Goal: Task Accomplishment & Management: Manage account settings

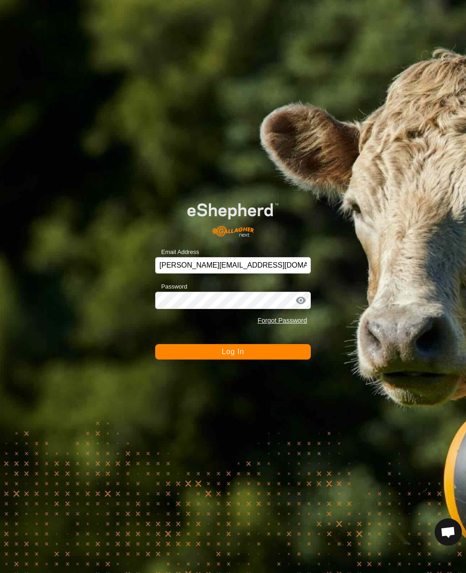
click at [263, 357] on button "Log In" at bounding box center [232, 351] width 155 height 15
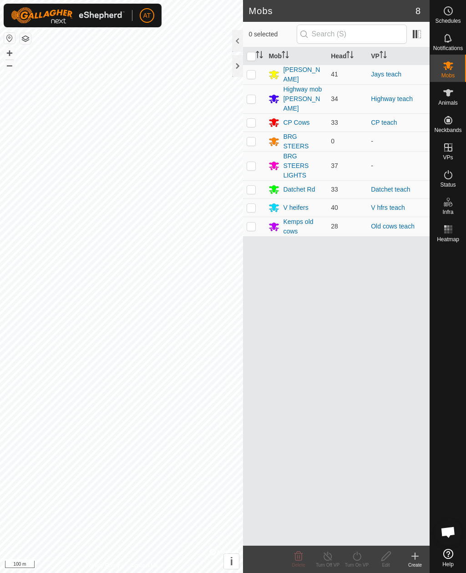
click at [255, 186] on p-checkbox at bounding box center [251, 189] width 9 height 7
checkbox input "true"
click at [419, 560] on icon at bounding box center [415, 556] width 11 height 11
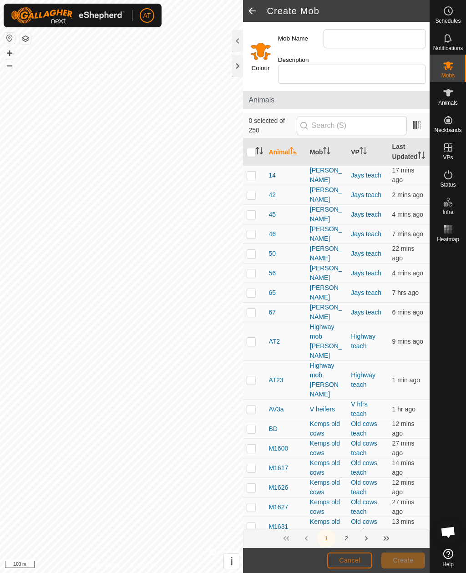
click at [343, 564] on span "Cancel" at bounding box center [349, 560] width 21 height 7
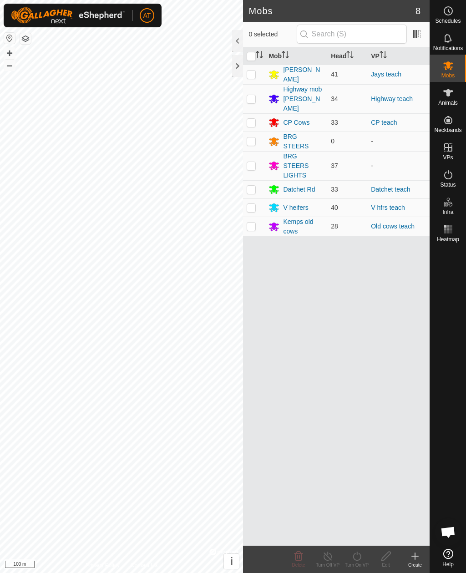
click at [416, 557] on icon at bounding box center [415, 556] width 11 height 11
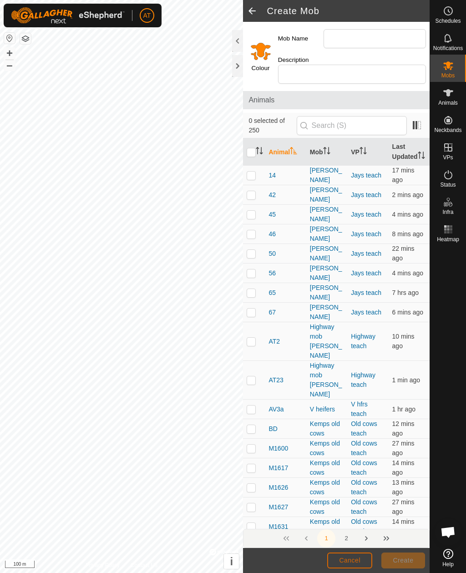
click at [351, 555] on button "Cancel" at bounding box center [349, 561] width 45 height 16
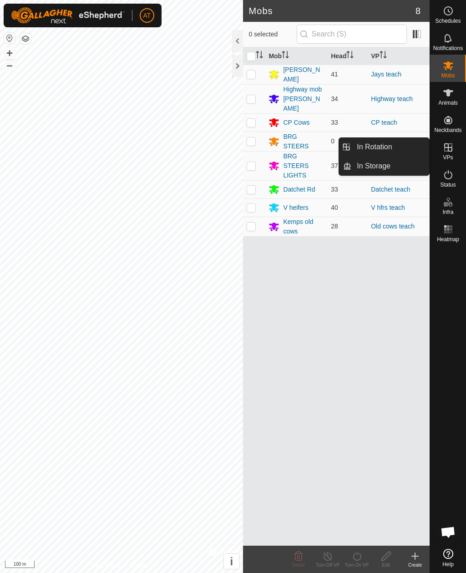
click at [378, 169] on span "In Storage" at bounding box center [374, 166] width 34 height 11
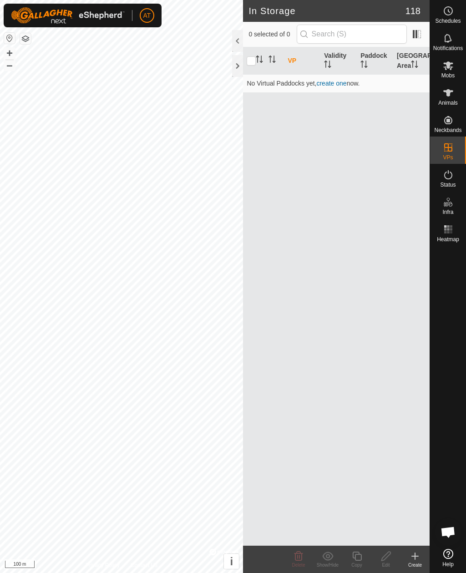
click at [417, 560] on icon at bounding box center [415, 556] width 11 height 11
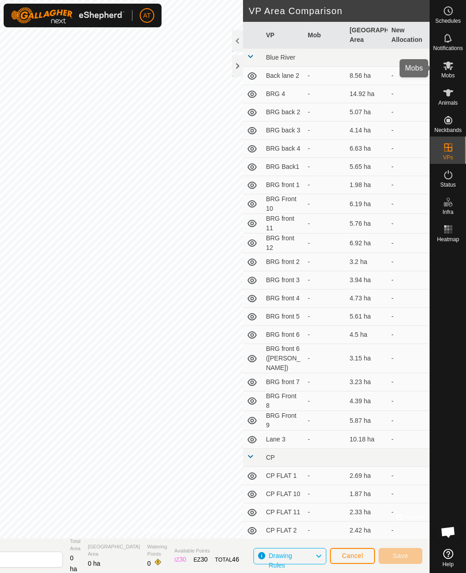
click at [451, 68] on icon at bounding box center [449, 65] width 10 height 9
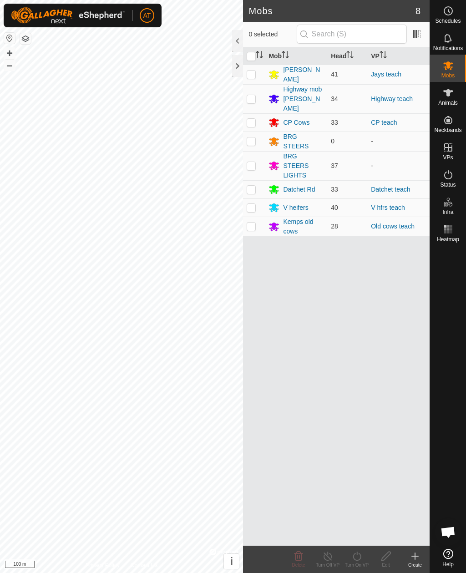
click at [250, 186] on p-checkbox at bounding box center [251, 189] width 9 height 7
checkbox input "true"
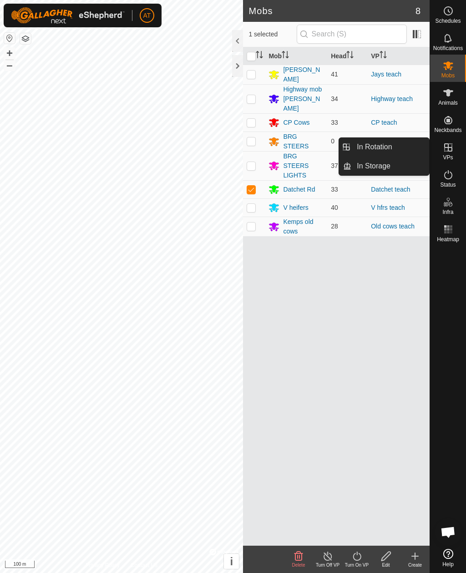
click at [404, 174] on link "In Storage" at bounding box center [391, 166] width 78 height 18
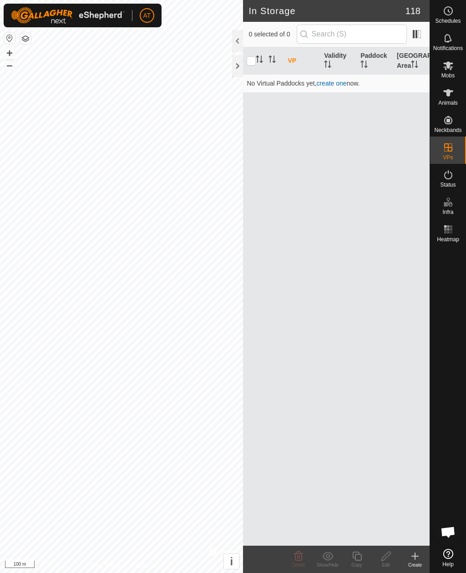
click at [416, 561] on icon at bounding box center [415, 556] width 11 height 11
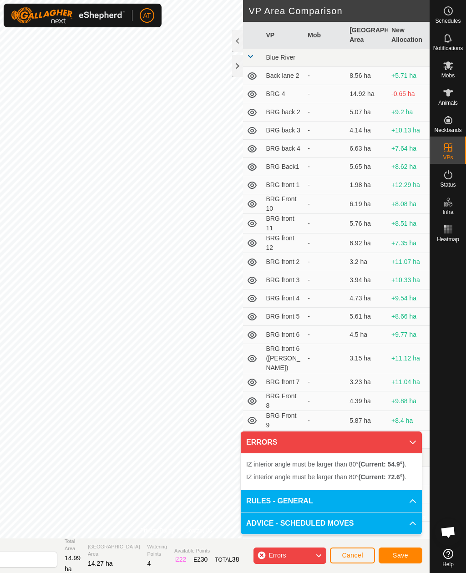
click at [240, 75] on div at bounding box center [237, 66] width 11 height 22
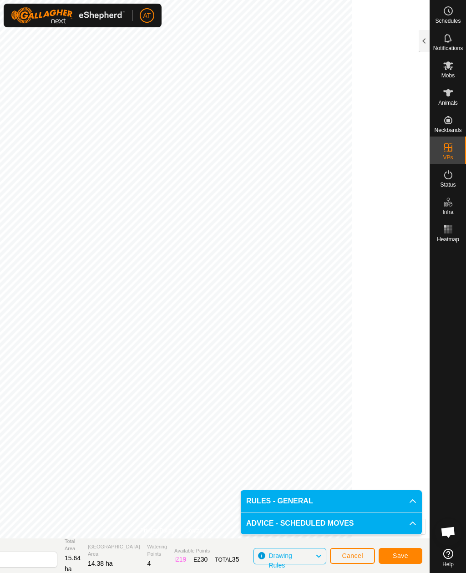
click at [408, 557] on span "Save" at bounding box center [400, 555] width 15 height 7
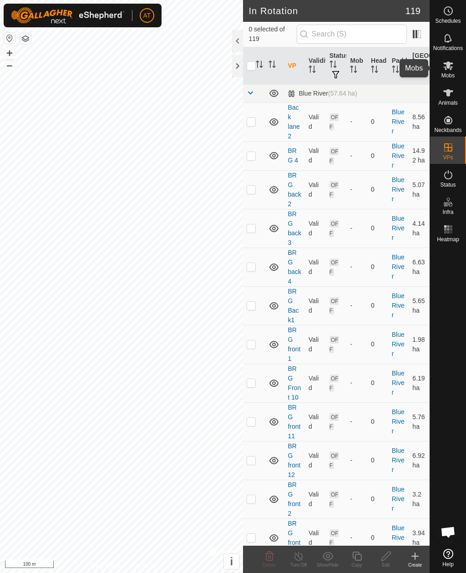
click at [450, 73] on span "Mobs" at bounding box center [448, 75] width 13 height 5
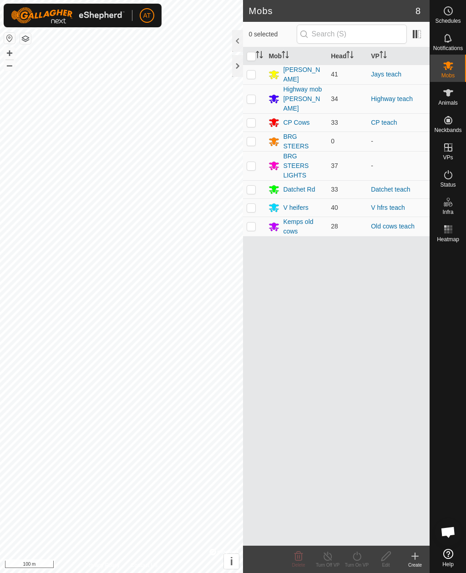
click at [255, 186] on p-checkbox at bounding box center [251, 189] width 9 height 7
checkbox input "true"
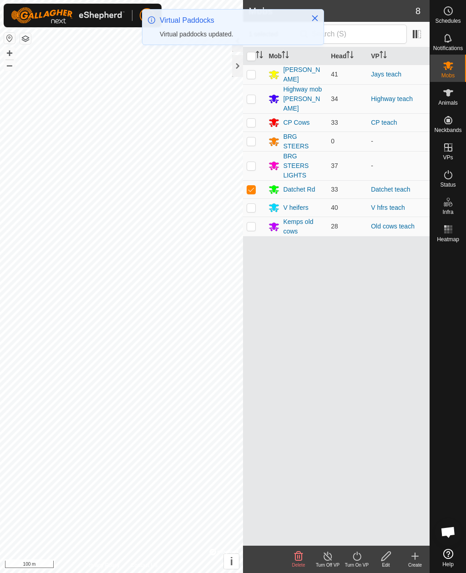
click at [355, 560] on icon at bounding box center [357, 556] width 8 height 9
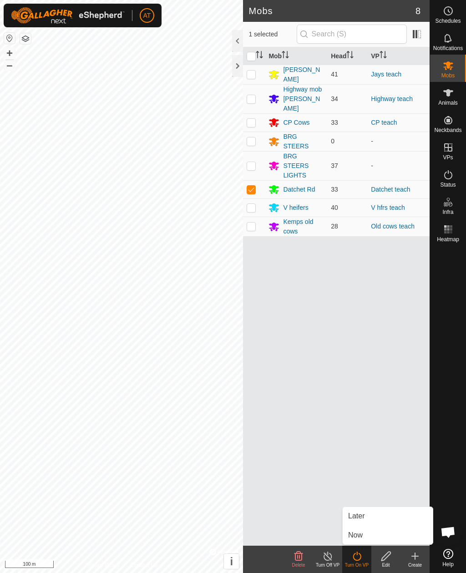
click at [362, 537] on span "Now" at bounding box center [355, 535] width 15 height 11
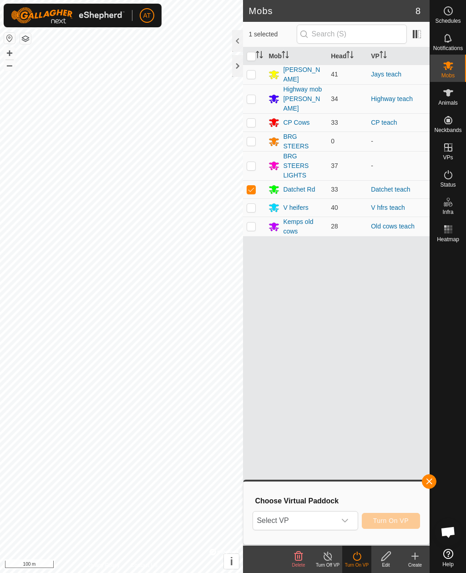
click at [317, 520] on span "Select VP" at bounding box center [294, 521] width 82 height 18
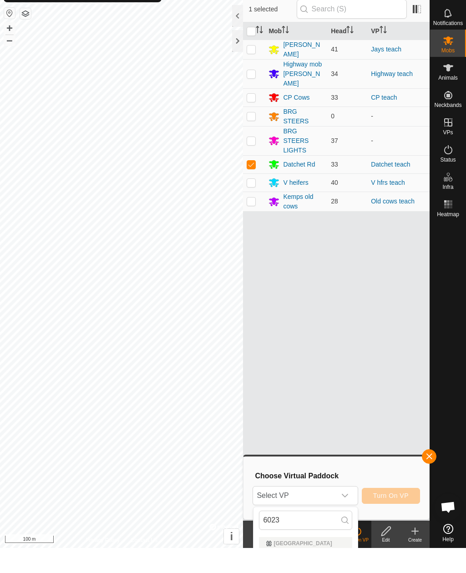
scroll to position [25, 0]
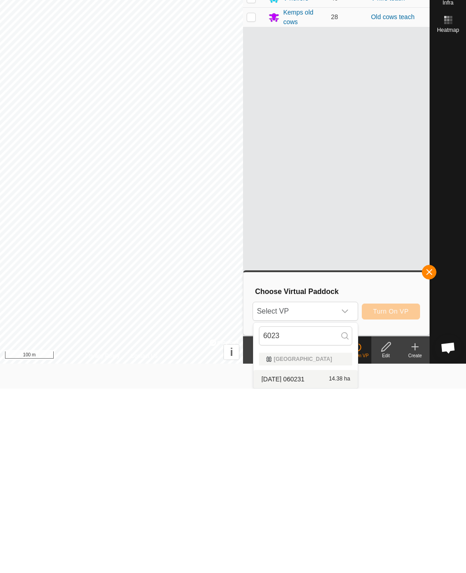
type input "6023"
click at [305, 561] on span "[DATE] 060231" at bounding box center [282, 564] width 43 height 6
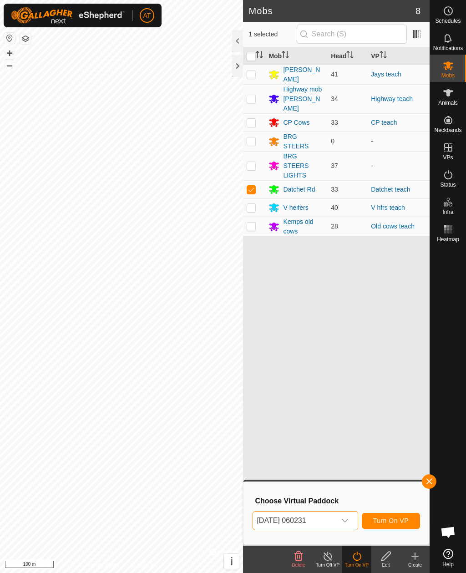
click at [395, 518] on span "Turn On VP" at bounding box center [391, 520] width 36 height 7
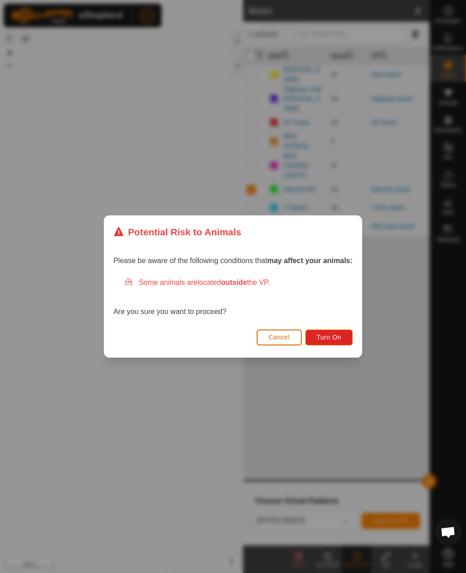
click at [337, 336] on span "Turn On" at bounding box center [329, 337] width 25 height 7
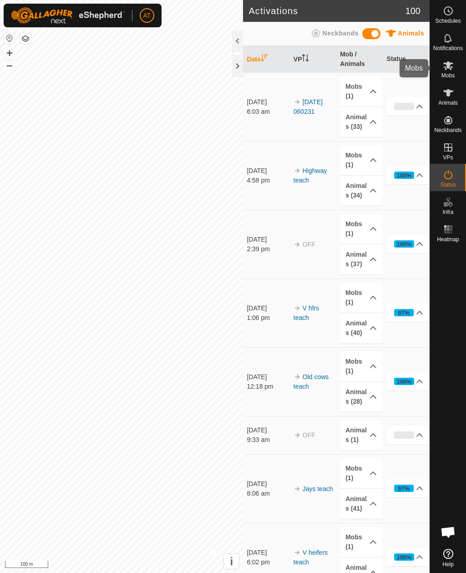
click at [456, 66] on es-mob-svg-icon at bounding box center [448, 65] width 16 height 15
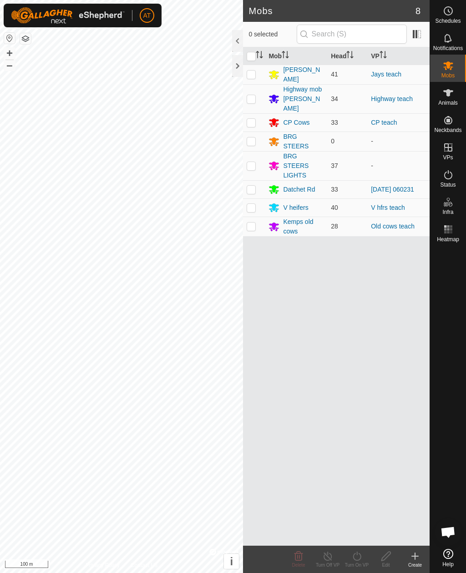
click at [253, 95] on p-checkbox at bounding box center [251, 98] width 9 height 7
checkbox input "true"
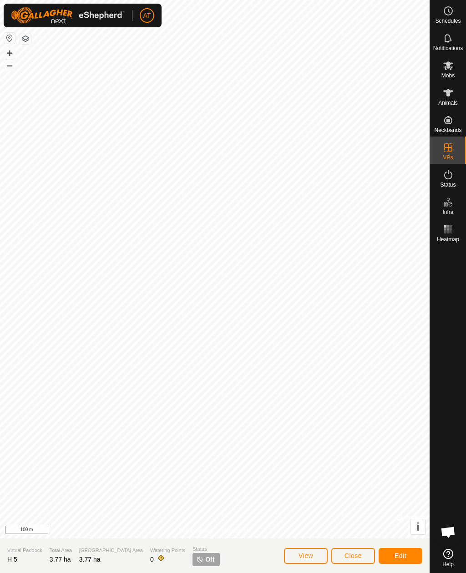
click at [350, 555] on span "Close" at bounding box center [353, 555] width 17 height 7
click at [449, 65] on icon at bounding box center [449, 65] width 10 height 9
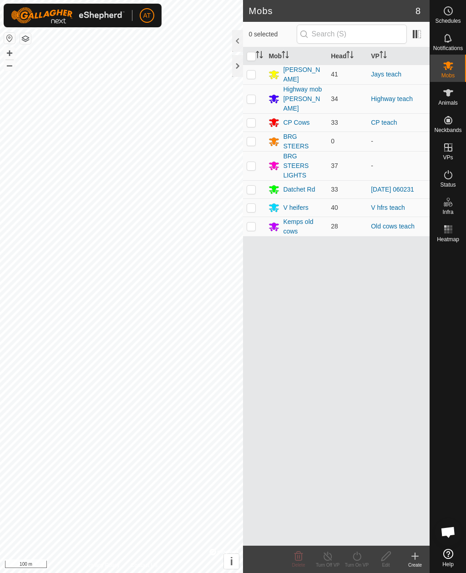
click at [253, 95] on p-checkbox at bounding box center [251, 98] width 9 height 7
checkbox input "true"
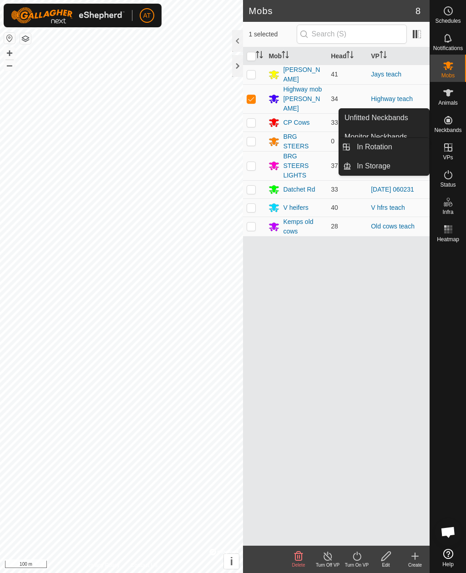
click at [394, 168] on link "In Storage" at bounding box center [391, 166] width 78 height 18
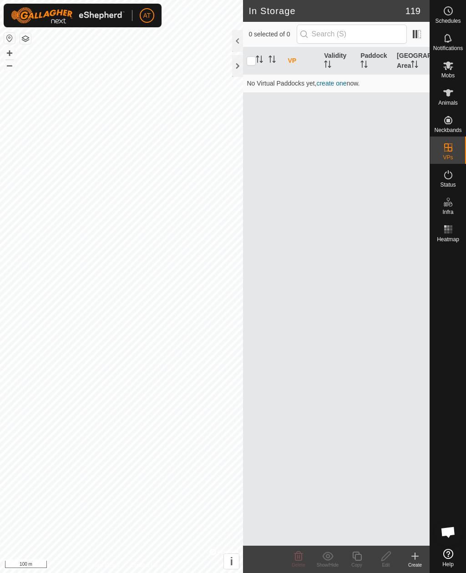
click at [420, 565] on div "Create" at bounding box center [415, 565] width 29 height 7
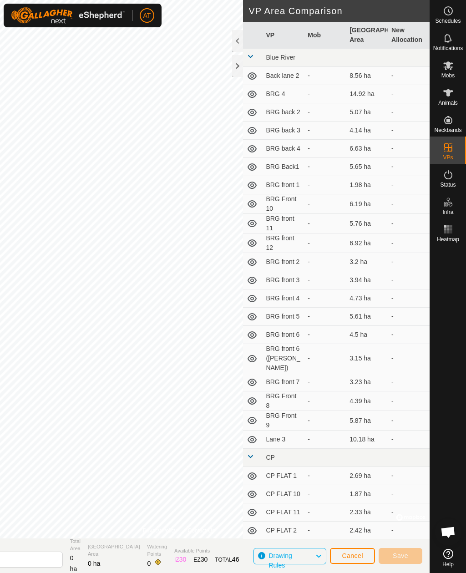
click at [241, 67] on div at bounding box center [237, 66] width 11 height 22
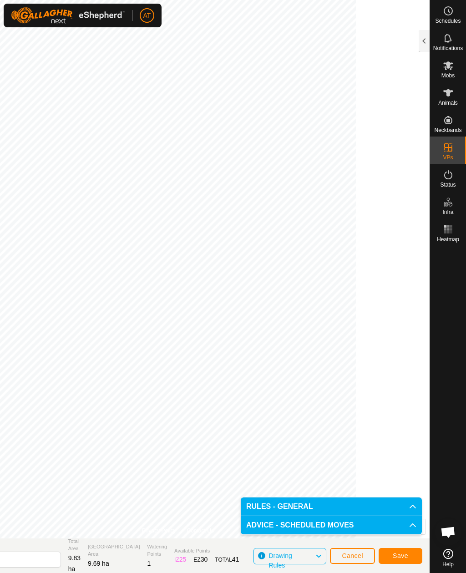
click at [404, 552] on button "Save" at bounding box center [401, 556] width 44 height 16
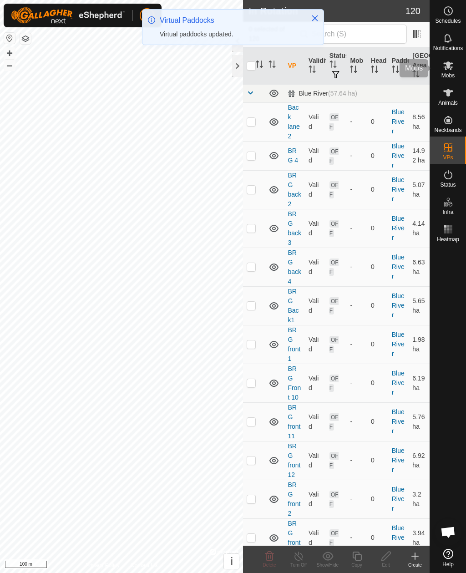
click at [447, 76] on span "Mobs" at bounding box center [448, 75] width 13 height 5
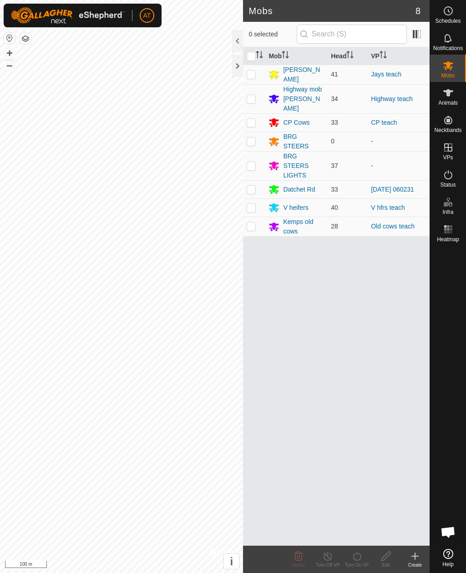
click at [254, 97] on td at bounding box center [254, 98] width 22 height 29
checkbox input "true"
click at [359, 554] on icon at bounding box center [357, 556] width 8 height 9
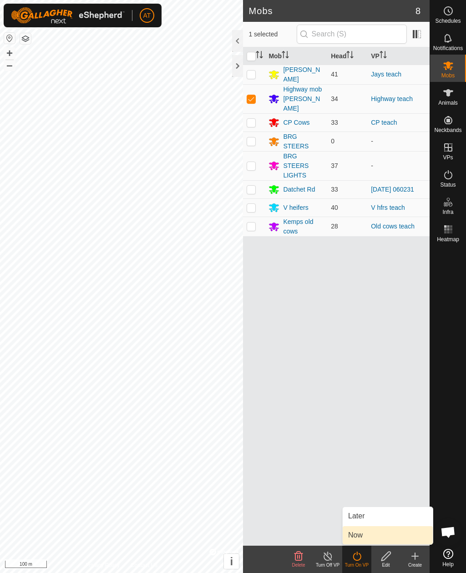
click at [358, 536] on span "Now" at bounding box center [355, 535] width 15 height 11
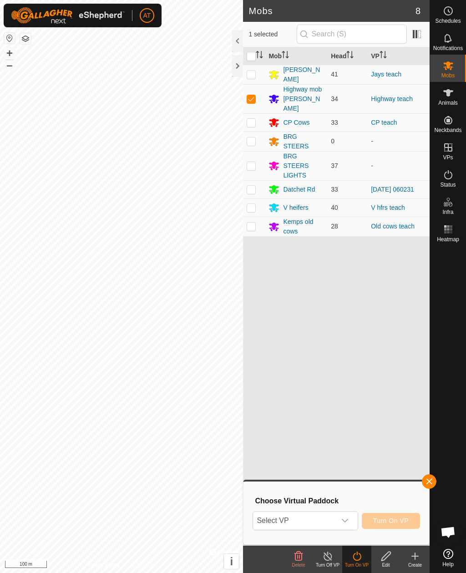
click at [335, 517] on span "Select VP" at bounding box center [294, 521] width 82 height 18
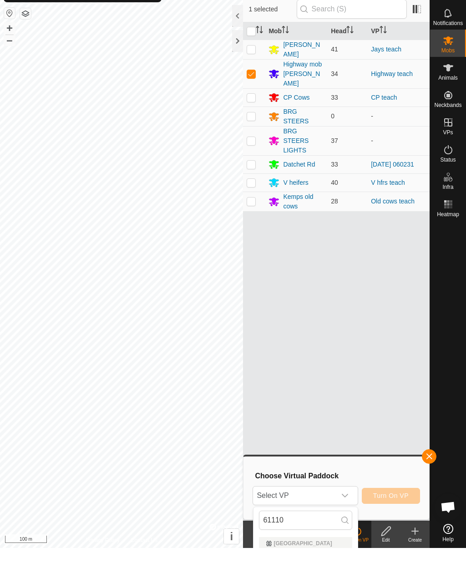
type input "61110"
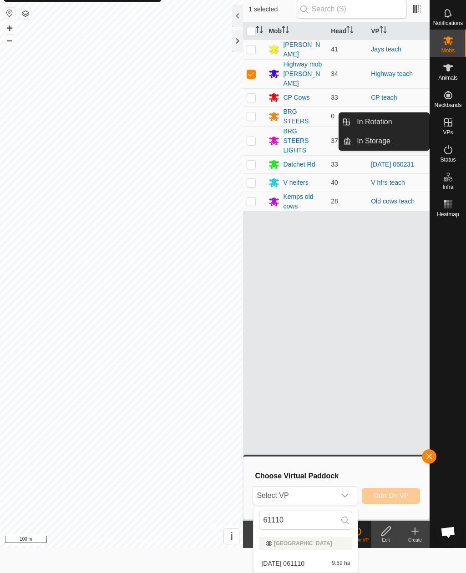
click at [408, 142] on link "In Storage" at bounding box center [391, 141] width 78 height 18
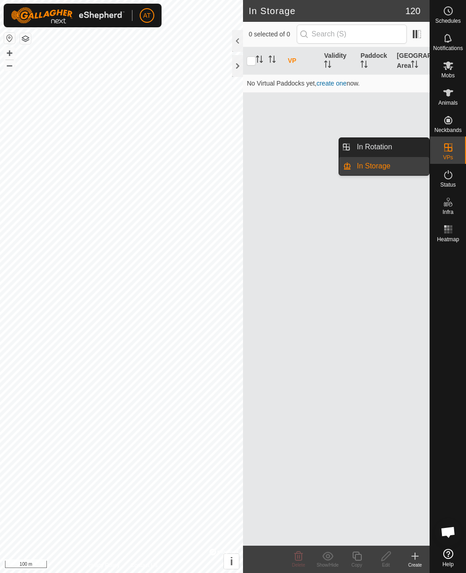
click at [403, 164] on link "In Storage" at bounding box center [391, 166] width 78 height 18
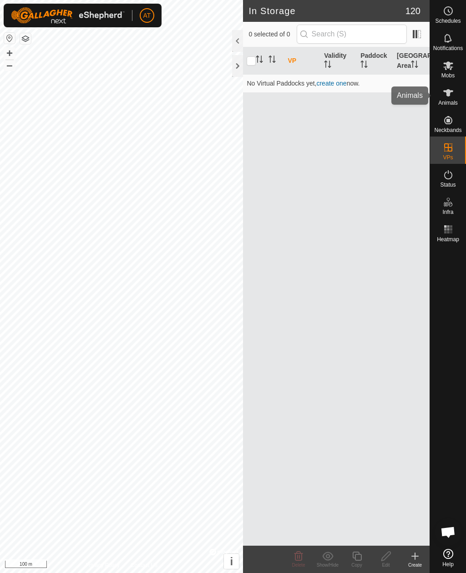
click at [457, 95] on div "Animals" at bounding box center [448, 95] width 36 height 27
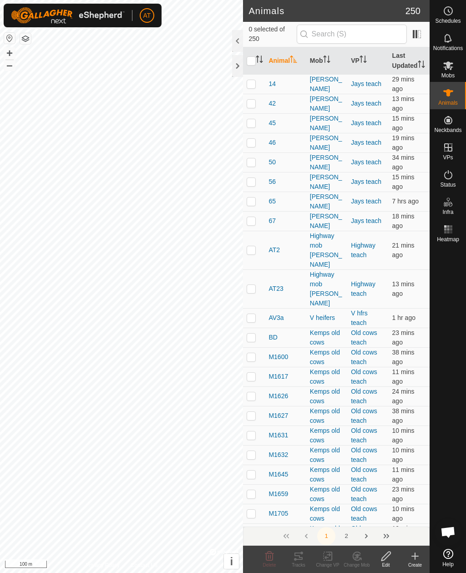
click at [448, 69] on icon at bounding box center [448, 65] width 11 height 11
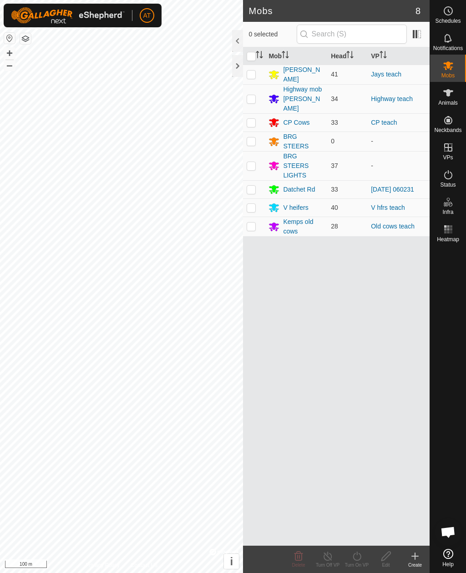
click at [252, 95] on p-checkbox at bounding box center [251, 98] width 9 height 7
checkbox input "true"
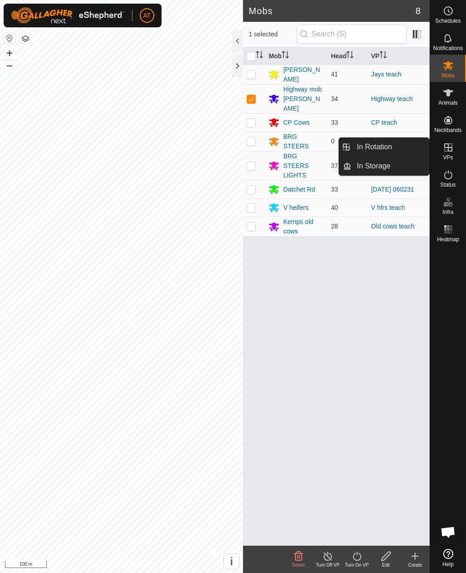
click at [382, 170] on span "In Storage" at bounding box center [374, 166] width 34 height 11
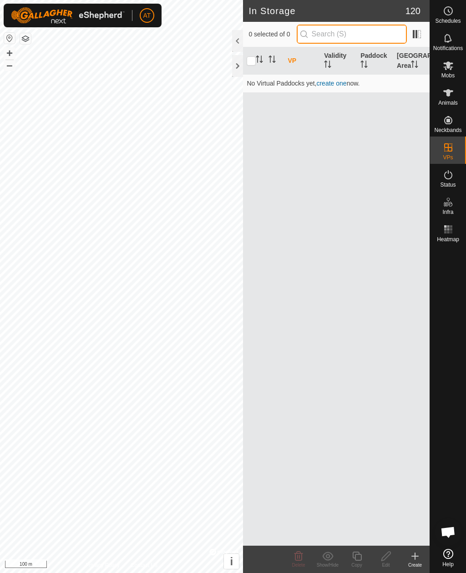
click at [374, 32] on input "text" at bounding box center [352, 34] width 110 height 19
type input "61110"
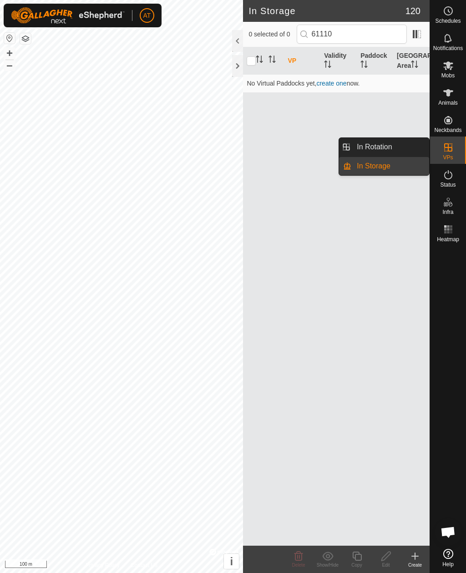
click at [456, 154] on es-virtualpaddocks-svg-icon at bounding box center [448, 147] width 16 height 15
click at [466, 146] on html "AT Schedules Notifications Mobs Animals Neckbands VPs Status Infra Heatmap Help…" at bounding box center [233, 286] width 466 height 573
click at [452, 66] on icon at bounding box center [448, 65] width 11 height 11
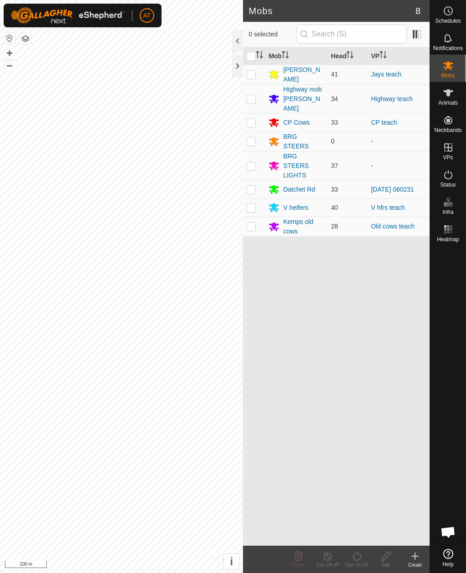
click at [255, 97] on p-checkbox at bounding box center [251, 98] width 9 height 7
checkbox input "true"
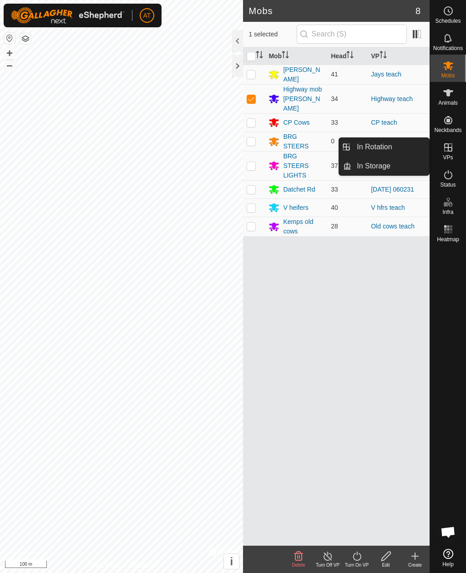
click at [399, 169] on link "In Storage" at bounding box center [391, 166] width 78 height 18
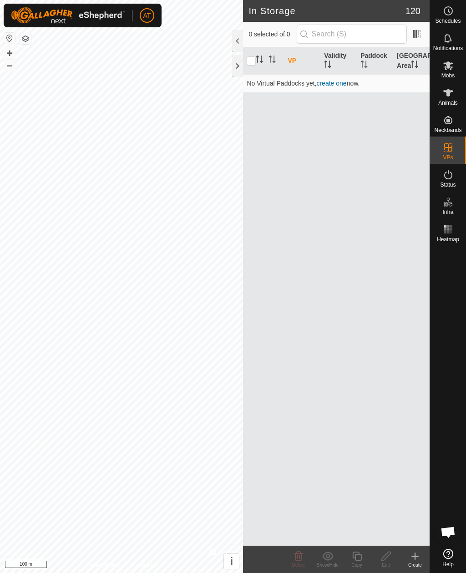
click at [291, 56] on th "VP" at bounding box center [302, 60] width 36 height 27
click at [290, 61] on th "VP" at bounding box center [302, 60] width 36 height 27
click at [297, 59] on th "VP" at bounding box center [302, 60] width 36 height 27
click at [238, 66] on div at bounding box center [237, 66] width 11 height 22
click at [450, 66] on icon at bounding box center [448, 65] width 11 height 11
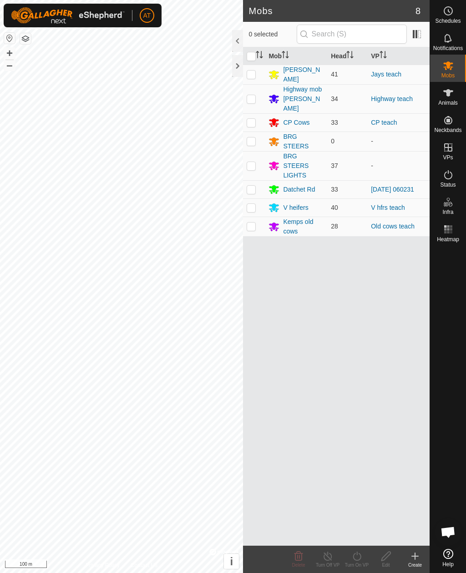
click at [252, 95] on p-checkbox at bounding box center [251, 98] width 9 height 7
checkbox input "true"
click at [355, 556] on icon at bounding box center [357, 556] width 11 height 11
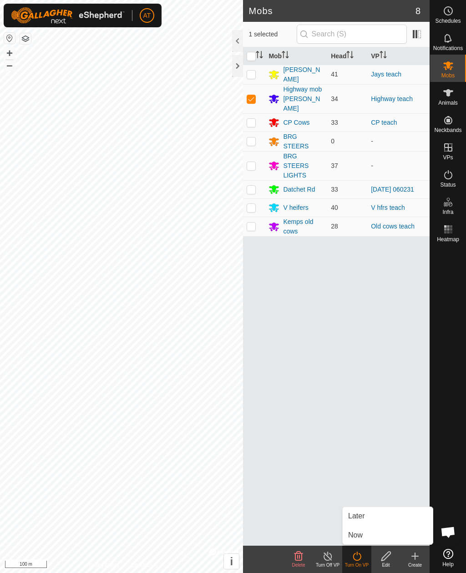
click at [357, 540] on span "Now" at bounding box center [355, 535] width 15 height 11
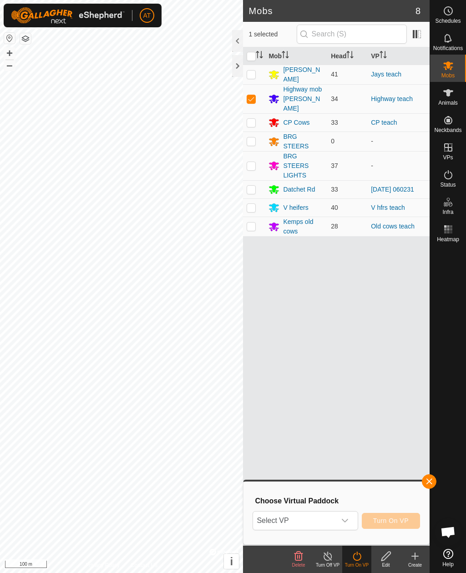
click at [317, 518] on span "Select VP" at bounding box center [294, 521] width 82 height 18
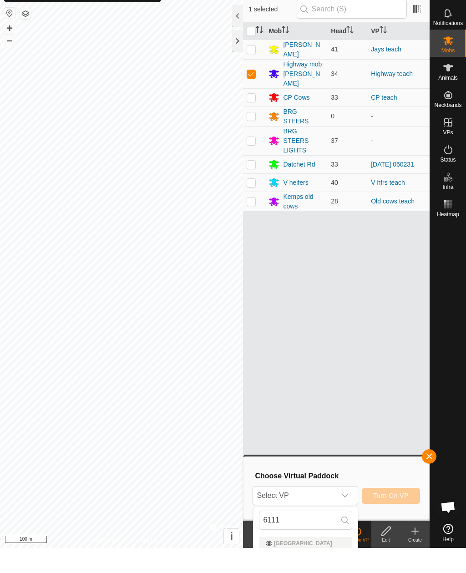
scroll to position [25, 0]
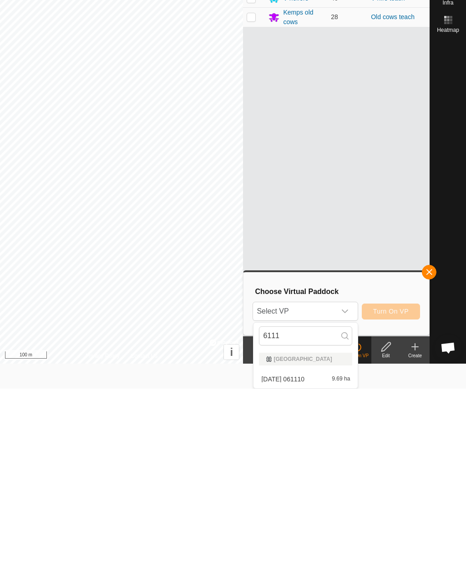
type input "6111"
click at [305, 561] on span "[DATE] 061110" at bounding box center [282, 564] width 43 height 6
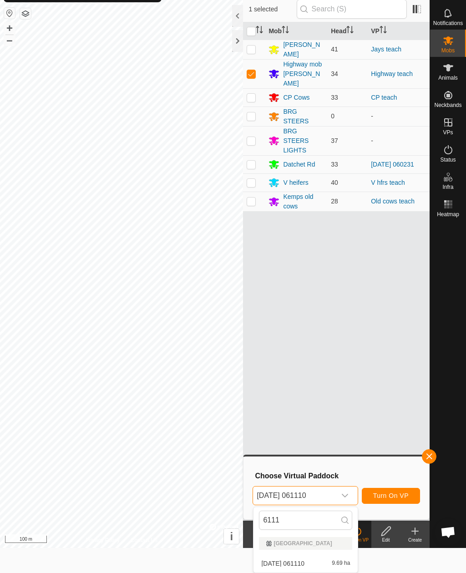
scroll to position [0, 0]
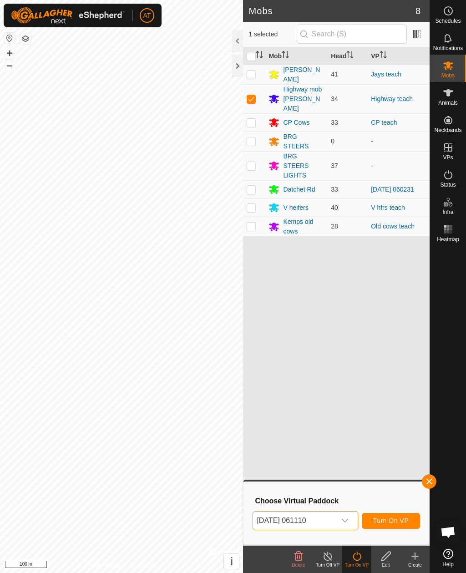
click at [398, 519] on span "Turn On VP" at bounding box center [391, 520] width 36 height 7
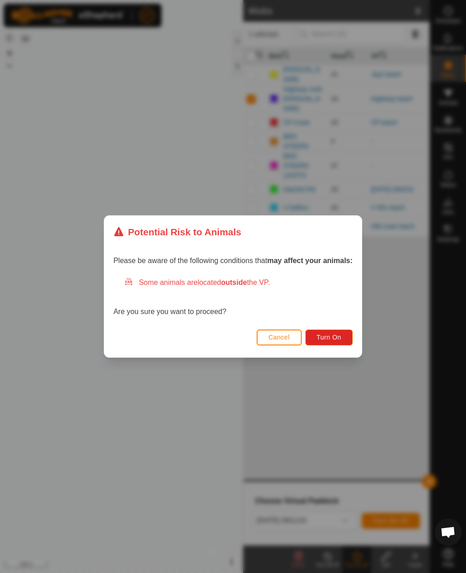
click at [329, 339] on span "Turn On" at bounding box center [329, 337] width 25 height 7
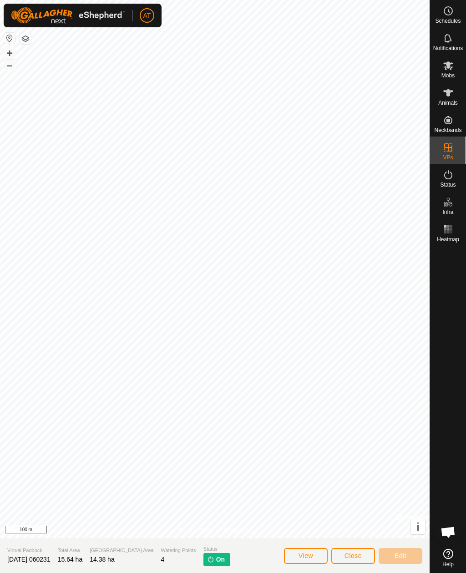
click at [299, 556] on span "View" at bounding box center [306, 555] width 15 height 7
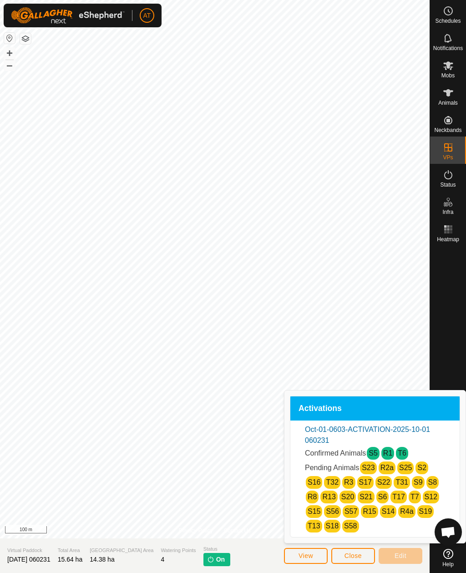
click at [357, 555] on span "Close" at bounding box center [353, 555] width 17 height 7
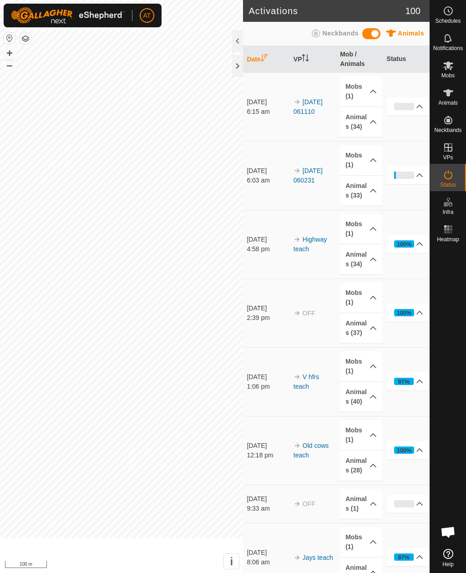
click at [355, 558] on p-accordion-header "Animals (41)" at bounding box center [361, 573] width 42 height 30
click at [450, 73] on span "Mobs" at bounding box center [448, 75] width 13 height 5
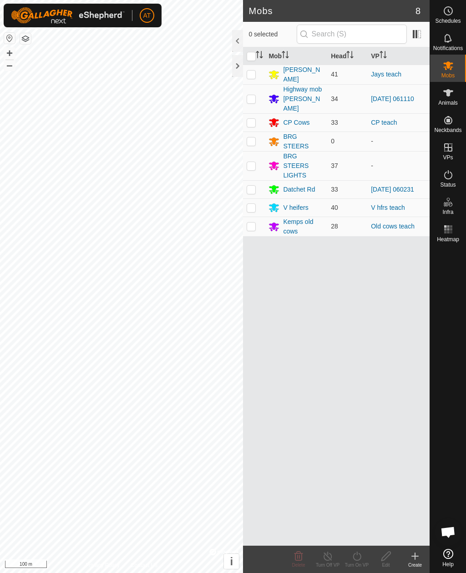
click at [252, 186] on p-checkbox at bounding box center [251, 189] width 9 height 7
checkbox input "true"
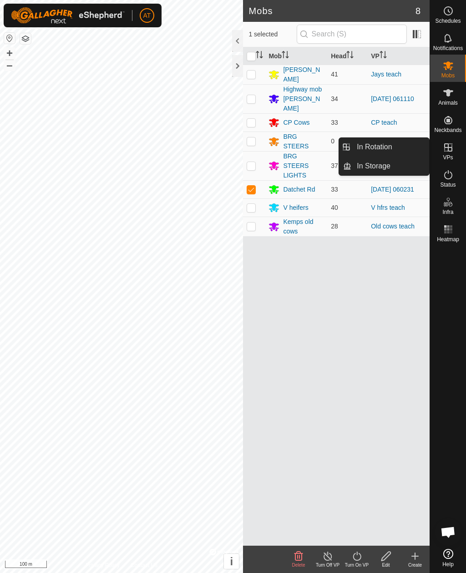
click at [394, 169] on link "In Storage" at bounding box center [391, 166] width 78 height 18
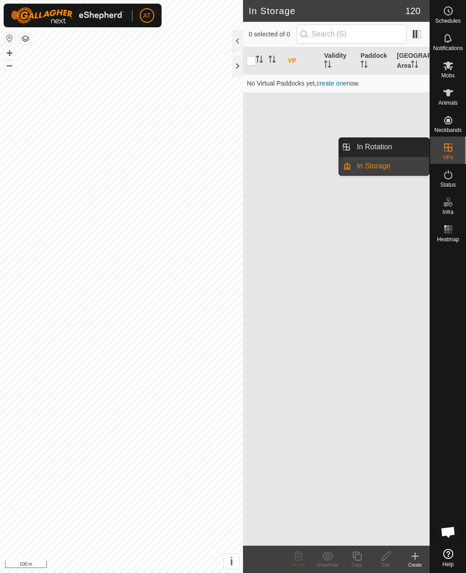
click at [409, 174] on link "In Storage" at bounding box center [391, 166] width 78 height 18
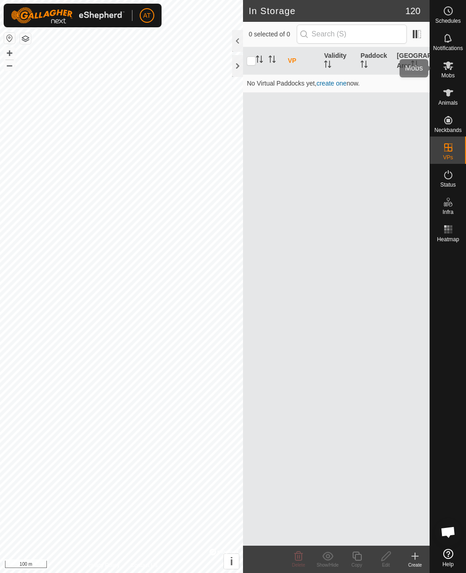
click at [449, 69] on icon at bounding box center [448, 65] width 11 height 11
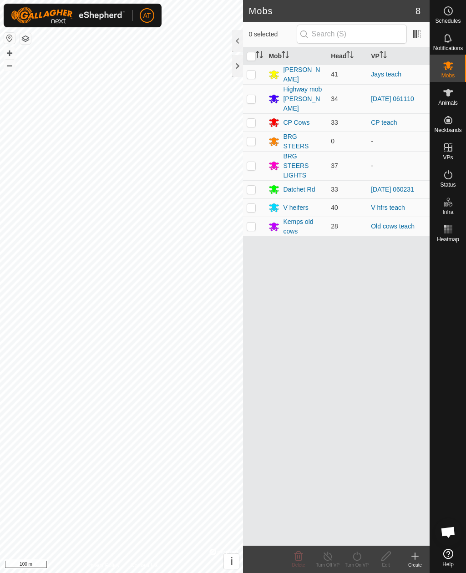
click at [253, 186] on p-checkbox at bounding box center [251, 189] width 9 height 7
checkbox input "true"
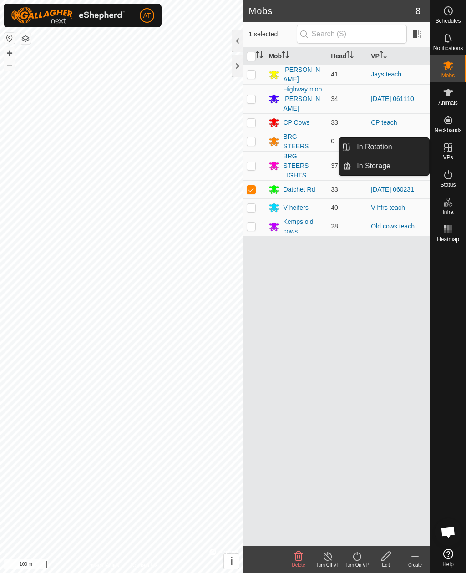
click at [386, 169] on span "In Storage" at bounding box center [374, 166] width 34 height 11
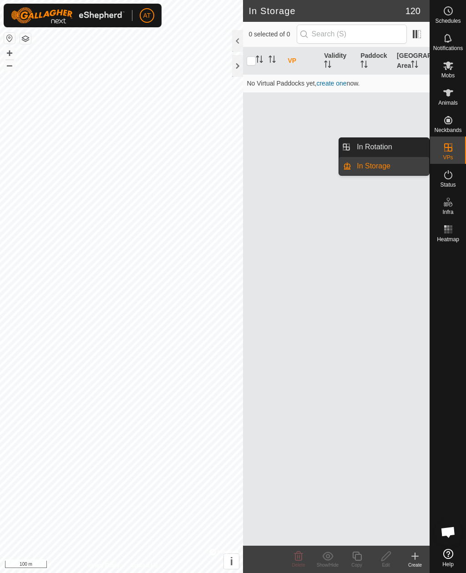
click at [405, 148] on link "In Rotation" at bounding box center [391, 147] width 78 height 18
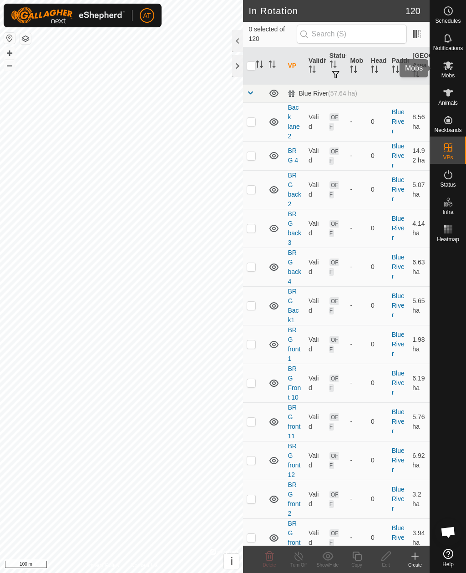
click at [451, 73] on span "Mobs" at bounding box center [448, 75] width 13 height 5
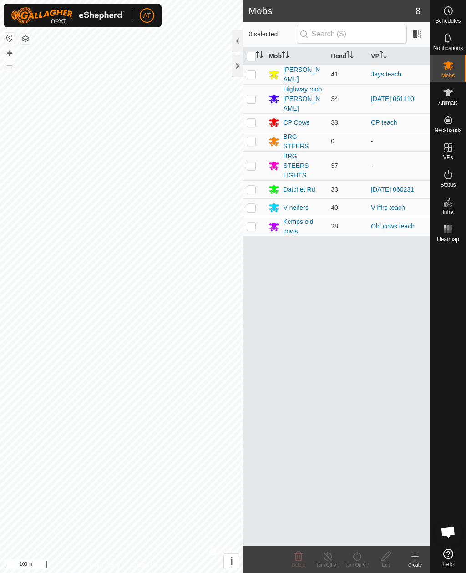
click at [392, 186] on link "[DATE] 060231" at bounding box center [392, 189] width 43 height 7
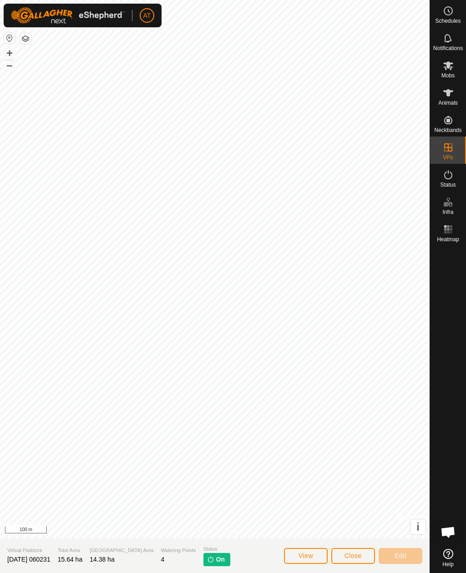
click at [313, 553] on span "View" at bounding box center [306, 555] width 15 height 7
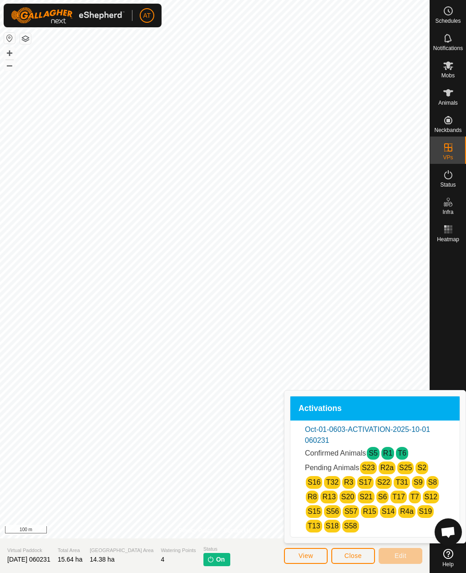
click at [216, 557] on span "On" at bounding box center [220, 560] width 9 height 10
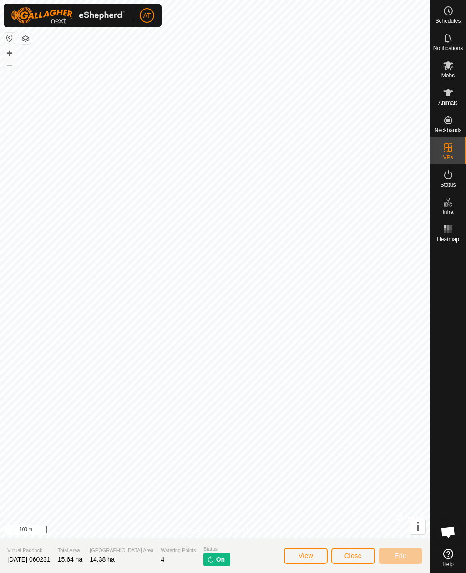
click at [204, 551] on span "Status" at bounding box center [217, 550] width 27 height 8
click at [352, 553] on span "Close" at bounding box center [353, 555] width 17 height 7
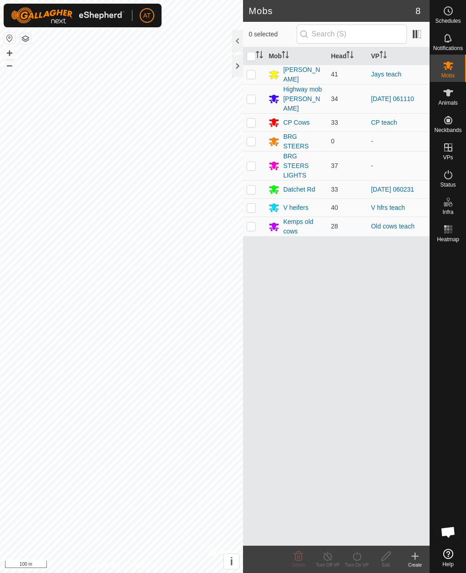
click at [254, 186] on p-checkbox at bounding box center [251, 189] width 9 height 7
checkbox input "true"
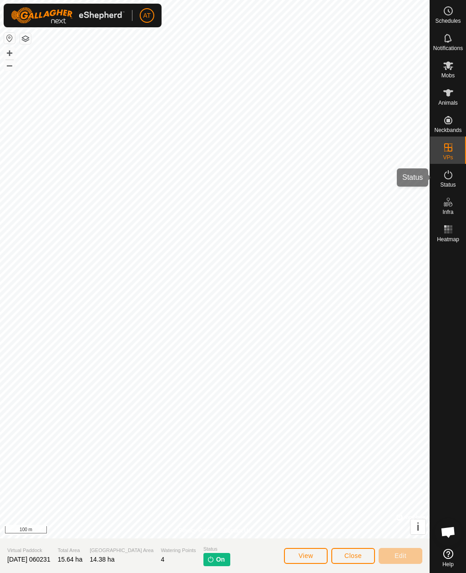
click at [448, 180] on icon at bounding box center [448, 174] width 11 height 11
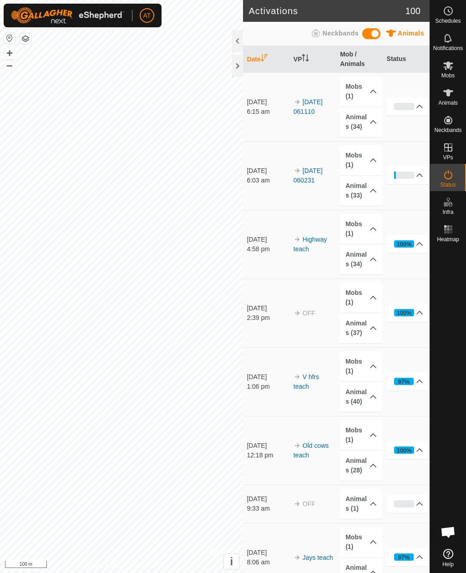
click at [445, 185] on span "Status" at bounding box center [447, 184] width 15 height 5
click at [427, 171] on p-accordion-header "9%" at bounding box center [408, 175] width 42 height 18
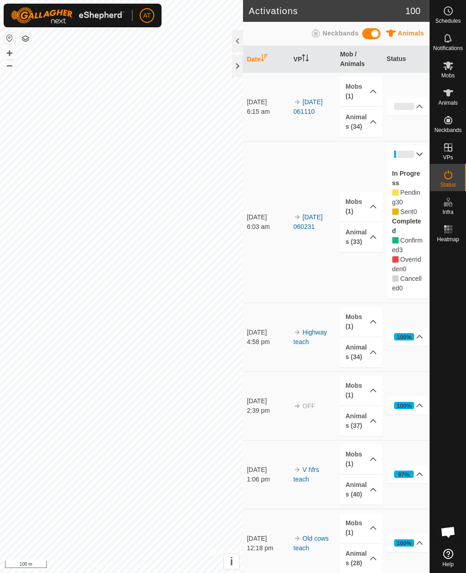
click at [418, 175] on label "In Progress" at bounding box center [407, 178] width 28 height 17
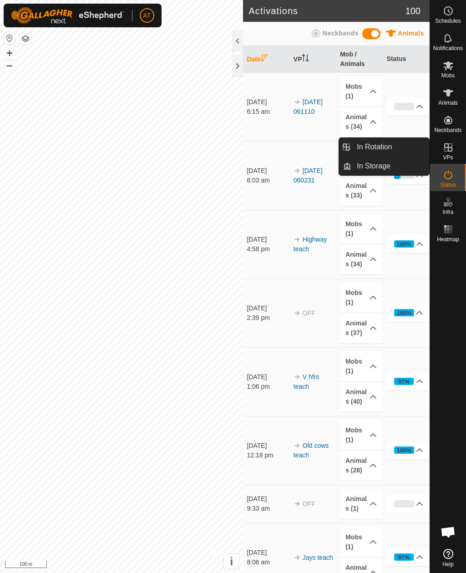
click at [382, 166] on span "In Storage" at bounding box center [374, 166] width 34 height 11
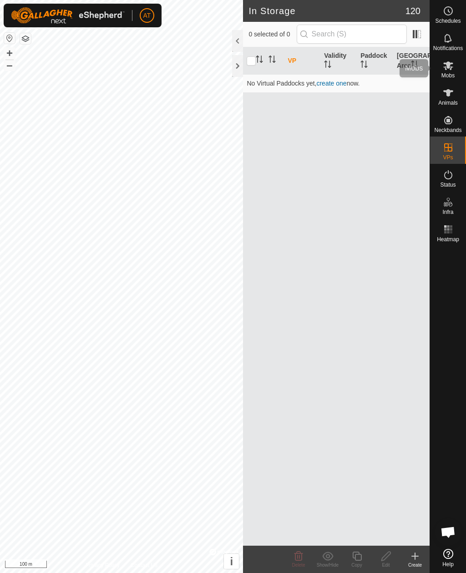
click at [450, 70] on icon at bounding box center [448, 65] width 11 height 11
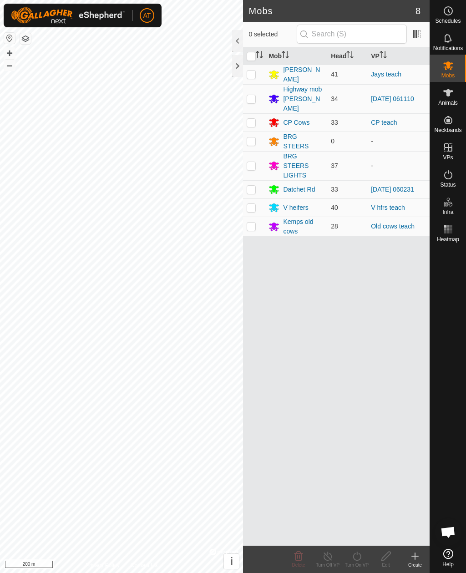
click at [250, 95] on p-checkbox at bounding box center [251, 98] width 9 height 7
checkbox input "true"
click at [253, 186] on p-checkbox at bounding box center [251, 189] width 9 height 7
checkbox input "true"
click at [333, 555] on icon at bounding box center [327, 556] width 11 height 11
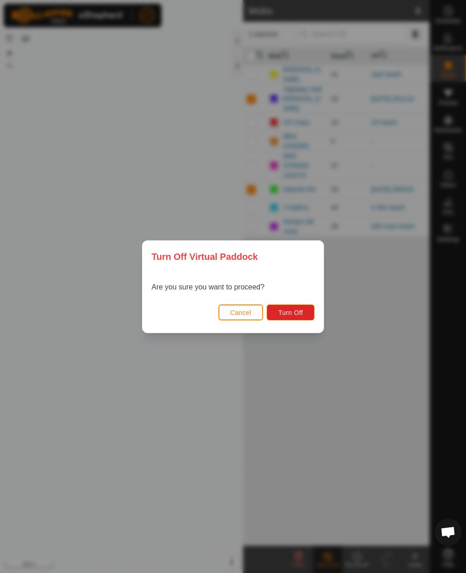
click at [240, 314] on span "Cancel" at bounding box center [240, 312] width 21 height 7
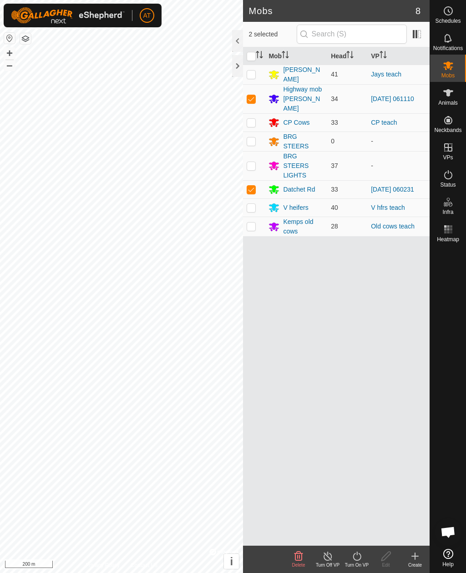
click at [248, 95] on p-checkbox at bounding box center [251, 98] width 9 height 7
checkbox input "false"
click at [329, 561] on icon at bounding box center [328, 556] width 8 height 9
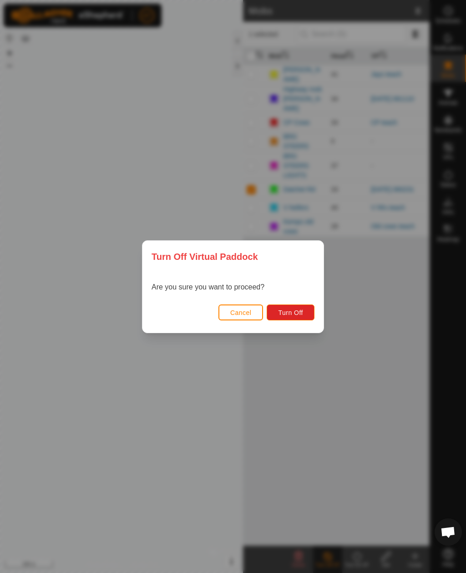
click at [295, 309] on span "Turn Off" at bounding box center [290, 312] width 25 height 7
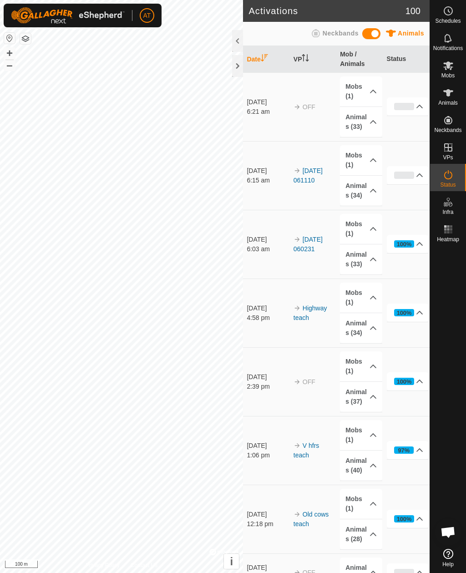
click at [371, 124] on icon at bounding box center [373, 121] width 7 height 7
click at [417, 106] on icon at bounding box center [419, 106] width 7 height 7
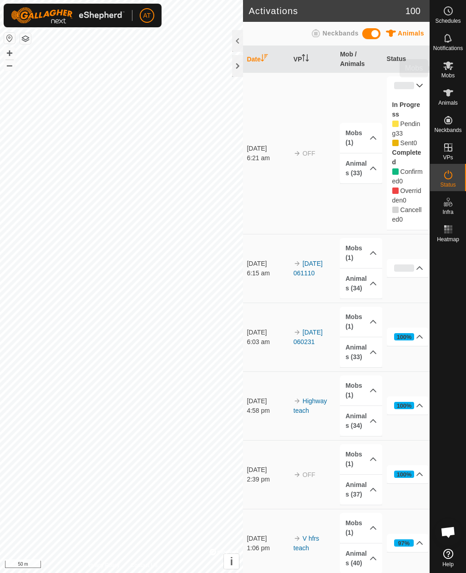
click at [451, 67] on icon at bounding box center [449, 65] width 10 height 9
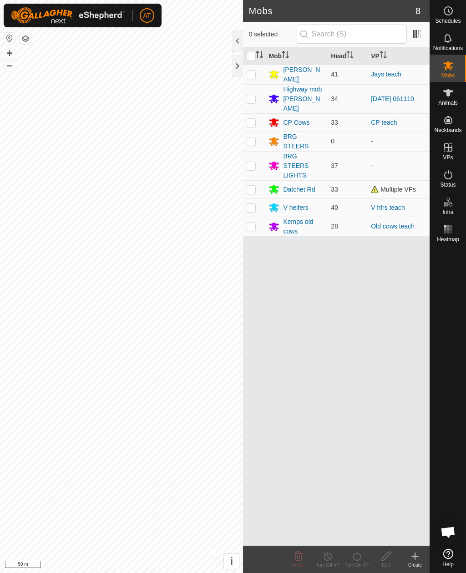
click at [409, 186] on span "Multiple VPs" at bounding box center [393, 189] width 45 height 7
click at [252, 186] on p-checkbox at bounding box center [251, 189] width 9 height 7
checkbox input "true"
click at [407, 180] on td "Multiple VPs" at bounding box center [399, 189] width 62 height 18
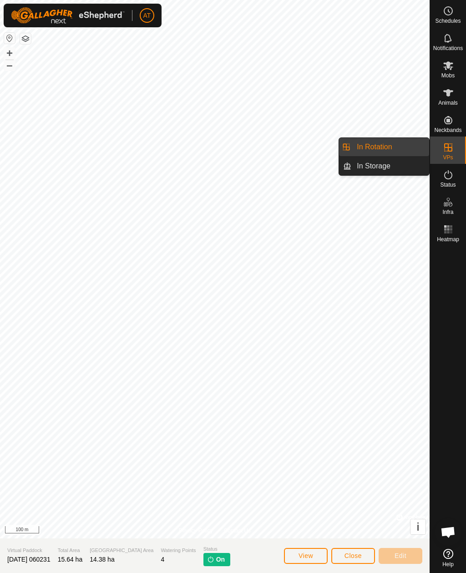
click at [409, 171] on link "In Storage" at bounding box center [391, 166] width 78 height 18
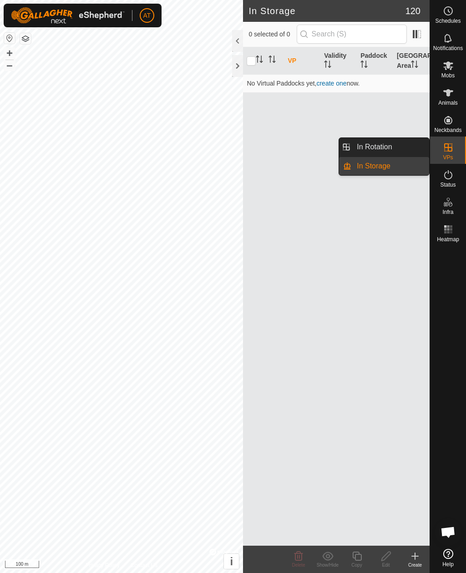
click at [406, 150] on link "In Rotation" at bounding box center [391, 147] width 78 height 18
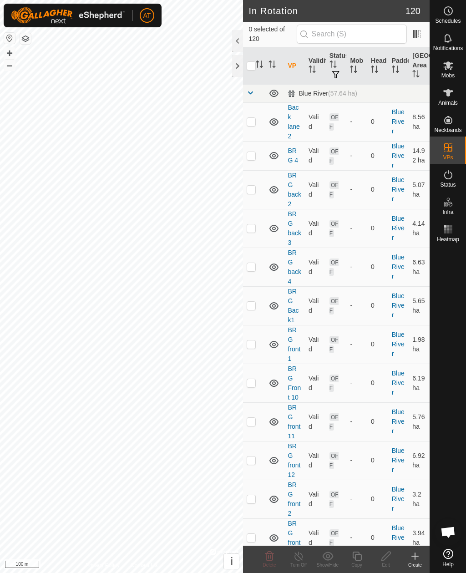
click at [236, 65] on div at bounding box center [237, 66] width 11 height 22
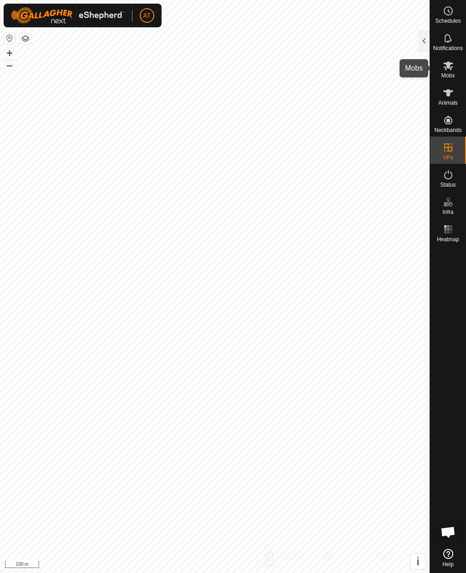
click at [448, 70] on icon at bounding box center [448, 65] width 11 height 11
click at [454, 67] on icon at bounding box center [448, 65] width 11 height 11
click at [424, 34] on div at bounding box center [424, 41] width 11 height 22
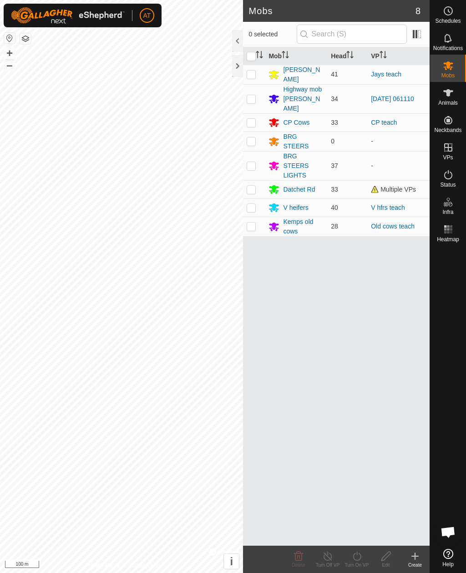
click at [409, 186] on span "Multiple VPs" at bounding box center [393, 189] width 45 height 7
click at [395, 186] on span "Multiple VPs" at bounding box center [393, 189] width 45 height 7
click at [254, 186] on p-checkbox at bounding box center [251, 189] width 9 height 7
checkbox input "true"
click at [327, 562] on div "Turn Off VP" at bounding box center [327, 565] width 29 height 7
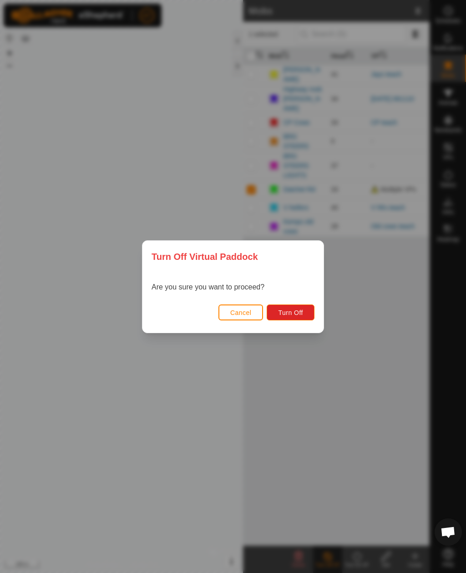
click at [301, 317] on button "Turn Off" at bounding box center [291, 313] width 48 height 16
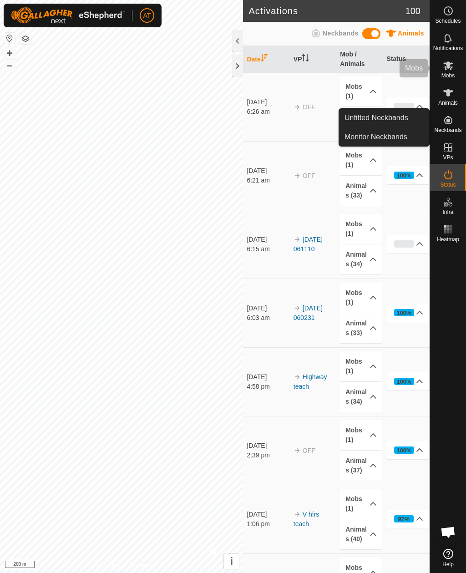
click at [456, 66] on es-mob-svg-icon at bounding box center [448, 65] width 16 height 15
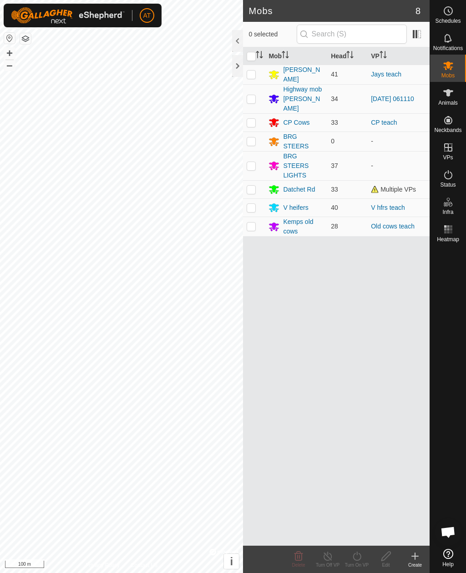
click at [248, 459] on div "Mob Head VP Jays Block 41 Jays teach Highway mob Felix 34 2025-10-01 061110 CP …" at bounding box center [336, 296] width 187 height 499
click at [253, 186] on p-checkbox at bounding box center [251, 189] width 9 height 7
checkbox input "true"
click at [336, 186] on span "33" at bounding box center [334, 189] width 7 height 7
click at [292, 185] on div "Datchet Rd" at bounding box center [299, 190] width 32 height 10
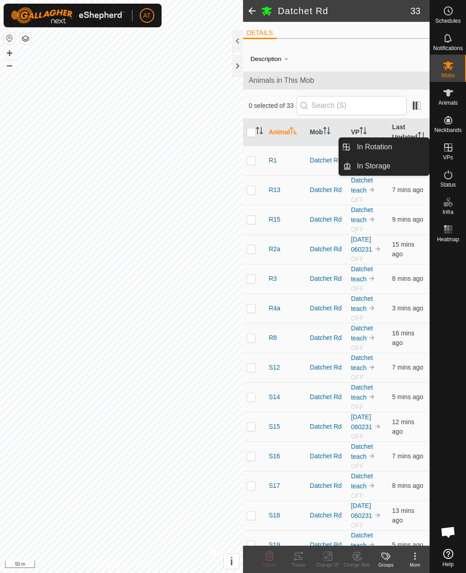
click at [400, 148] on link "In Rotation" at bounding box center [391, 147] width 78 height 18
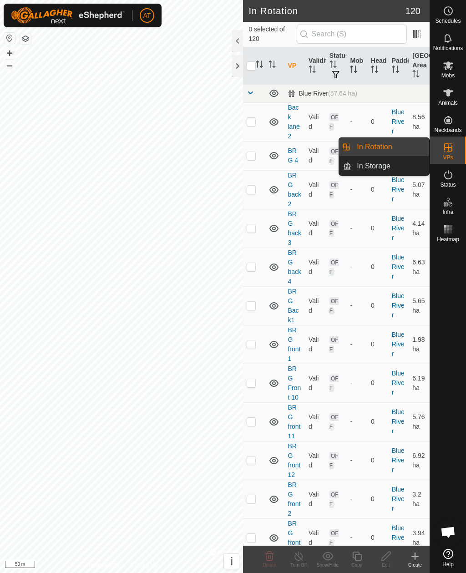
click at [396, 169] on link "In Storage" at bounding box center [391, 166] width 78 height 18
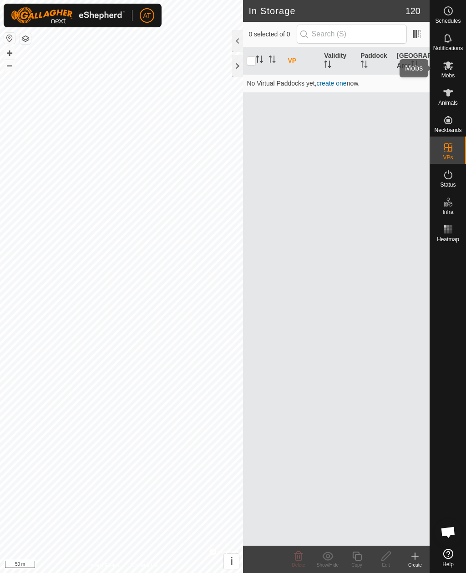
click at [449, 65] on icon at bounding box center [449, 65] width 10 height 9
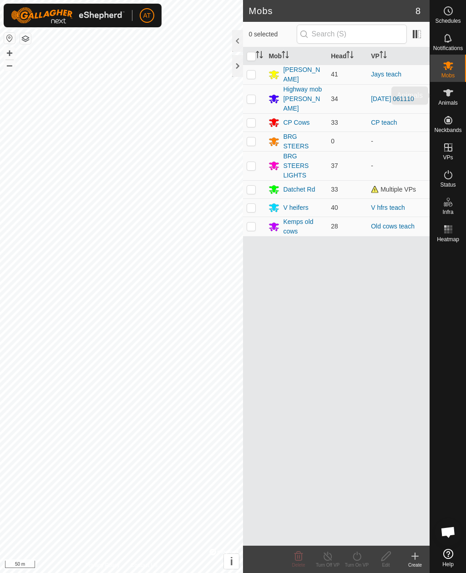
click at [454, 95] on icon at bounding box center [448, 92] width 11 height 11
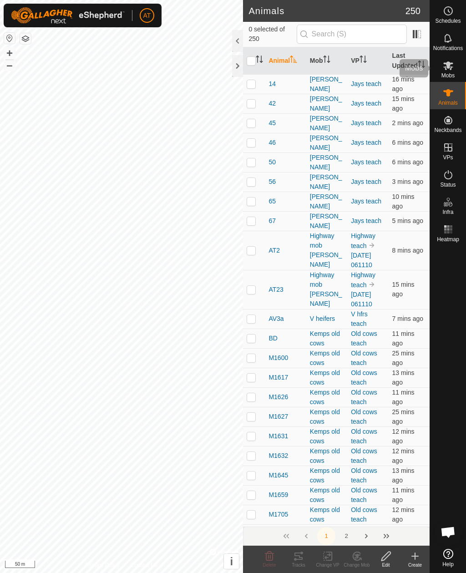
click at [450, 67] on icon at bounding box center [448, 65] width 11 height 11
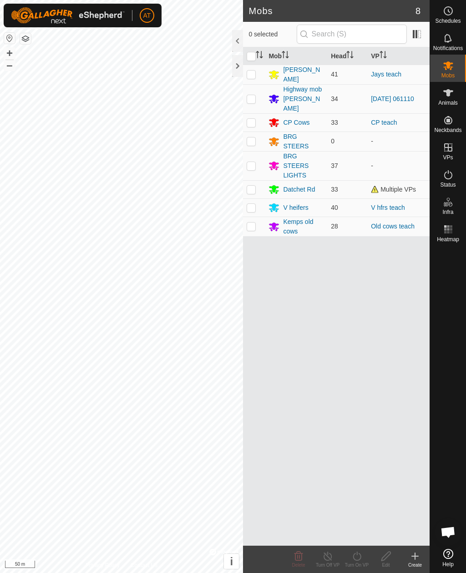
click at [254, 186] on p-checkbox at bounding box center [251, 189] width 9 height 7
checkbox input "true"
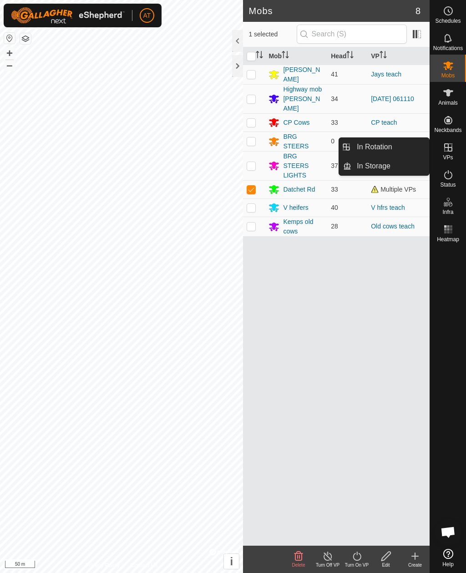
click at [400, 168] on link "In Storage" at bounding box center [391, 166] width 78 height 18
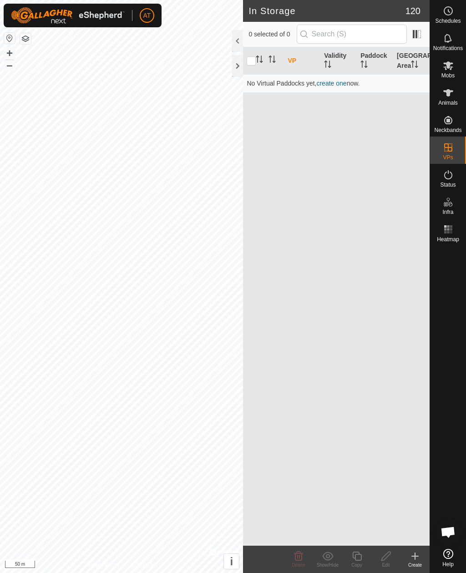
click at [369, 54] on th "Paddock" at bounding box center [375, 60] width 36 height 27
click at [374, 55] on th "Paddock" at bounding box center [375, 60] width 36 height 27
click at [415, 32] on span at bounding box center [417, 34] width 15 height 15
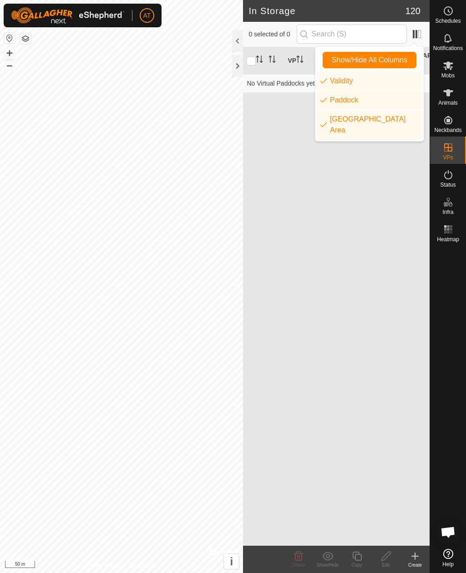
click at [340, 61] on span "Show/Hide All Columns" at bounding box center [370, 60] width 76 height 8
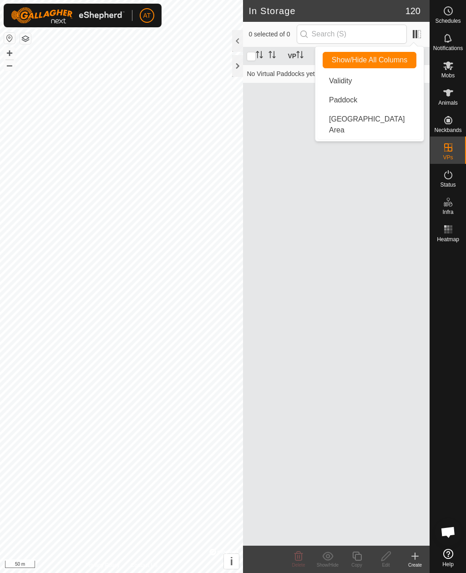
click at [348, 59] on span "Show/Hide All Columns" at bounding box center [370, 60] width 76 height 8
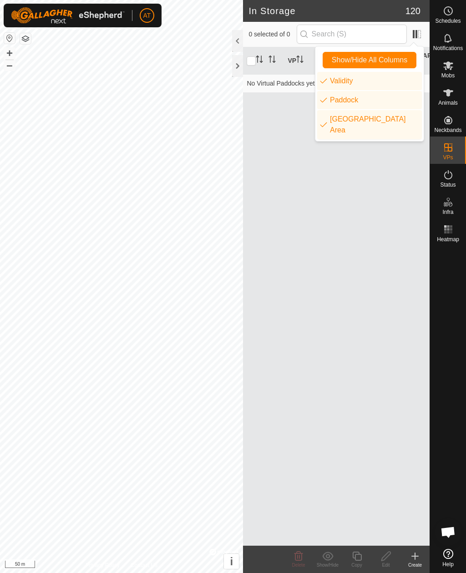
click at [348, 265] on div "VP Validity Paddock Grazing Area No Virtual Paddocks yet, create one now." at bounding box center [336, 296] width 187 height 499
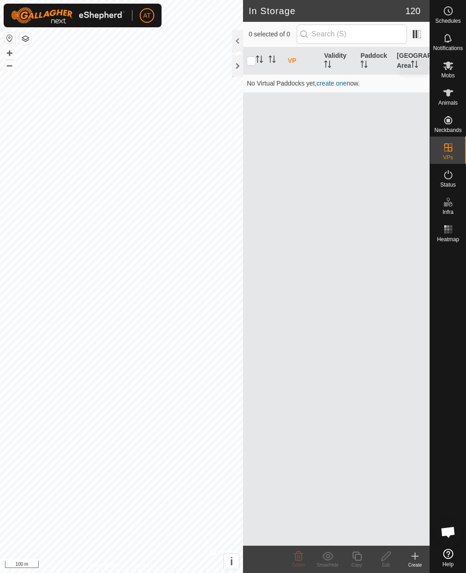
click at [446, 65] on icon at bounding box center [449, 65] width 10 height 9
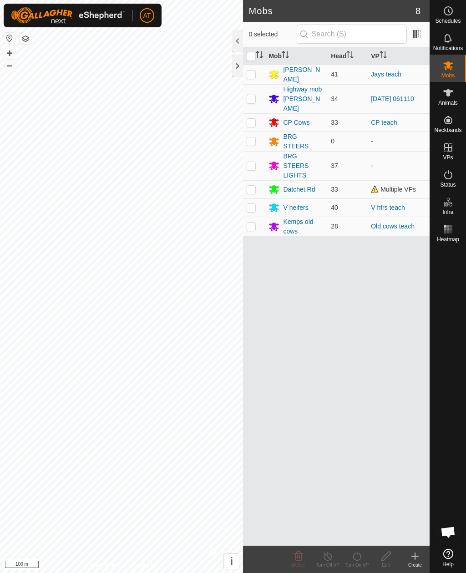
click at [254, 186] on p-checkbox at bounding box center [251, 189] width 9 height 7
checkbox input "true"
click at [418, 559] on icon at bounding box center [415, 556] width 11 height 11
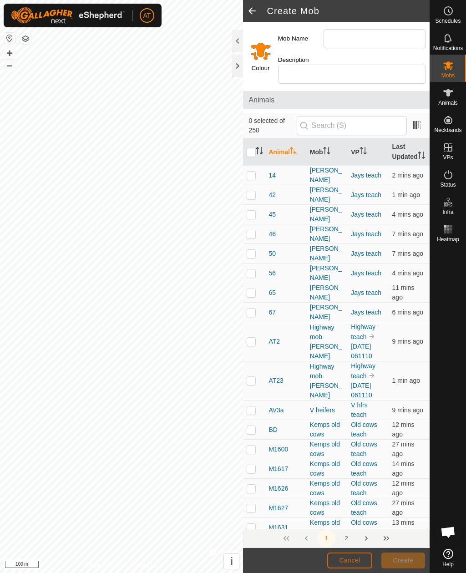
click at [347, 558] on span "Cancel" at bounding box center [349, 560] width 21 height 7
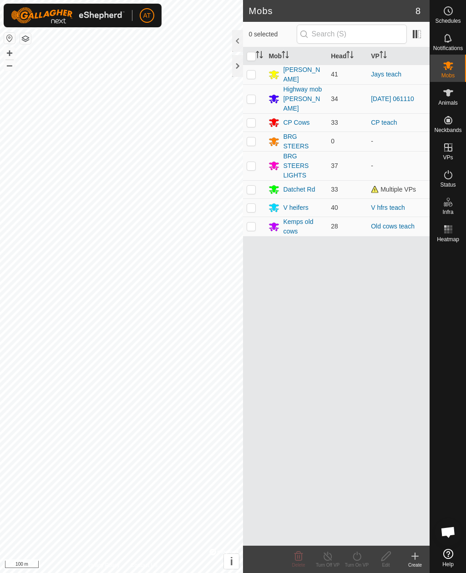
click at [414, 558] on icon at bounding box center [415, 556] width 11 height 11
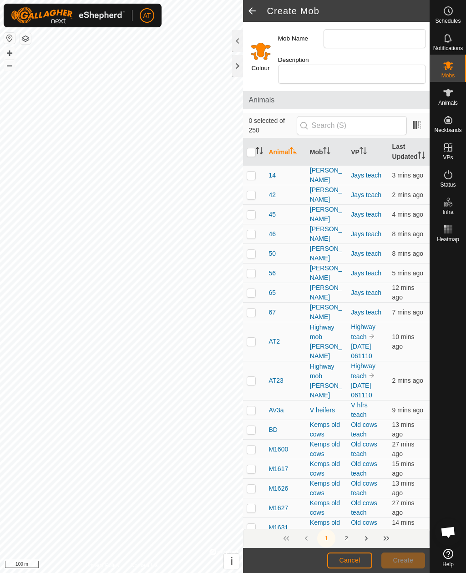
click at [253, 176] on td at bounding box center [254, 176] width 22 height 20
checkbox input "true"
click at [348, 559] on span "Cancel" at bounding box center [349, 560] width 21 height 7
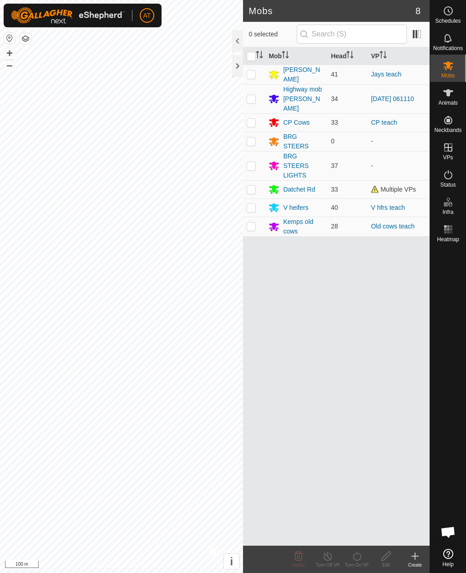
click at [249, 186] on p-checkbox at bounding box center [251, 189] width 9 height 7
checkbox input "true"
click at [418, 556] on icon at bounding box center [415, 556] width 11 height 11
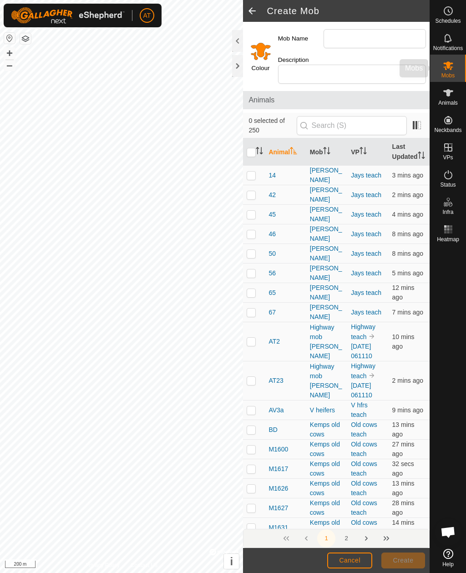
click at [453, 63] on icon at bounding box center [449, 65] width 10 height 9
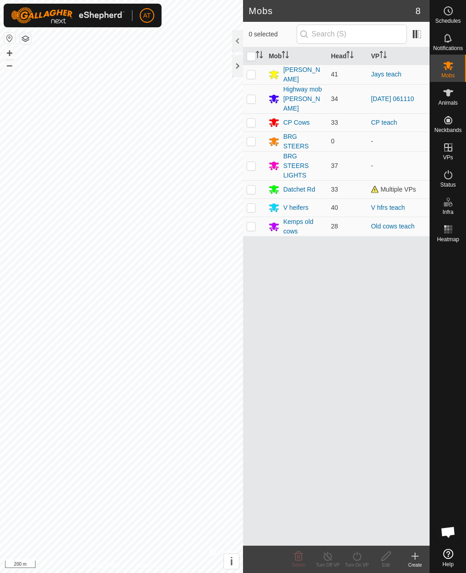
click at [446, 42] on icon at bounding box center [448, 38] width 7 height 9
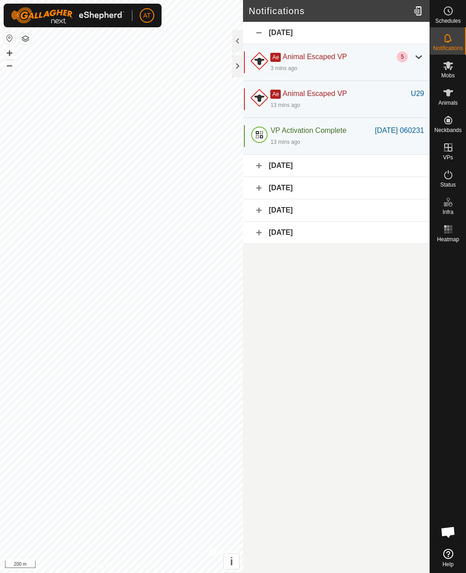
click at [414, 59] on div at bounding box center [419, 56] width 11 height 11
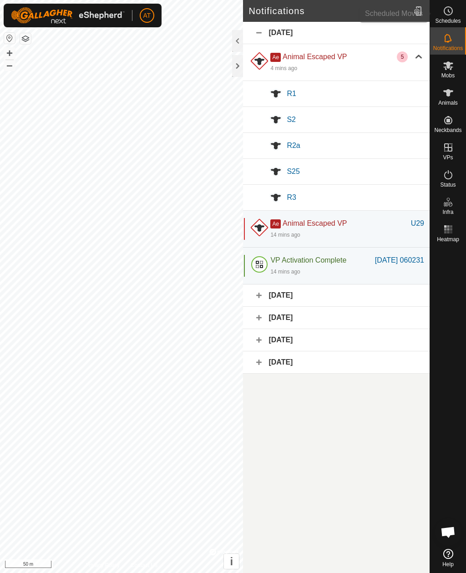
click at [449, 16] on icon at bounding box center [448, 10] width 11 height 11
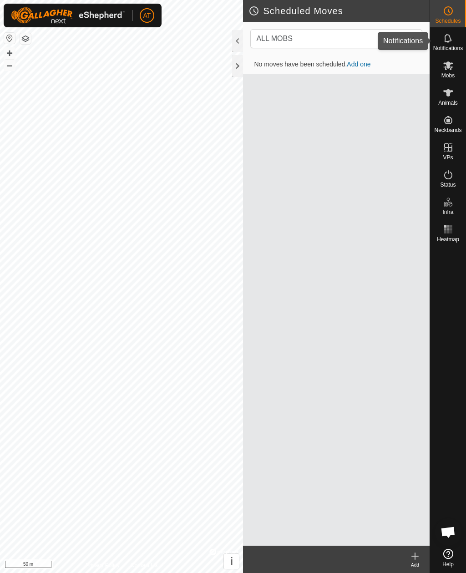
click at [452, 38] on icon at bounding box center [448, 38] width 11 height 11
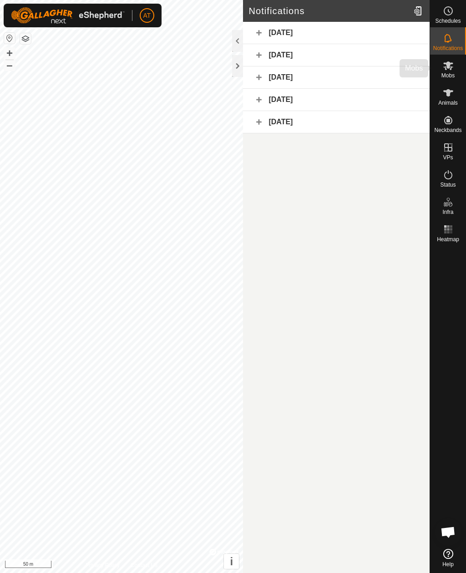
click at [452, 67] on icon at bounding box center [449, 65] width 10 height 9
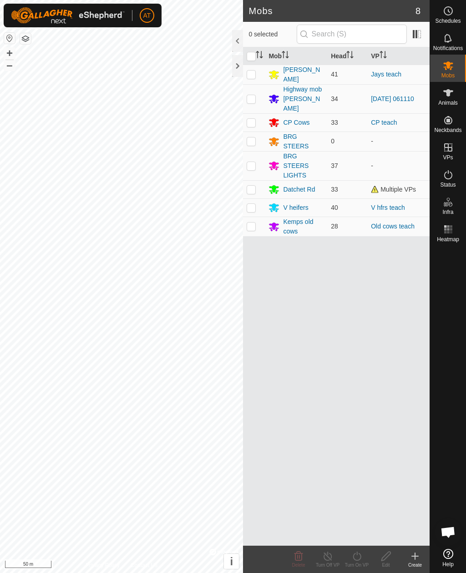
click at [255, 186] on p-checkbox at bounding box center [251, 189] width 9 height 7
checkbox input "true"
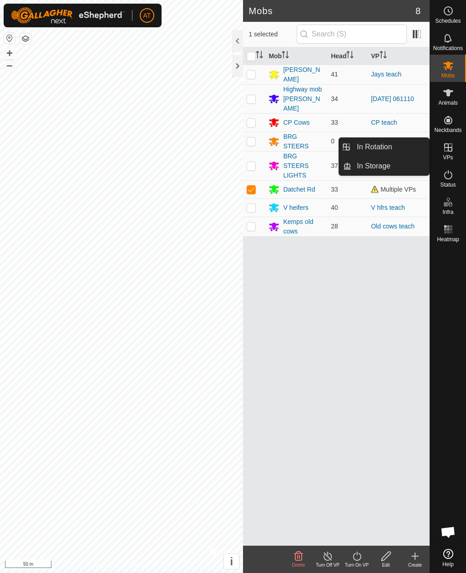
click at [379, 172] on link "In Storage" at bounding box center [391, 166] width 78 height 18
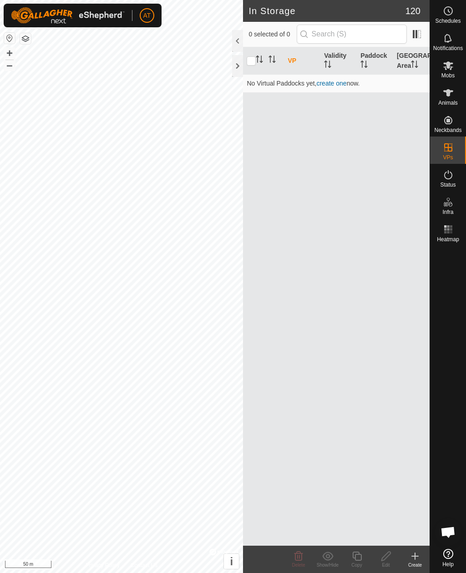
click at [412, 557] on icon at bounding box center [415, 557] width 6 height 0
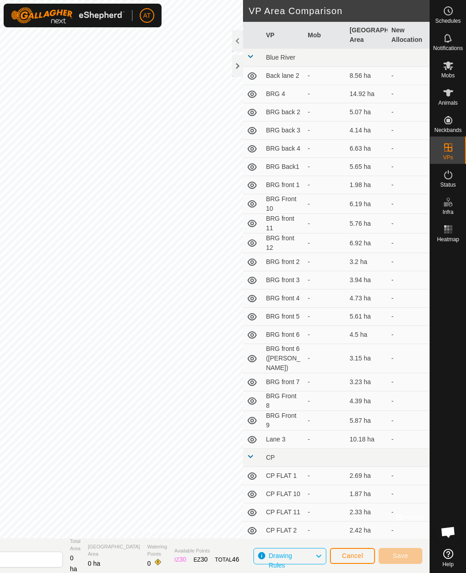
click at [235, 78] on div at bounding box center [237, 55] width 11 height 50
click at [237, 69] on div at bounding box center [237, 66] width 11 height 22
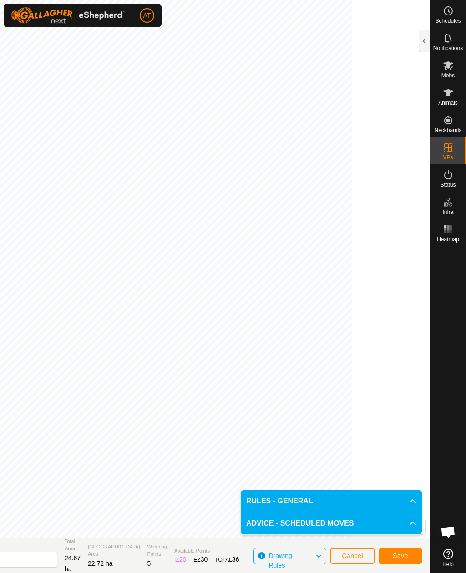
click at [406, 552] on button "Save" at bounding box center [401, 556] width 44 height 16
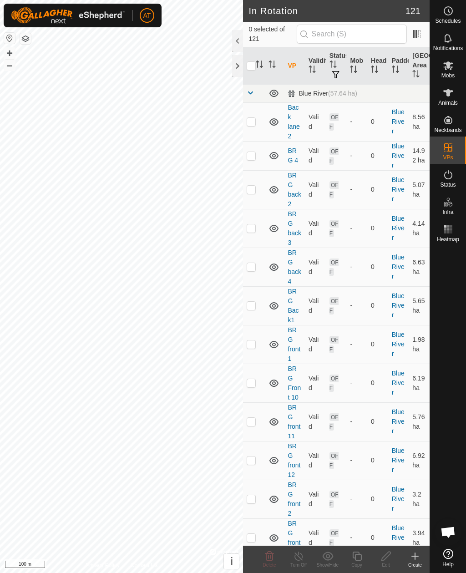
click at [453, 66] on icon at bounding box center [448, 65] width 11 height 11
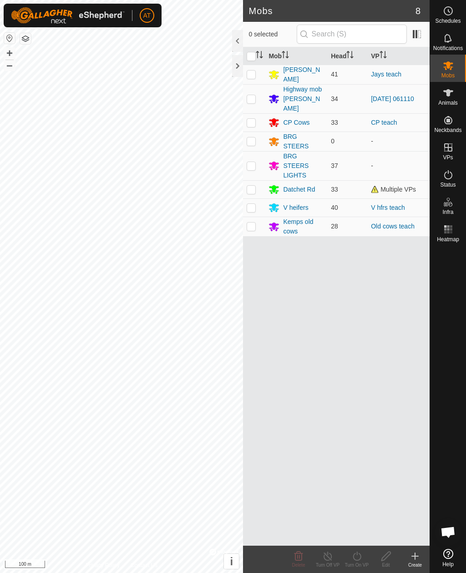
click at [252, 186] on p-checkbox at bounding box center [251, 189] width 9 height 7
checkbox input "true"
click at [357, 560] on icon at bounding box center [357, 556] width 11 height 11
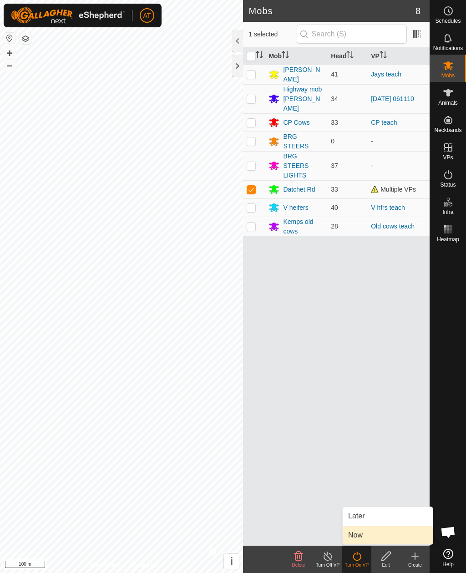
click at [360, 537] on span "Now" at bounding box center [355, 535] width 15 height 11
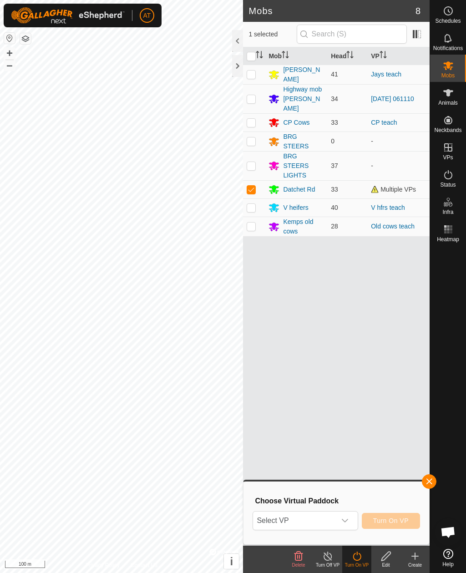
click at [346, 521] on icon "dropdown trigger" at bounding box center [345, 520] width 7 height 7
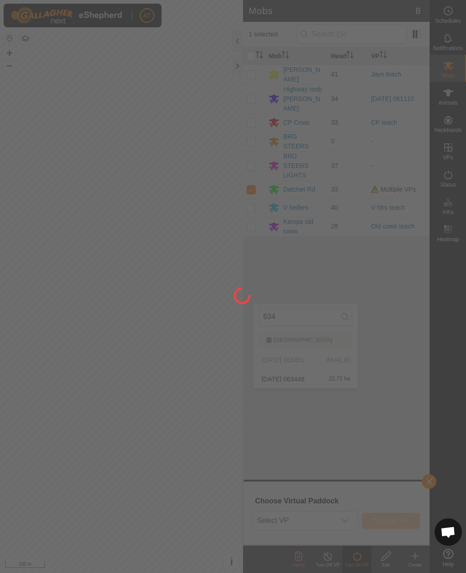
type input "6344"
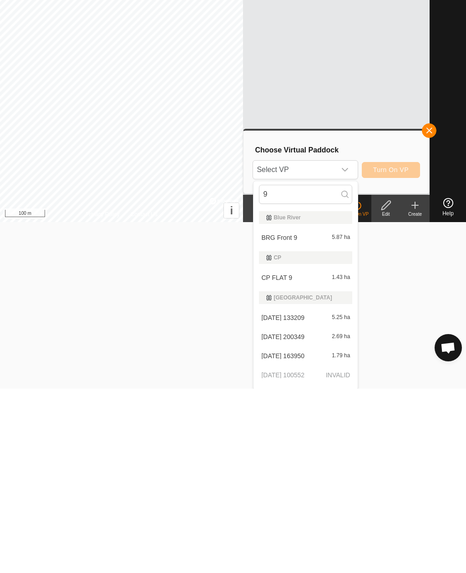
scroll to position [168, 0]
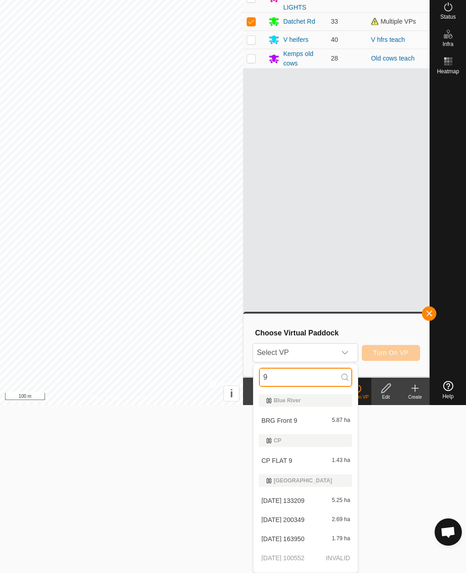
type input "9"
click at [432, 314] on span "button" at bounding box center [429, 313] width 7 height 7
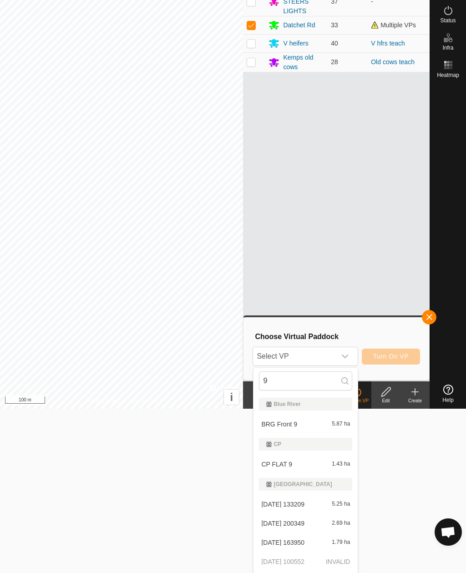
scroll to position [0, 0]
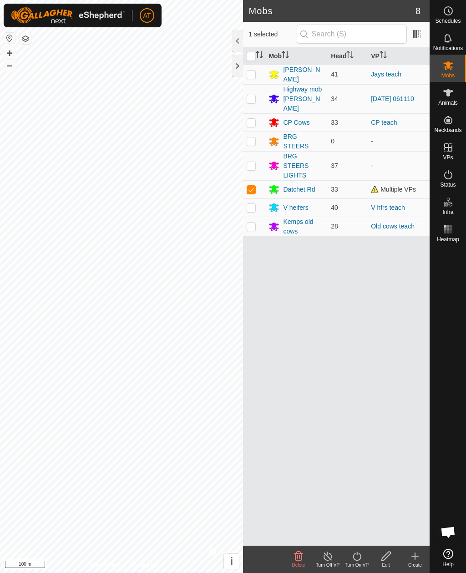
click at [356, 557] on icon at bounding box center [357, 556] width 11 height 11
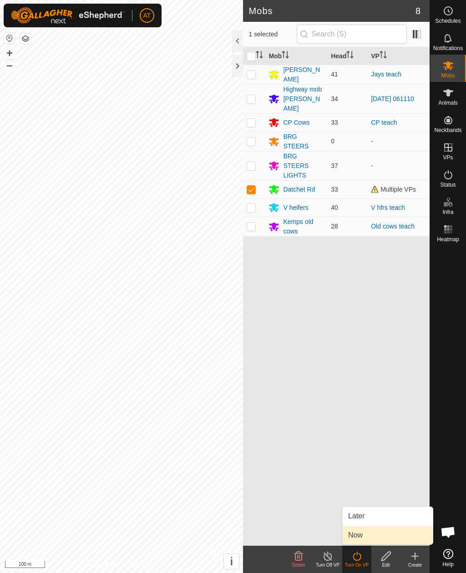
click at [366, 535] on link "Now" at bounding box center [388, 535] width 90 height 18
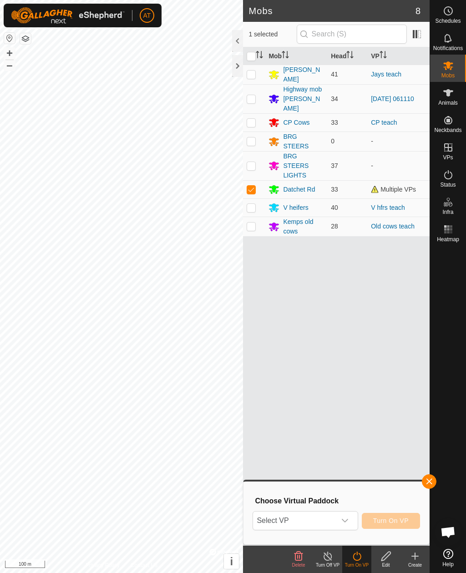
click at [307, 523] on span "Select VP" at bounding box center [294, 521] width 82 height 18
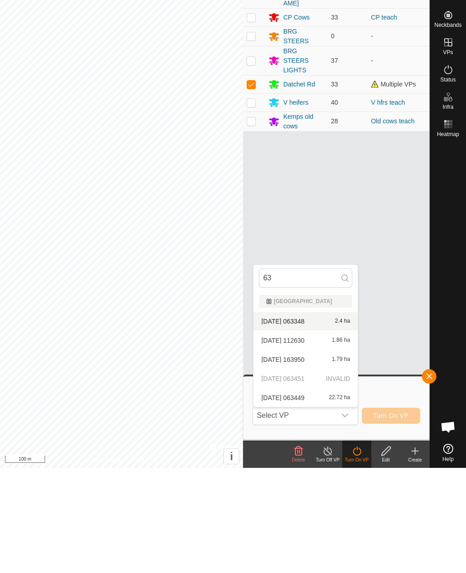
type input "63"
click at [305, 424] on span "[DATE] 063348" at bounding box center [282, 427] width 43 height 6
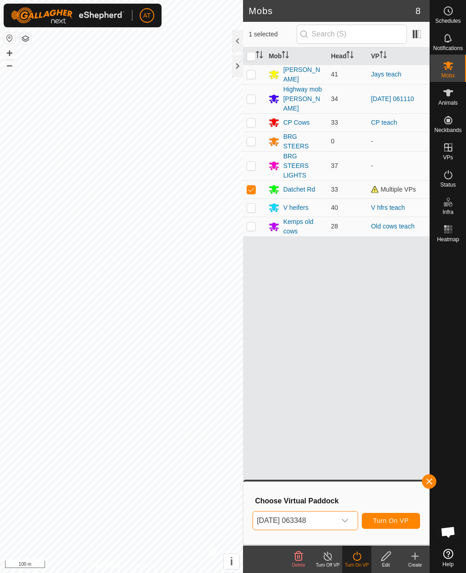
click at [429, 480] on span "button" at bounding box center [429, 481] width 7 height 7
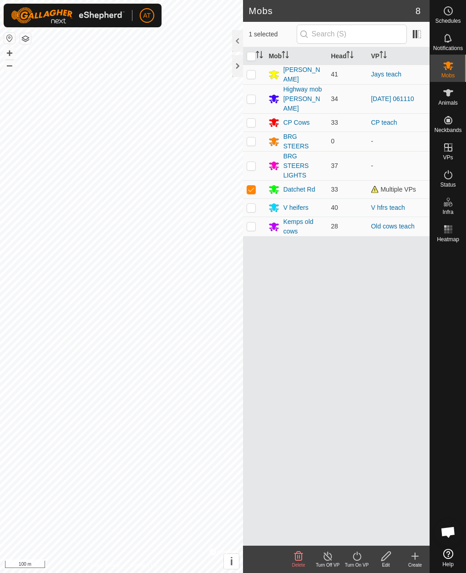
click at [357, 558] on icon at bounding box center [357, 556] width 11 height 11
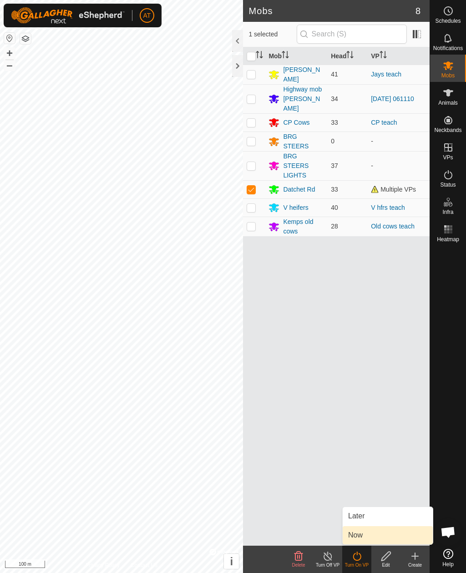
click at [361, 536] on span "Now" at bounding box center [355, 535] width 15 height 11
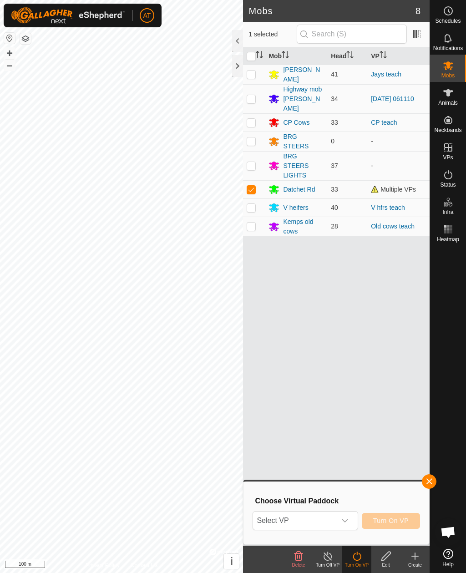
click at [317, 519] on span "Select VP" at bounding box center [294, 521] width 82 height 18
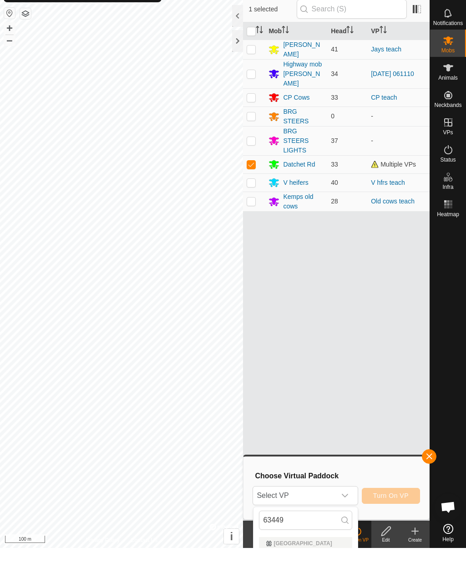
scroll to position [25, 0]
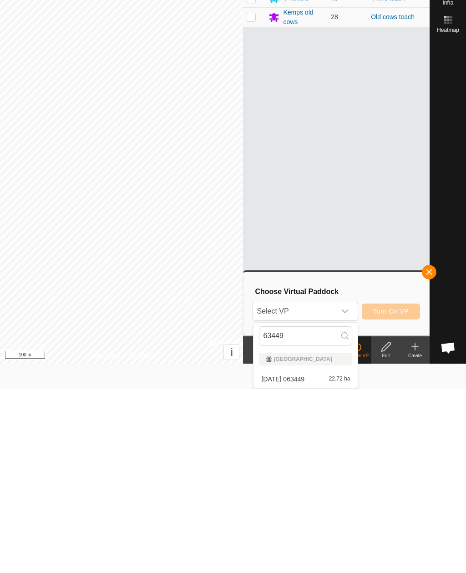
type input "63449"
click at [305, 561] on span "[DATE] 063449" at bounding box center [282, 564] width 43 height 6
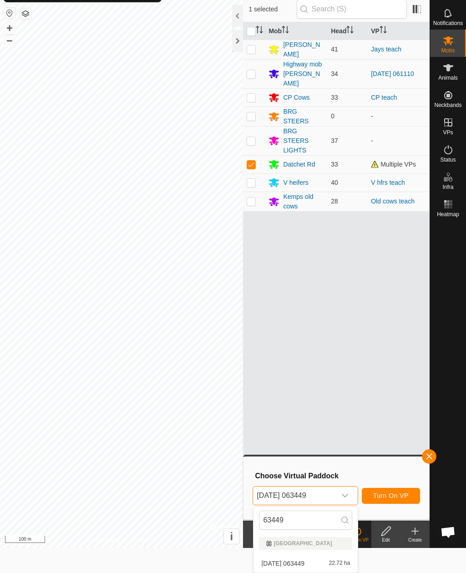
scroll to position [0, 0]
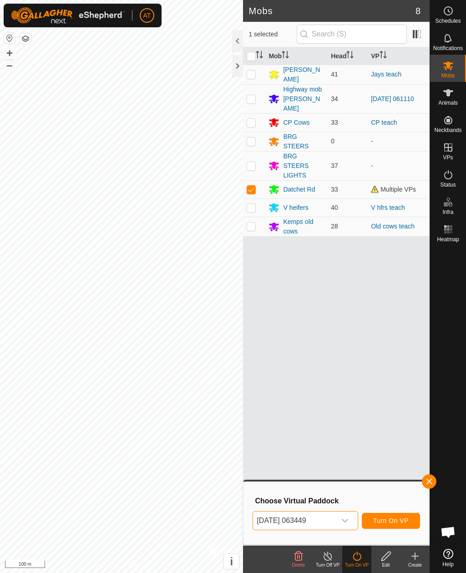
click at [394, 523] on span "Turn On VP" at bounding box center [391, 520] width 36 height 7
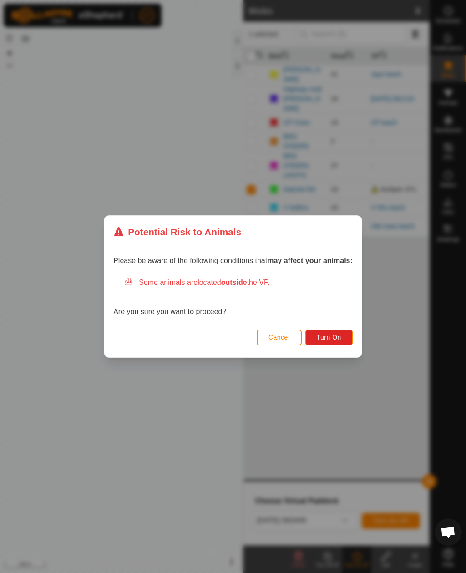
click at [344, 336] on button "Turn On" at bounding box center [329, 338] width 47 height 16
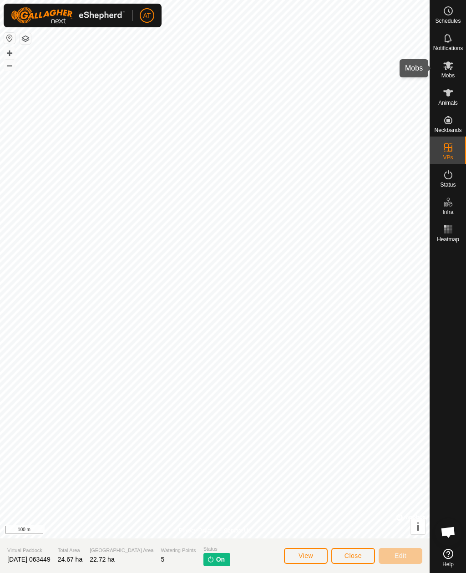
click at [453, 64] on icon at bounding box center [448, 65] width 11 height 11
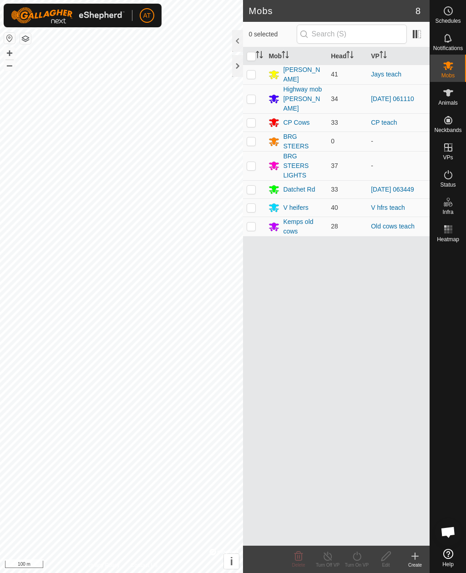
click at [237, 76] on div at bounding box center [237, 66] width 11 height 22
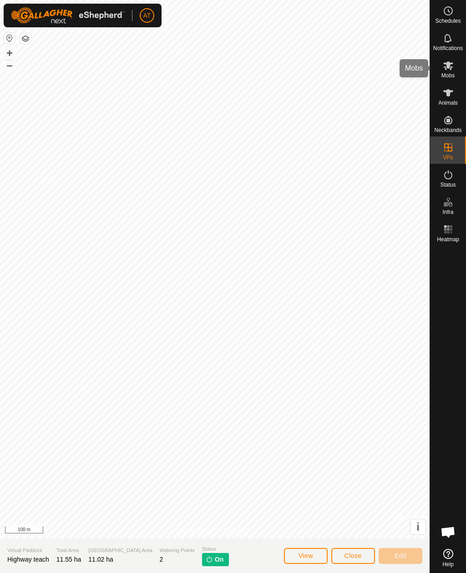
click at [451, 71] on icon at bounding box center [448, 65] width 11 height 11
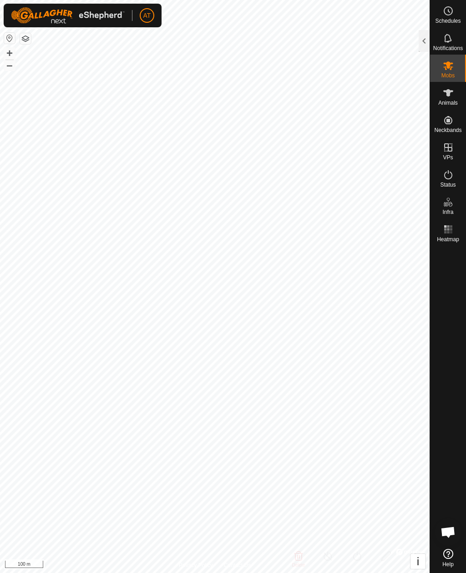
click at [449, 68] on icon at bounding box center [449, 65] width 10 height 9
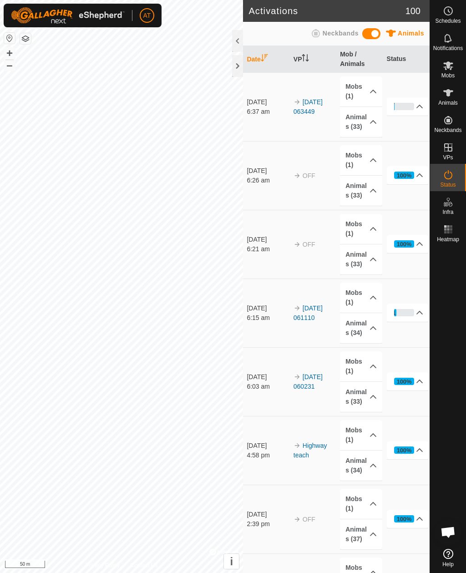
click at [239, 66] on div at bounding box center [237, 66] width 11 height 22
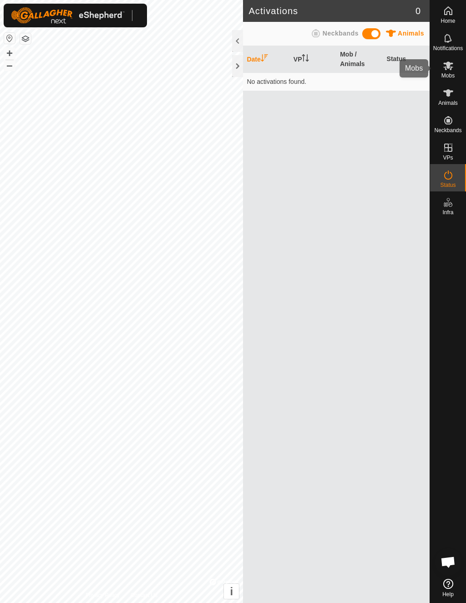
click at [448, 68] on icon at bounding box center [449, 65] width 10 height 9
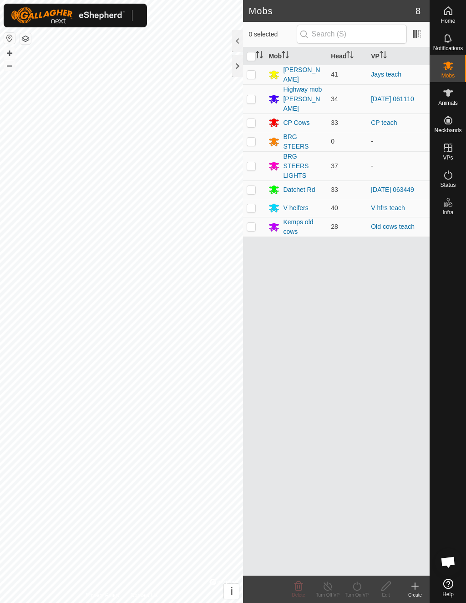
click at [234, 35] on div at bounding box center [237, 41] width 11 height 22
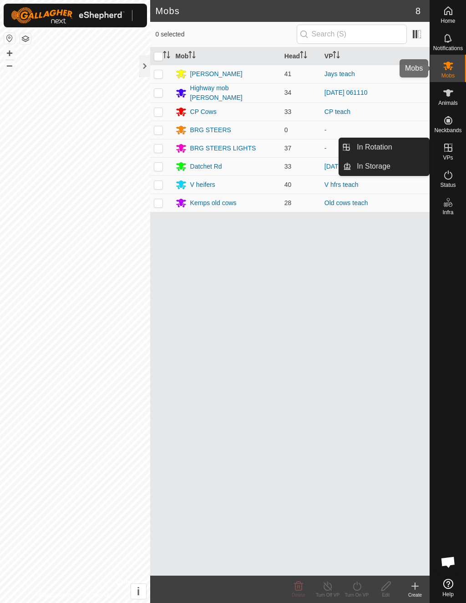
click at [450, 66] on icon at bounding box center [448, 65] width 11 height 11
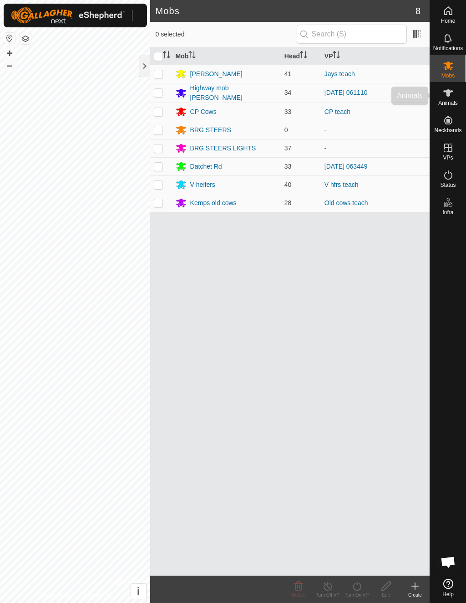
click at [455, 94] on es-animals-svg-icon at bounding box center [448, 93] width 16 height 15
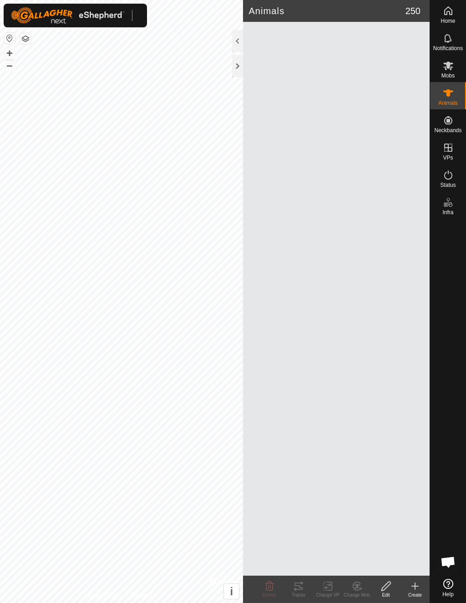
click at [235, 41] on div at bounding box center [237, 41] width 11 height 22
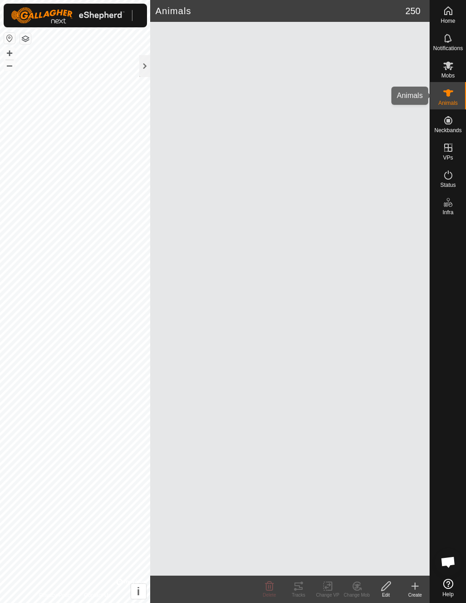
click at [455, 93] on es-animals-svg-icon at bounding box center [448, 93] width 16 height 15
click at [457, 63] on div "Mobs" at bounding box center [448, 68] width 36 height 27
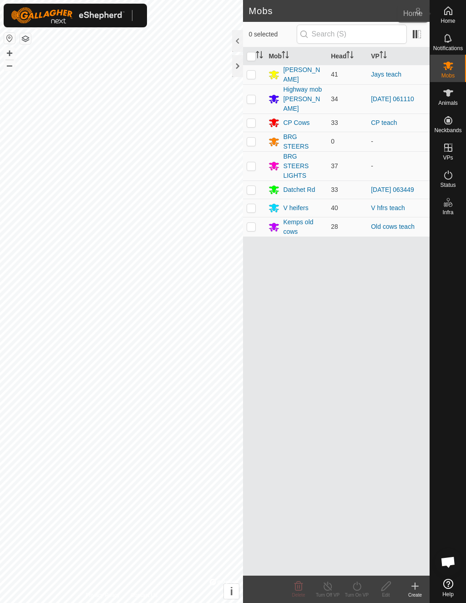
click at [451, 13] on icon at bounding box center [448, 10] width 11 height 11
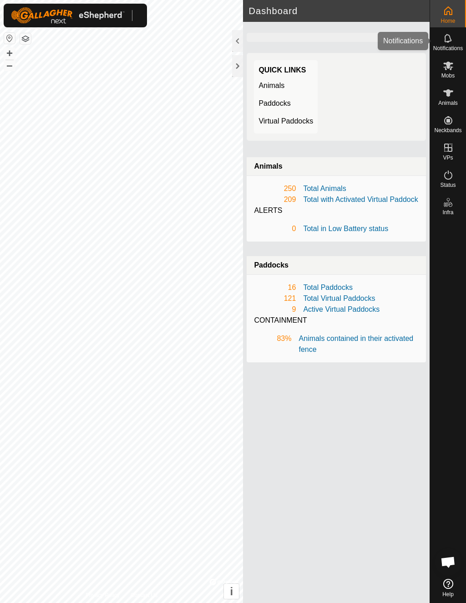
click at [452, 41] on icon at bounding box center [448, 38] width 11 height 11
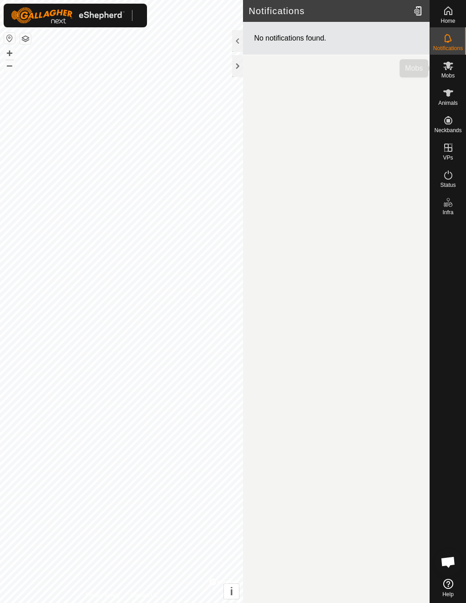
click at [442, 69] on es-mob-svg-icon at bounding box center [448, 65] width 16 height 15
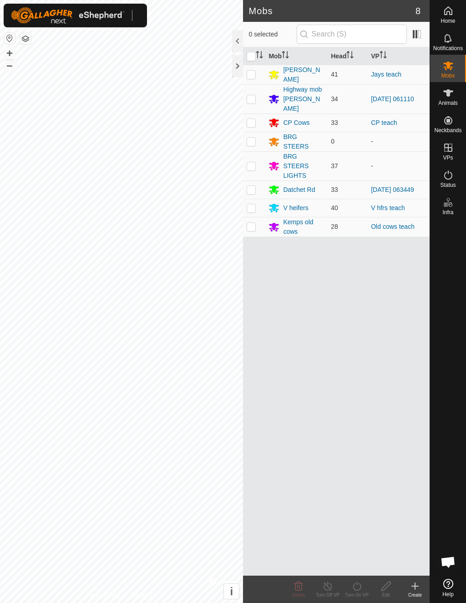
click at [238, 39] on div at bounding box center [237, 41] width 11 height 22
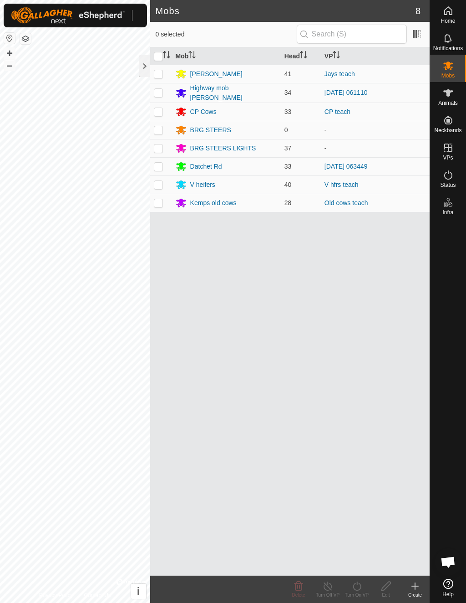
click at [150, 37] on div at bounding box center [144, 55] width 11 height 50
click at [445, 71] on icon at bounding box center [448, 65] width 11 height 11
click at [455, 97] on es-animals-svg-icon at bounding box center [448, 93] width 16 height 15
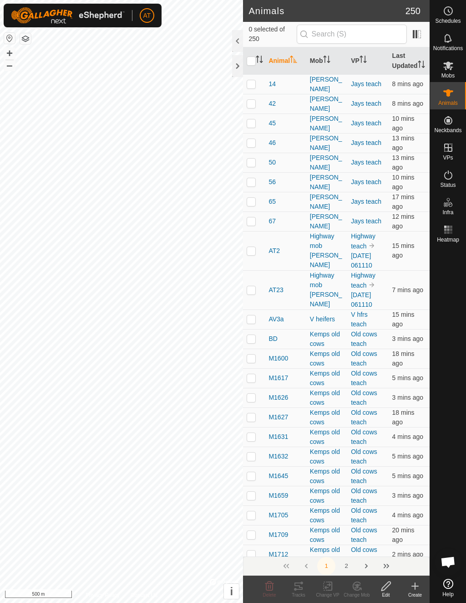
click at [88, 20] on img at bounding box center [68, 15] width 114 height 16
click at [56, 15] on img at bounding box center [68, 15] width 114 height 16
click at [12, 34] on button "button" at bounding box center [9, 38] width 11 height 11
click at [25, 38] on button "button" at bounding box center [25, 38] width 11 height 11
click at [7, 55] on button "+" at bounding box center [9, 53] width 11 height 11
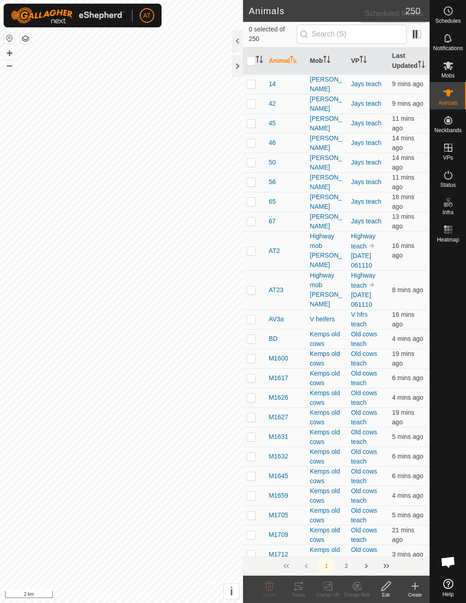
click at [454, 17] on es-schedule-vp-svg-icon at bounding box center [448, 11] width 16 height 15
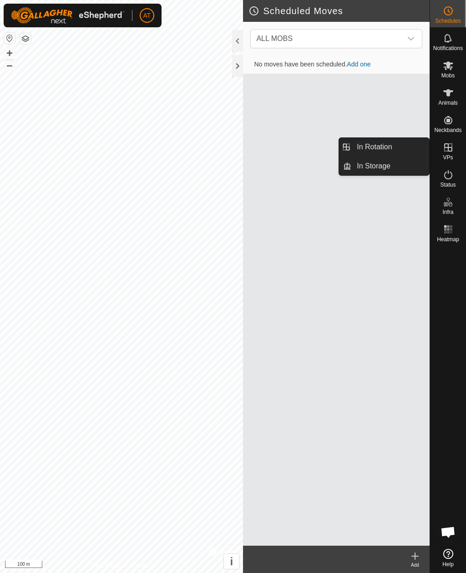
click at [394, 171] on link "In Storage" at bounding box center [391, 166] width 78 height 18
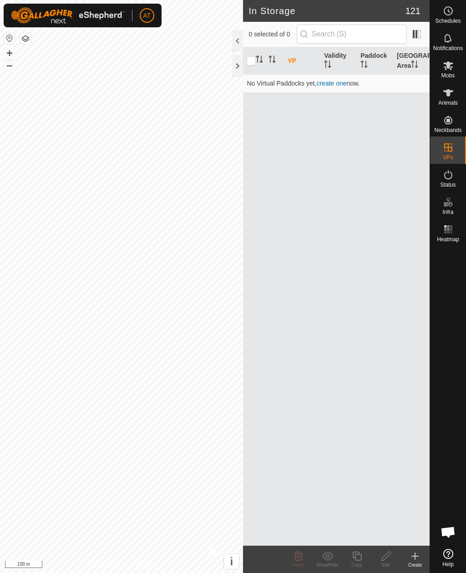
click at [449, 66] on icon at bounding box center [449, 65] width 10 height 9
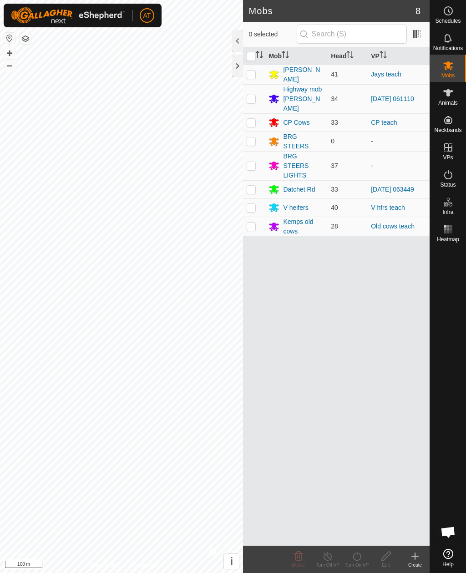
click at [254, 180] on td at bounding box center [254, 189] width 22 height 18
checkbox input "true"
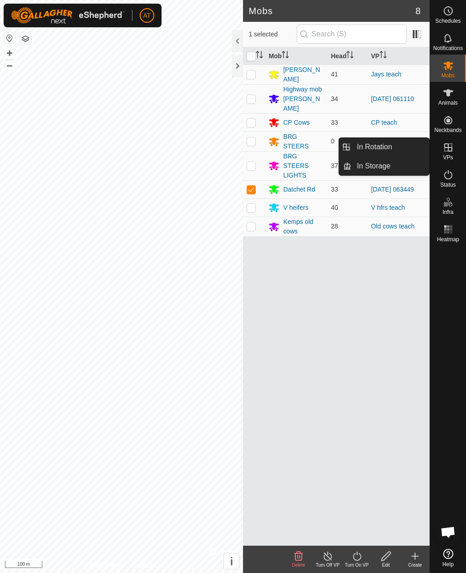
click at [394, 147] on link "In Rotation" at bounding box center [391, 147] width 78 height 18
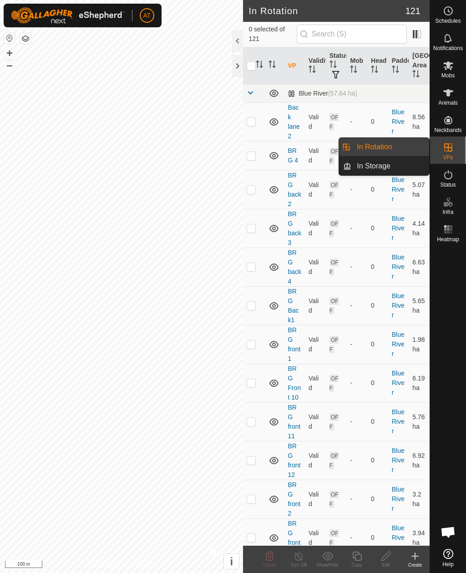
click at [399, 173] on link "In Storage" at bounding box center [391, 166] width 78 height 18
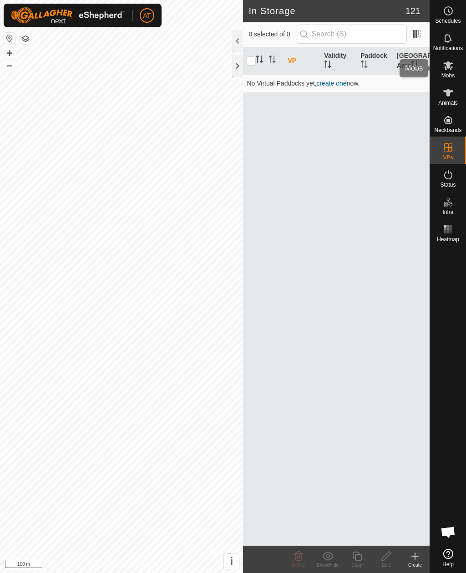
click at [448, 73] on span "Mobs" at bounding box center [448, 75] width 13 height 5
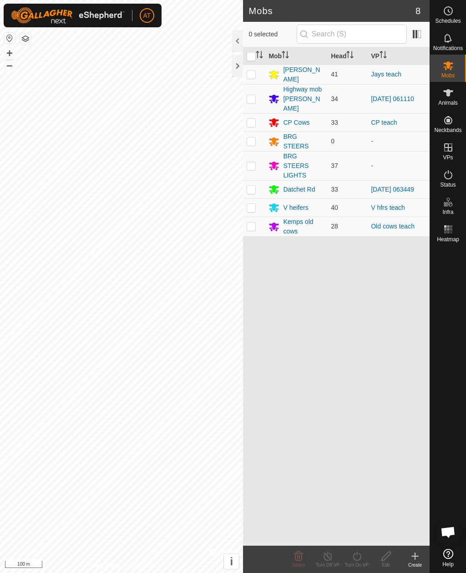
click at [252, 186] on p-checkbox at bounding box center [251, 189] width 9 height 7
checkbox input "true"
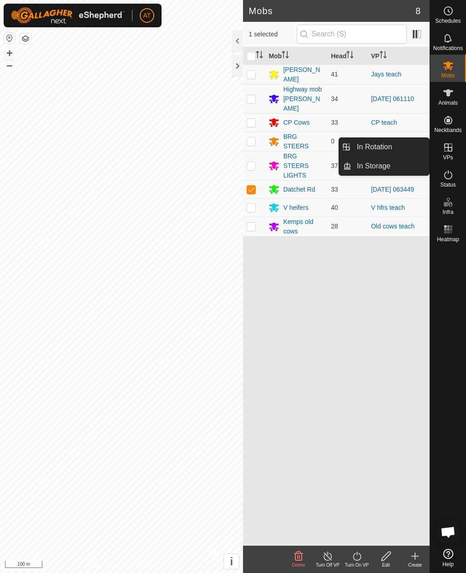
click at [363, 557] on icon at bounding box center [357, 556] width 11 height 11
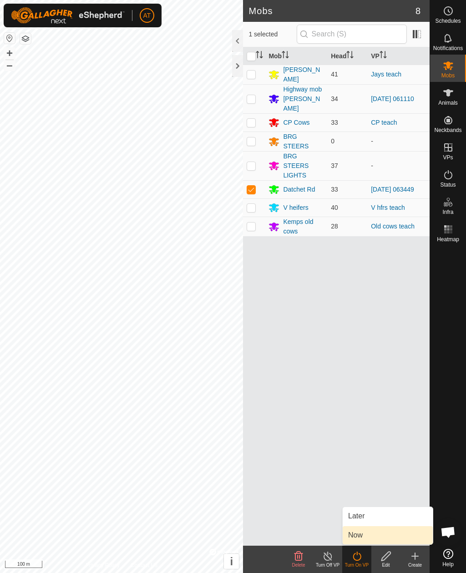
click at [358, 539] on span "Now" at bounding box center [355, 535] width 15 height 11
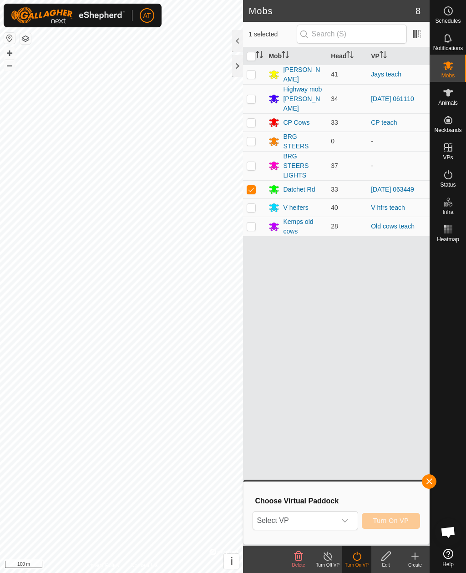
click at [348, 521] on icon "dropdown trigger" at bounding box center [345, 520] width 7 height 7
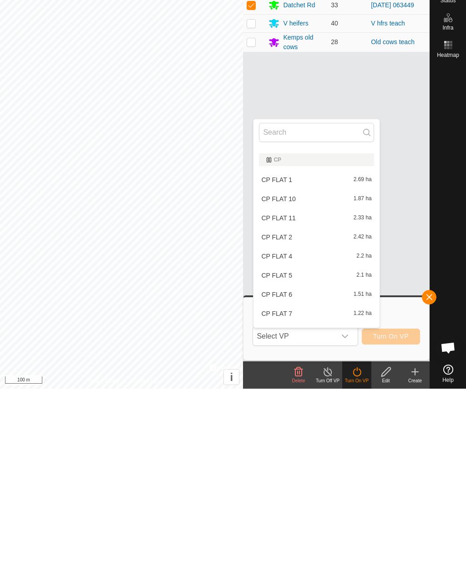
scroll to position [465, 0]
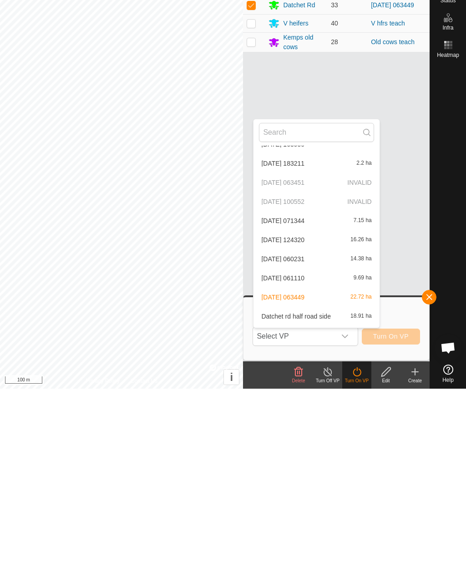
click at [430, 478] on span "button" at bounding box center [429, 481] width 7 height 7
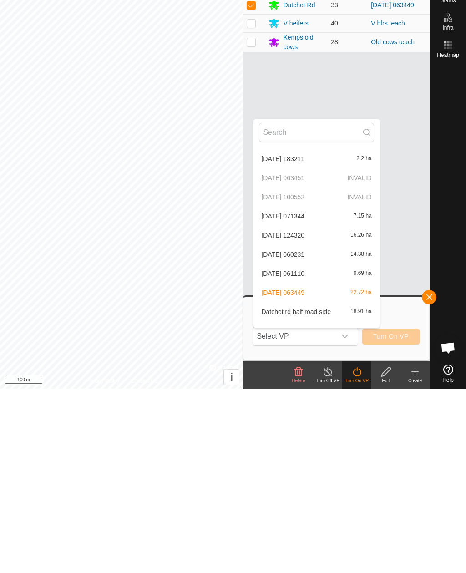
scroll to position [0, 0]
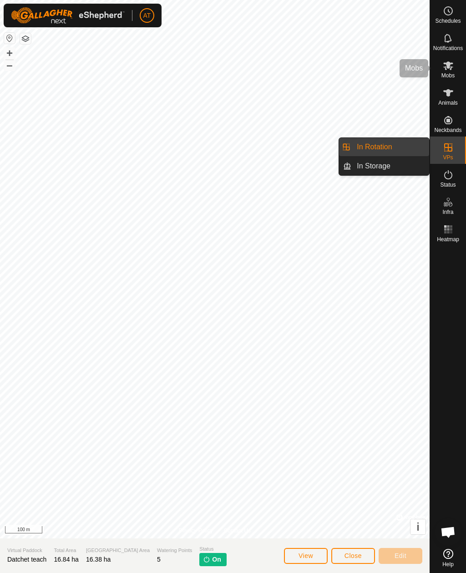
click at [451, 73] on span "Mobs" at bounding box center [448, 75] width 13 height 5
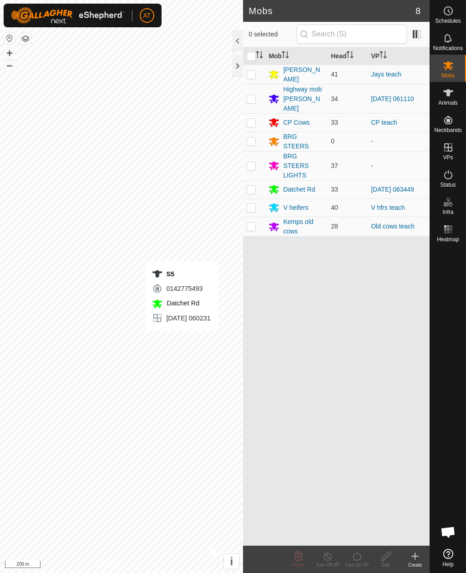
click at [341, 395] on div "Mob Head VP [PERSON_NAME] 41 Jays teach Highway mob [PERSON_NAME] 34 [DATE] 061…" at bounding box center [336, 296] width 187 height 499
click at [255, 180] on td at bounding box center [254, 189] width 22 height 18
checkbox input "true"
click at [360, 560] on icon at bounding box center [357, 556] width 11 height 11
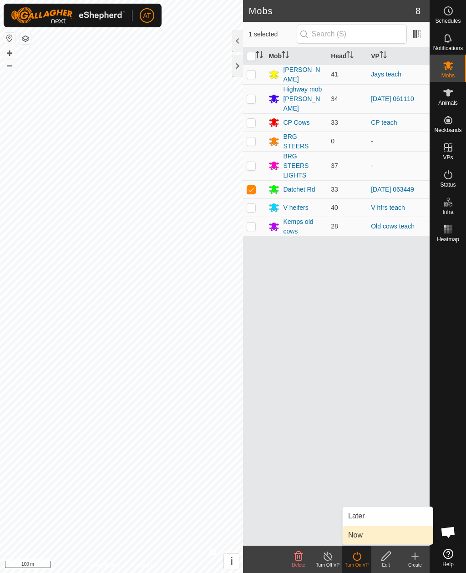
click at [365, 539] on link "Now" at bounding box center [388, 535] width 90 height 18
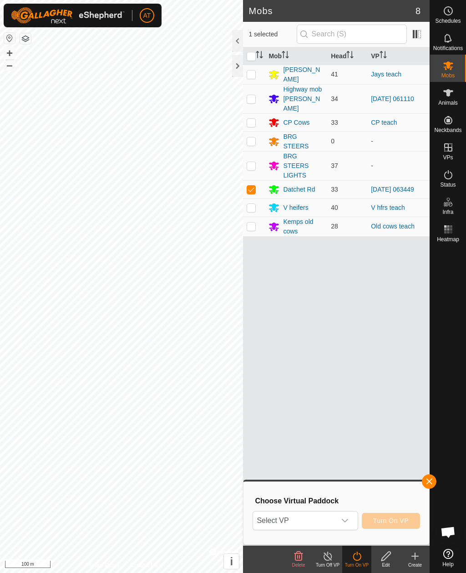
click at [341, 524] on div "dropdown trigger" at bounding box center [345, 521] width 18 height 18
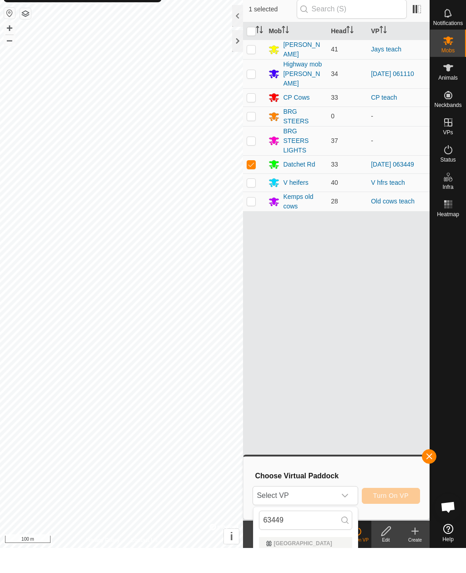
scroll to position [25, 0]
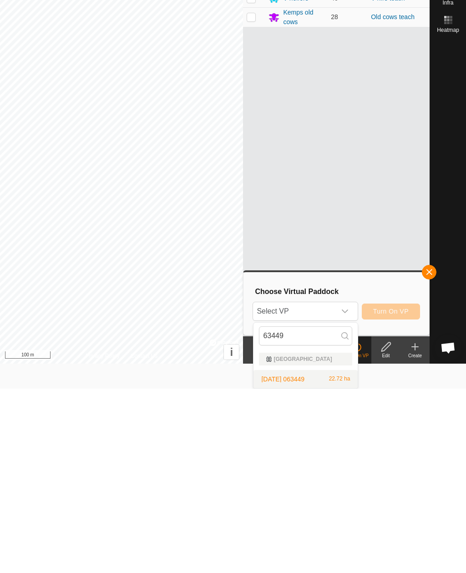
type input "63449"
click at [322, 558] on div "[DATE] 063449 22.72 ha" at bounding box center [305, 563] width 93 height 11
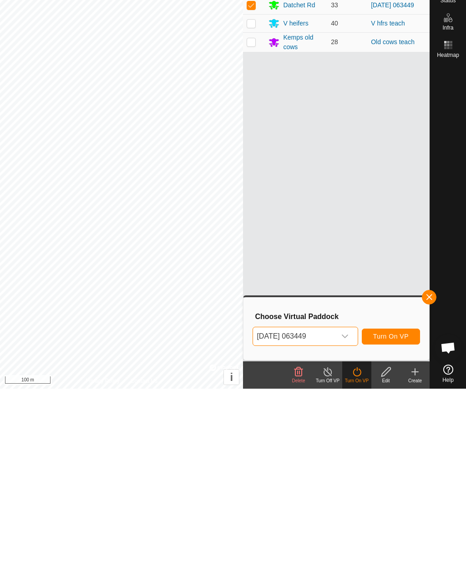
scroll to position [0, 0]
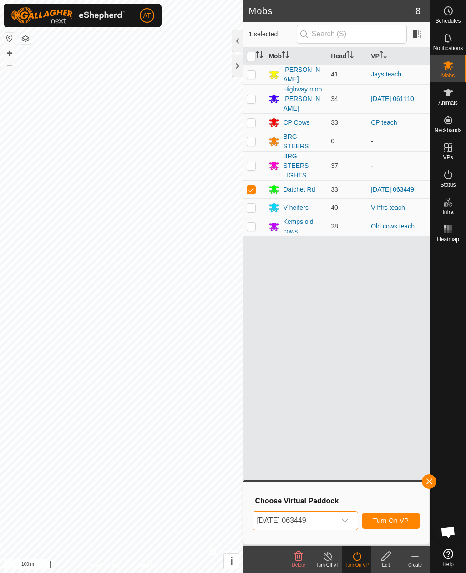
click at [396, 521] on span "Turn On VP" at bounding box center [391, 520] width 36 height 7
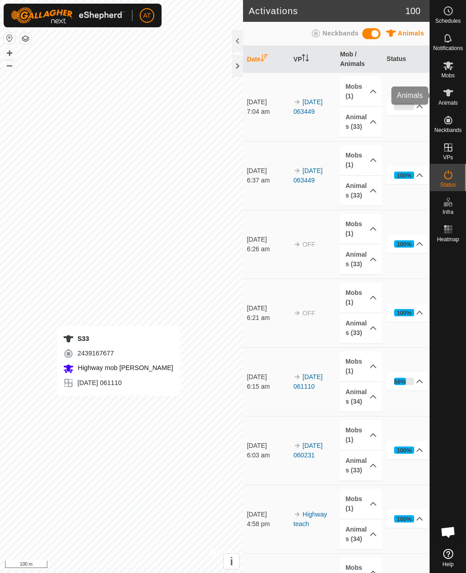
click at [454, 100] on span "Animals" at bounding box center [449, 102] width 20 height 5
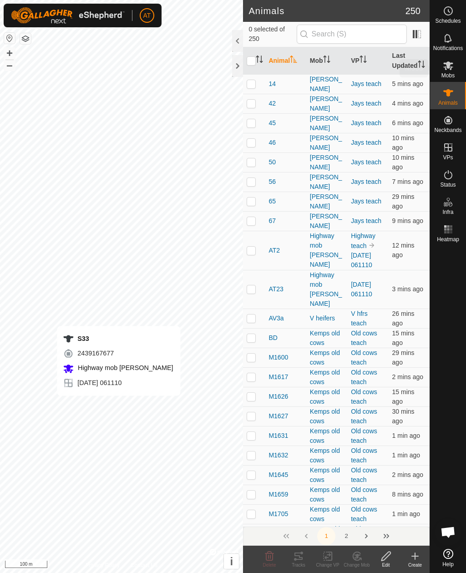
click at [455, 66] on es-mob-svg-icon at bounding box center [448, 65] width 16 height 15
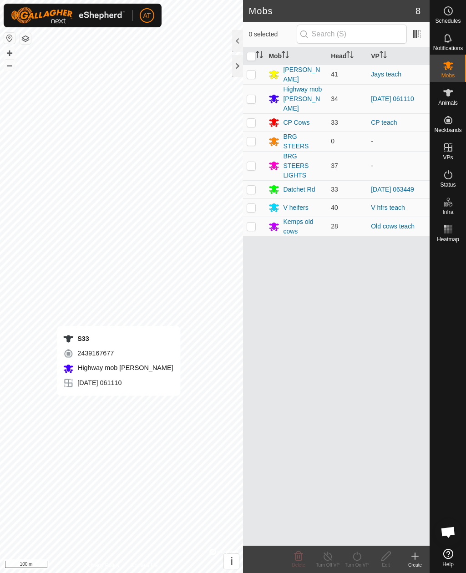
click at [450, 69] on icon at bounding box center [449, 65] width 10 height 9
click at [256, 92] on td at bounding box center [254, 98] width 22 height 29
checkbox input "true"
click at [357, 562] on div "Turn On VP" at bounding box center [356, 565] width 29 height 7
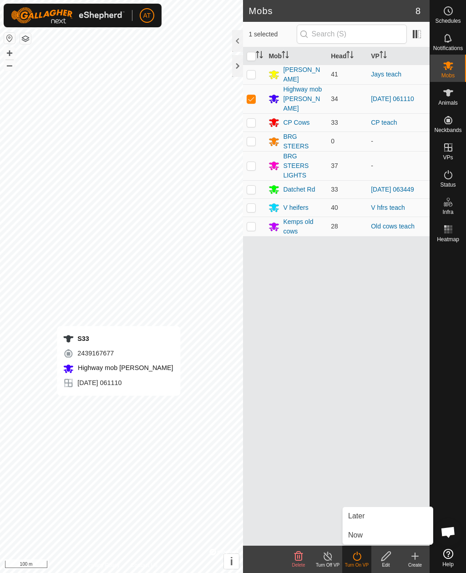
click at [364, 536] on link "Now" at bounding box center [388, 535] width 90 height 18
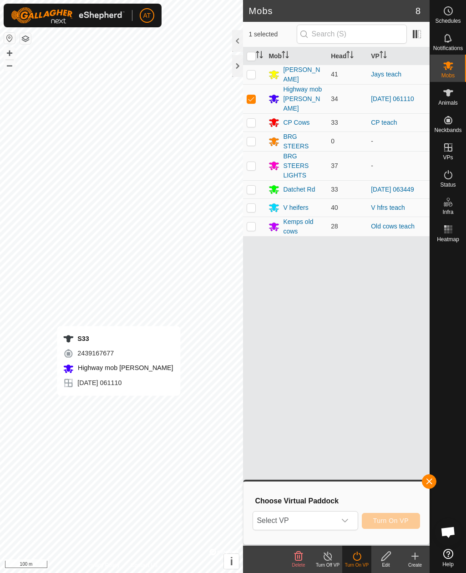
click at [335, 519] on span "Select VP" at bounding box center [294, 521] width 82 height 18
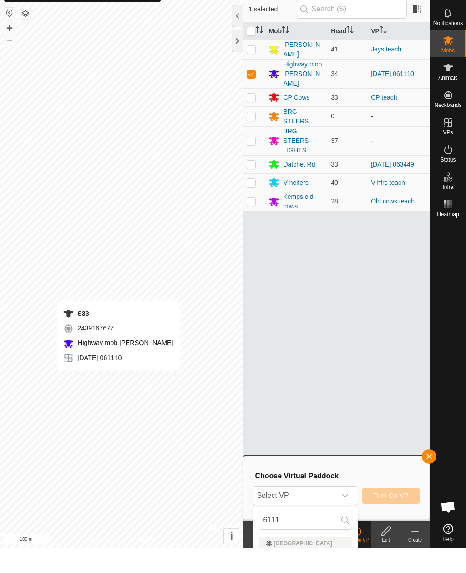
scroll to position [25, 0]
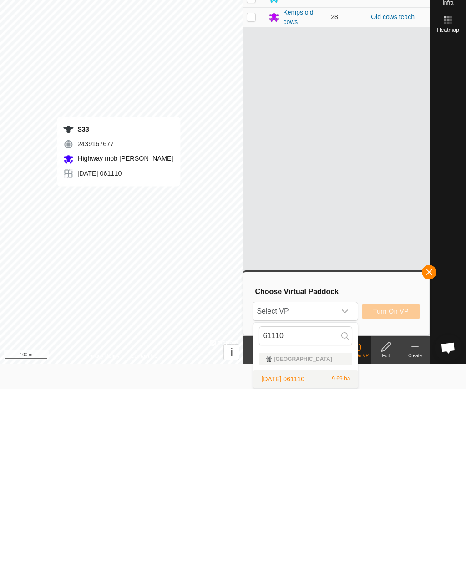
type input "61110"
click at [305, 561] on span "[DATE] 061110" at bounding box center [282, 564] width 43 height 6
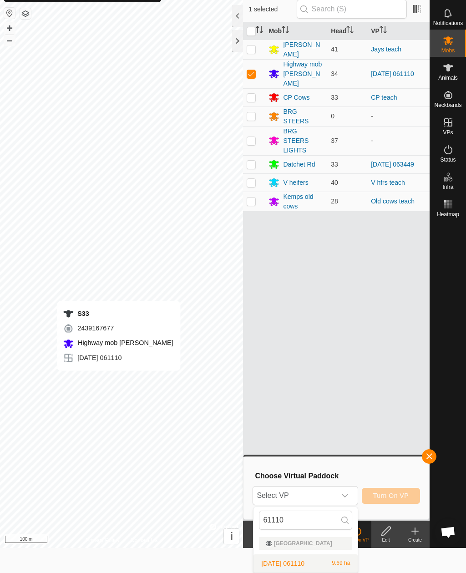
scroll to position [0, 0]
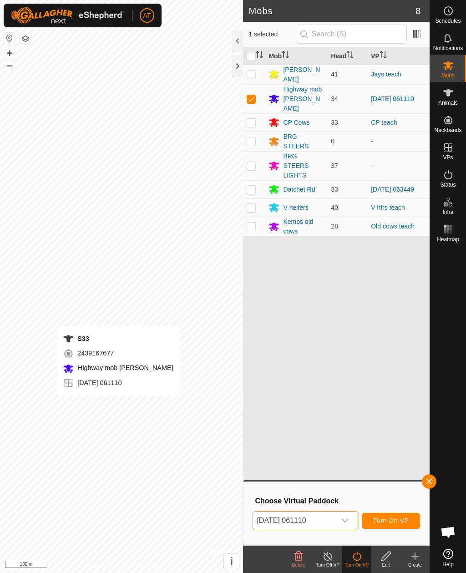
click at [393, 519] on span "Turn On VP" at bounding box center [391, 520] width 36 height 7
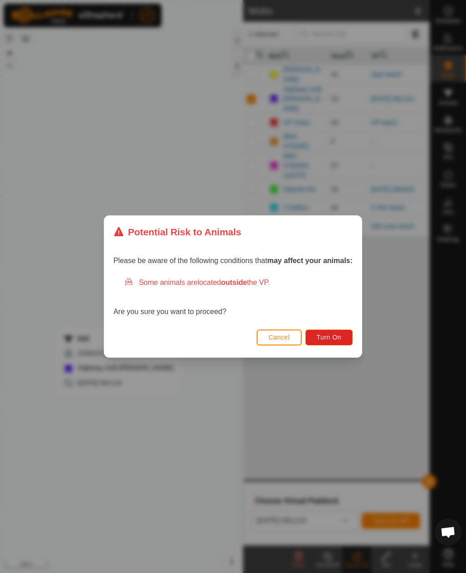
click at [320, 422] on div "Potential Risk to Animals Please be aware of the following conditions that may …" at bounding box center [233, 286] width 466 height 573
click at [146, 473] on div "Potential Risk to Animals Please be aware of the following conditions that may …" at bounding box center [233, 286] width 466 height 573
click at [336, 333] on button "Turn On" at bounding box center [329, 338] width 47 height 16
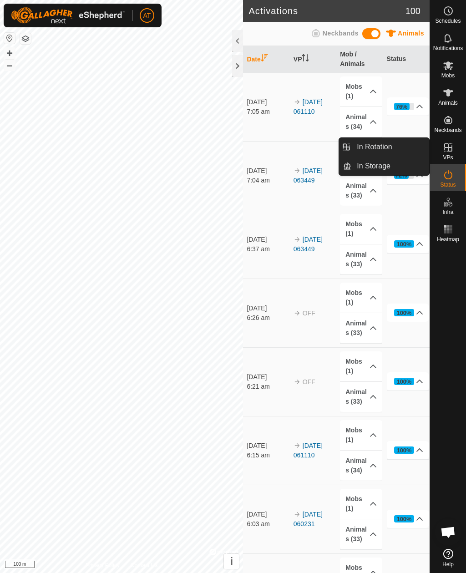
click at [402, 150] on link "In Rotation" at bounding box center [391, 147] width 78 height 18
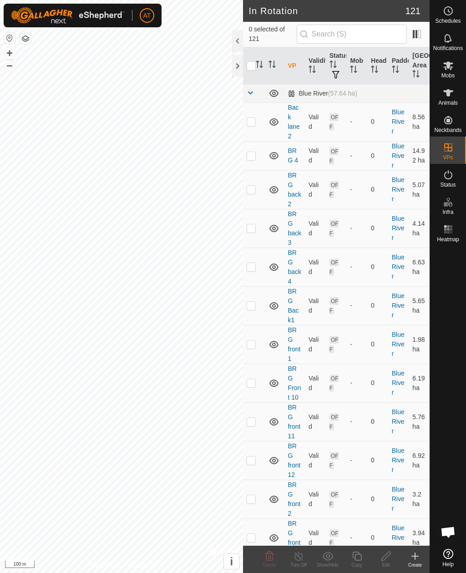
click at [412, 168] on td "14.92 ha" at bounding box center [419, 155] width 21 height 29
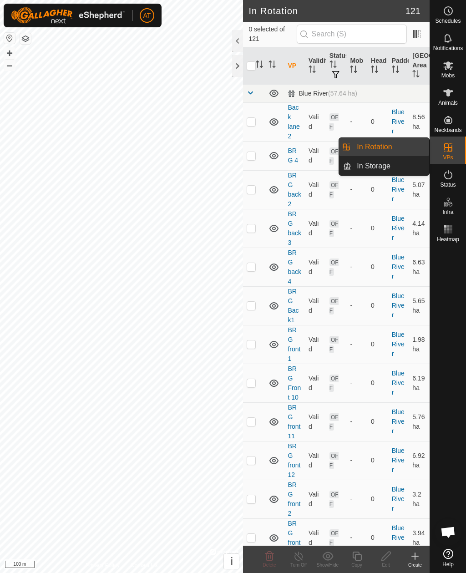
click at [398, 167] on link "In Storage" at bounding box center [391, 166] width 78 height 18
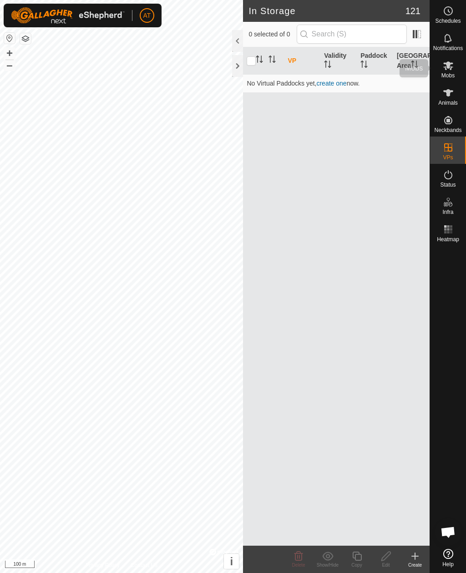
click at [448, 68] on icon at bounding box center [449, 65] width 10 height 9
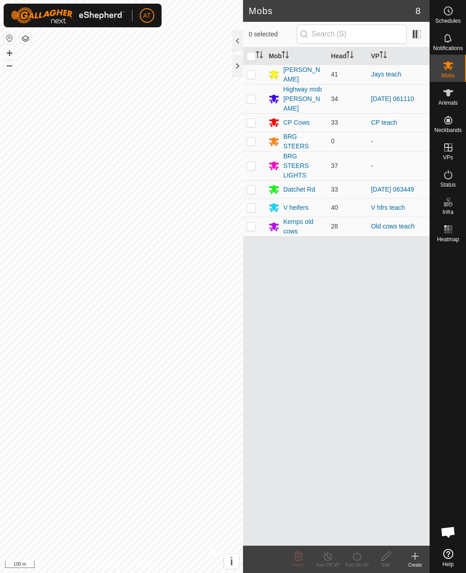
click at [251, 186] on p-checkbox at bounding box center [251, 189] width 9 height 7
checkbox input "true"
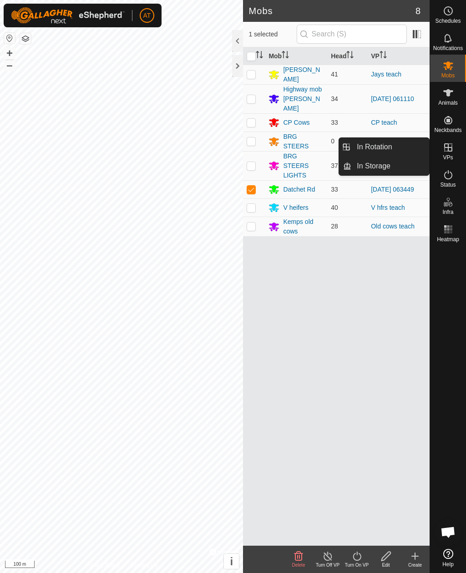
click at [401, 167] on link "In Storage" at bounding box center [391, 166] width 78 height 18
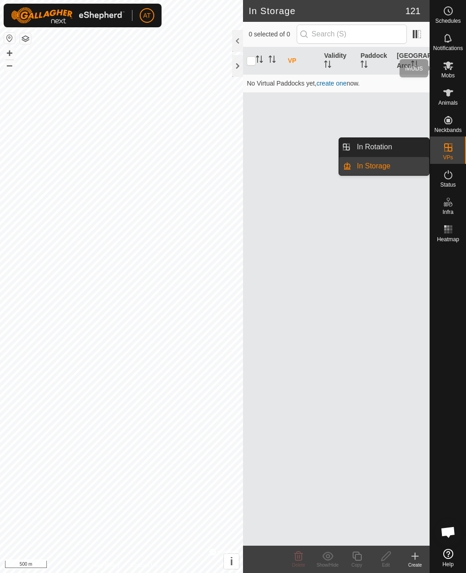
click at [450, 72] on es-mob-svg-icon at bounding box center [448, 65] width 16 height 15
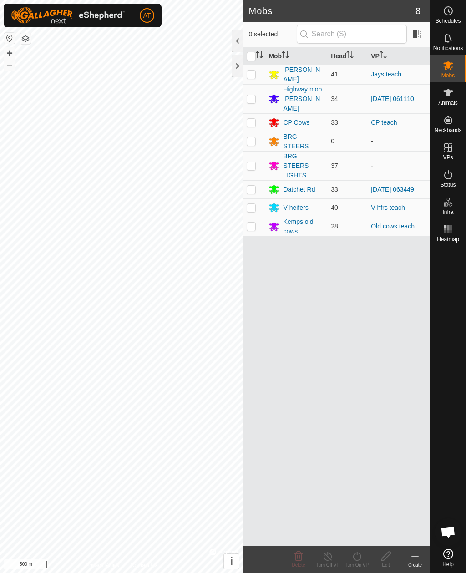
click at [246, 182] on td at bounding box center [254, 189] width 22 height 18
checkbox input "true"
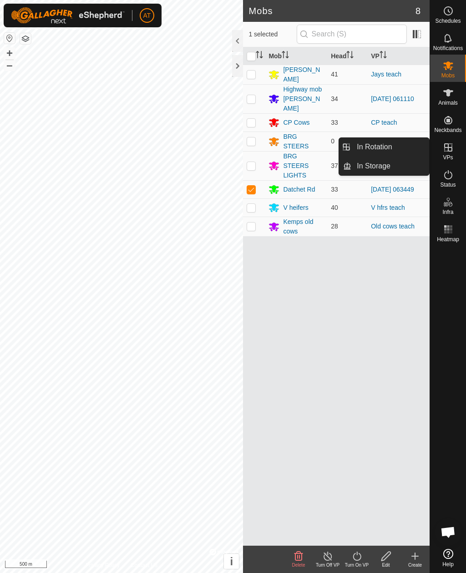
click at [403, 171] on link "In Storage" at bounding box center [391, 166] width 78 height 18
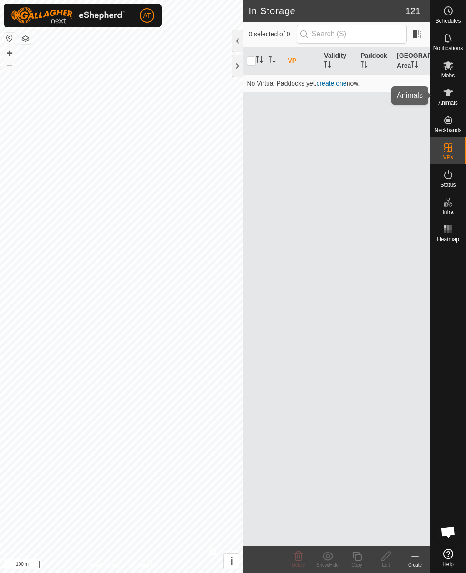
click at [450, 94] on icon at bounding box center [448, 92] width 11 height 11
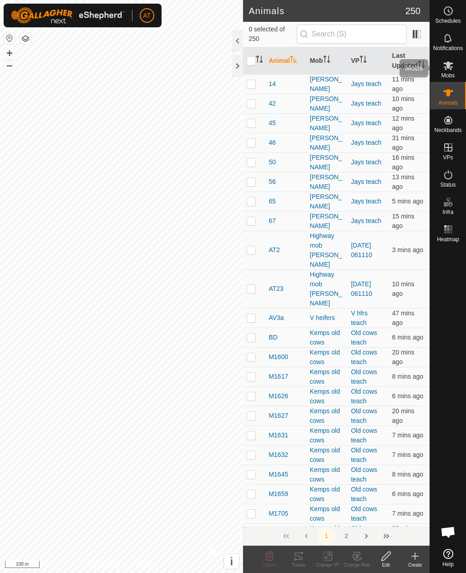
click at [446, 74] on span "Mobs" at bounding box center [448, 75] width 13 height 5
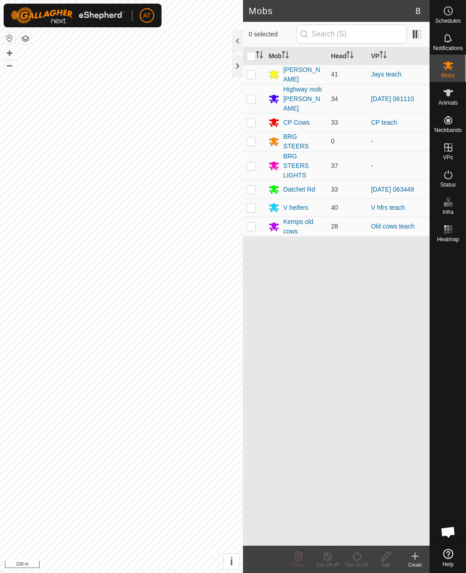
click at [449, 66] on icon at bounding box center [449, 65] width 10 height 9
click at [252, 186] on p-checkbox at bounding box center [251, 189] width 9 height 7
checkbox input "true"
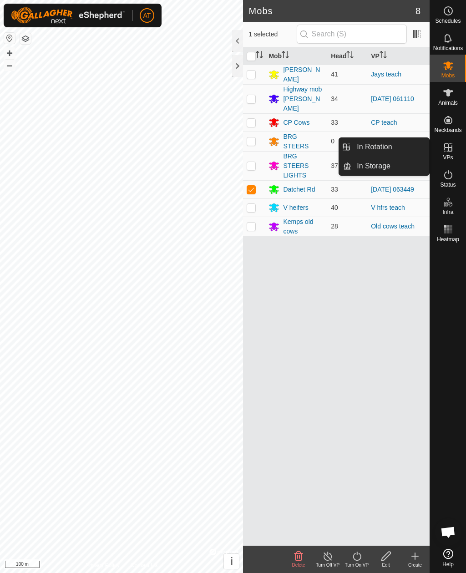
click at [406, 165] on link "In Storage" at bounding box center [391, 166] width 78 height 18
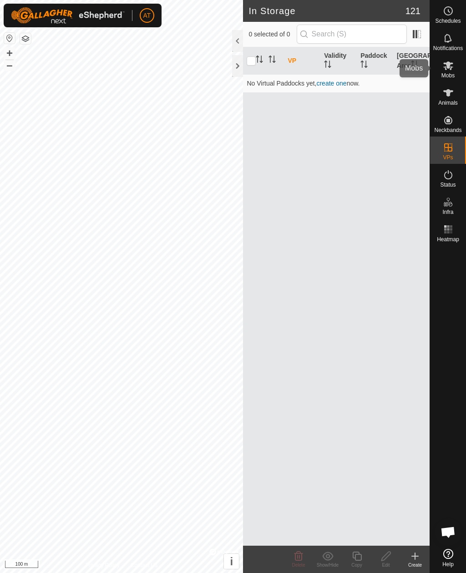
click at [452, 71] on es-mob-svg-icon at bounding box center [448, 65] width 16 height 15
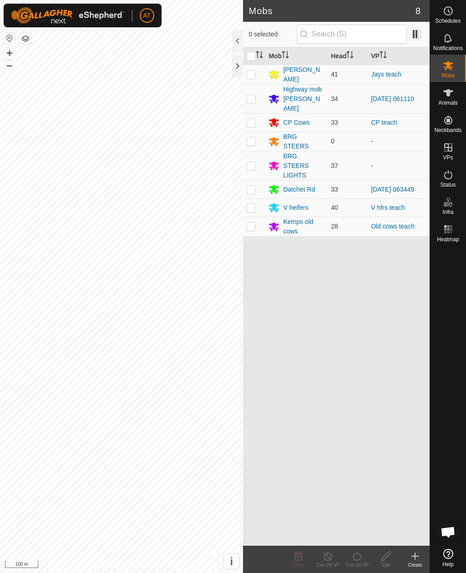
click at [253, 184] on td at bounding box center [254, 189] width 22 height 18
checkbox input "true"
click at [415, 562] on div "Create" at bounding box center [415, 565] width 29 height 7
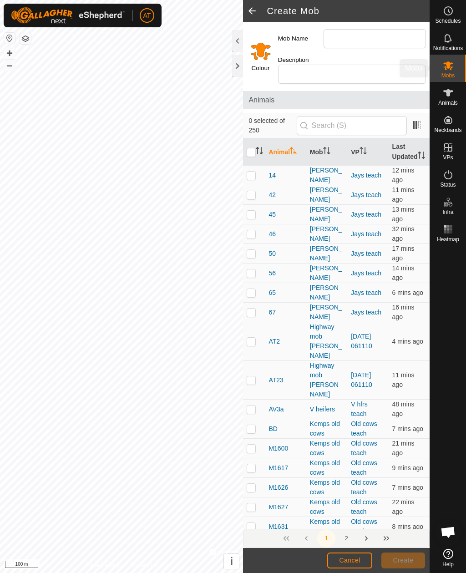
click at [449, 70] on icon at bounding box center [448, 65] width 11 height 11
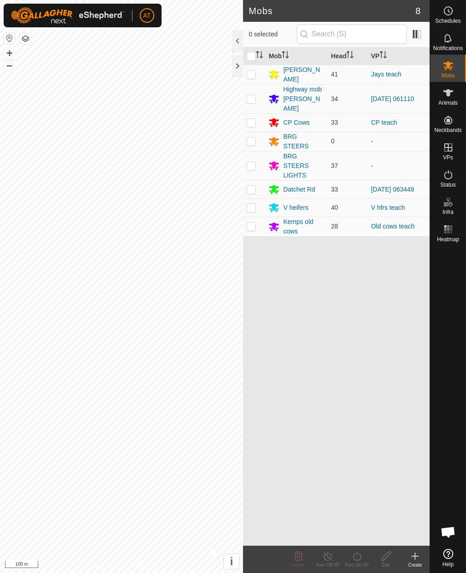
click at [255, 186] on p-checkbox at bounding box center [251, 189] width 9 height 7
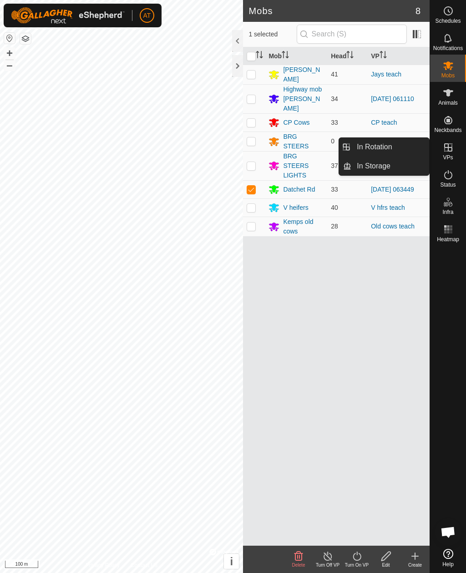
click at [245, 184] on td at bounding box center [254, 189] width 22 height 18
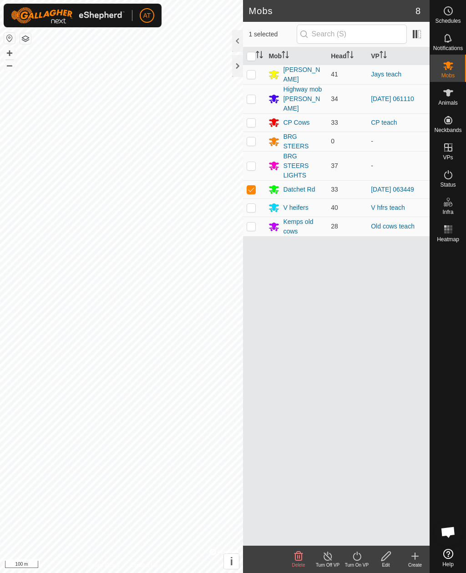
checkbox input "false"
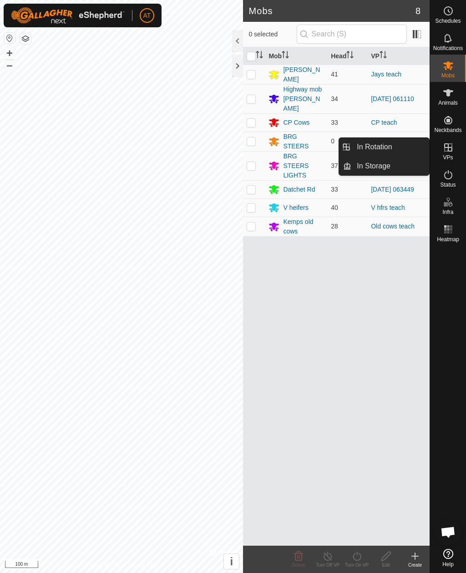
click at [450, 157] on span "VPs" at bounding box center [448, 157] width 10 height 5
click at [452, 147] on icon at bounding box center [448, 147] width 11 height 11
click at [235, 61] on div at bounding box center [237, 66] width 11 height 22
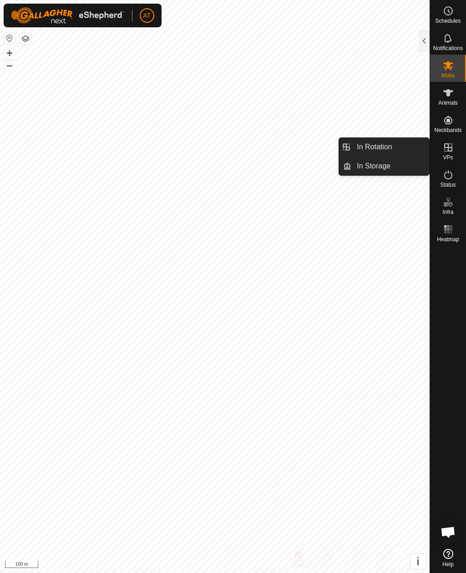
click at [385, 144] on span "In Rotation" at bounding box center [374, 147] width 35 height 11
click at [424, 36] on div at bounding box center [424, 41] width 11 height 22
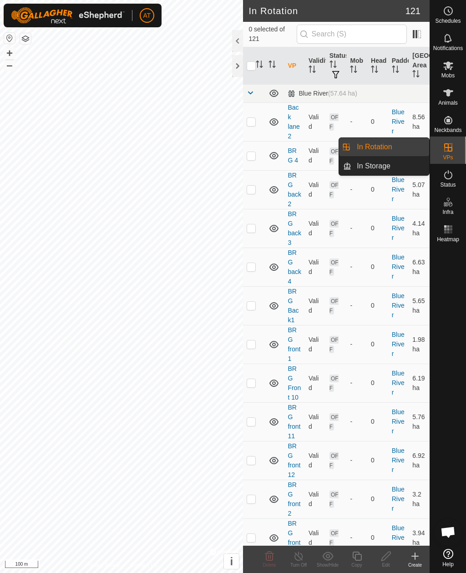
click at [395, 144] on link "In Rotation" at bounding box center [391, 147] width 78 height 18
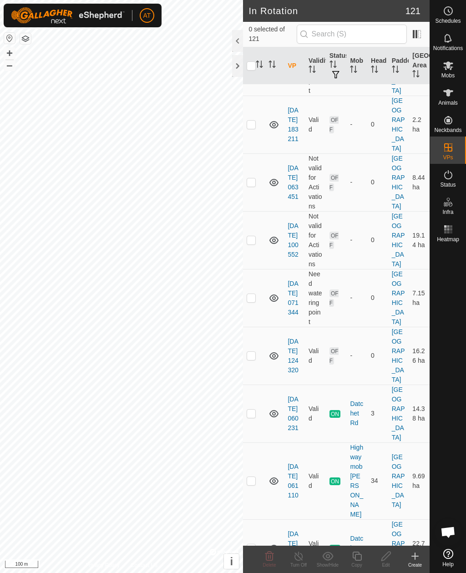
scroll to position [1835, 0]
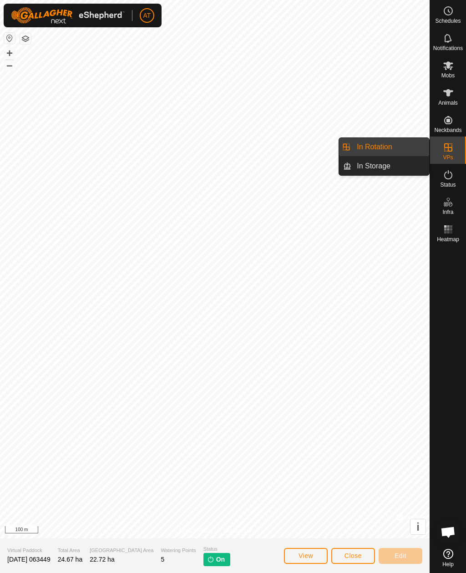
click at [409, 151] on link "In Rotation" at bounding box center [391, 147] width 78 height 18
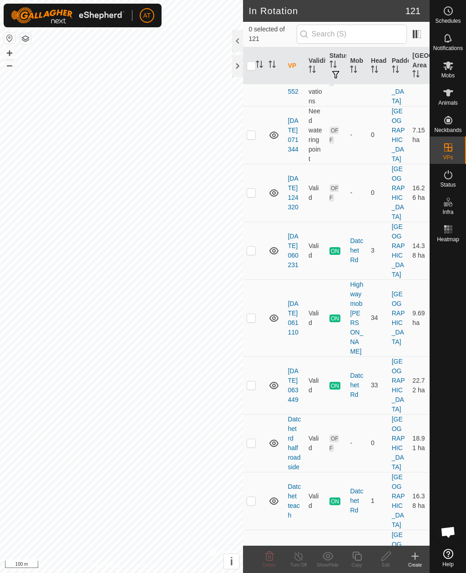
scroll to position [1962, 0]
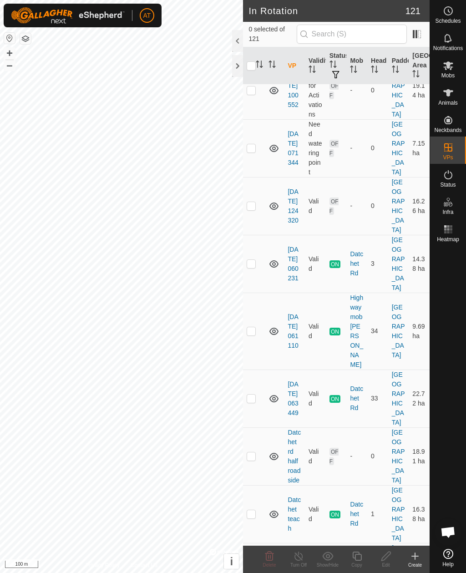
click at [276, 259] on icon at bounding box center [274, 264] width 11 height 11
click at [277, 259] on icon at bounding box center [274, 264] width 11 height 11
click at [249, 260] on p-checkbox at bounding box center [251, 263] width 9 height 7
checkbox input "true"
click at [270, 556] on icon at bounding box center [269, 556] width 11 height 11
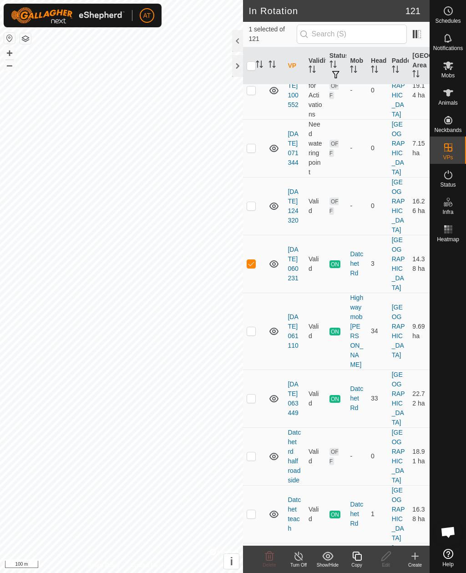
click at [256, 486] on td at bounding box center [254, 515] width 22 height 58
checkbox input "true"
click at [267, 554] on icon at bounding box center [269, 556] width 11 height 11
click at [272, 511] on icon at bounding box center [274, 514] width 9 height 7
click at [275, 259] on icon at bounding box center [274, 264] width 11 height 11
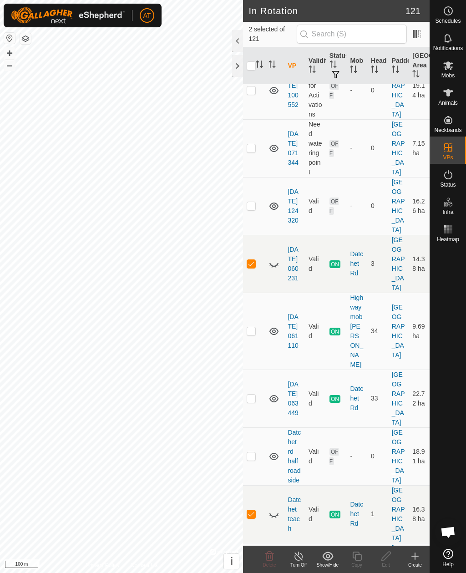
click at [269, 259] on icon at bounding box center [274, 264] width 11 height 11
click at [276, 509] on icon at bounding box center [274, 514] width 11 height 11
click at [298, 564] on div "Turn Off" at bounding box center [298, 565] width 29 height 7
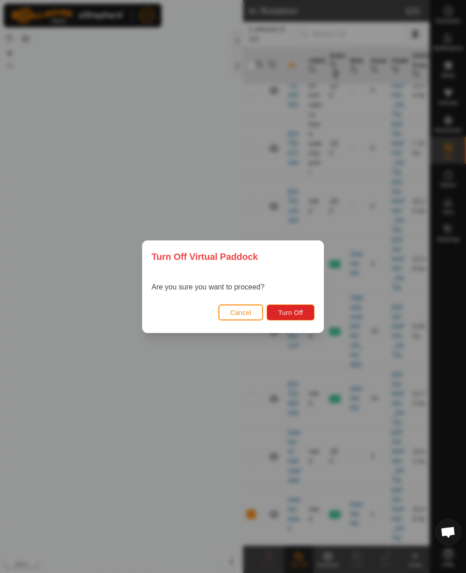
click at [299, 316] on span "Turn Off" at bounding box center [290, 312] width 25 height 7
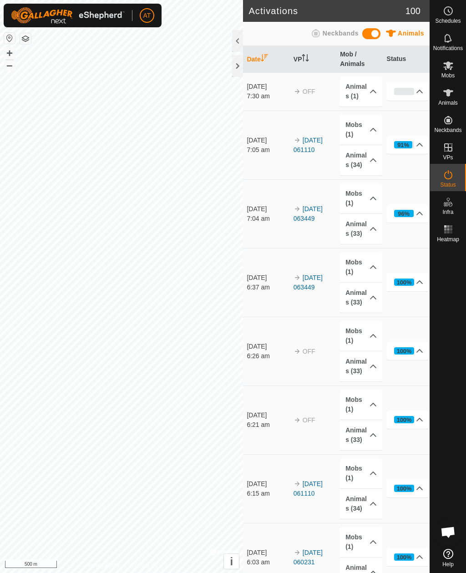
click at [241, 68] on div at bounding box center [237, 66] width 11 height 22
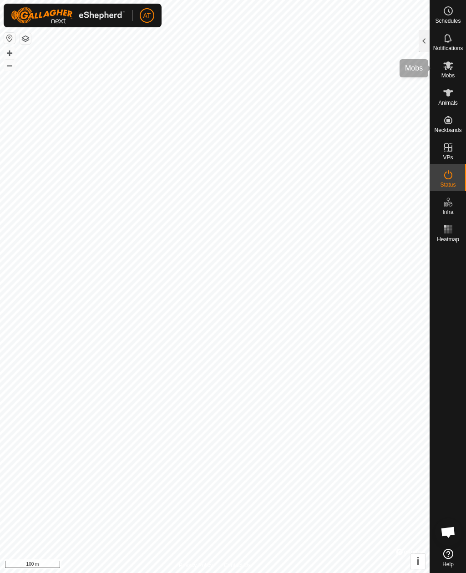
click at [440, 74] on div "Mobs" at bounding box center [448, 68] width 36 height 27
click at [419, 38] on div at bounding box center [424, 41] width 11 height 22
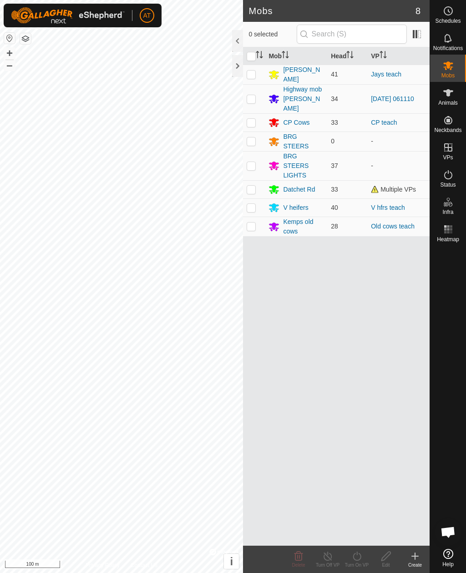
click at [250, 119] on p-checkbox at bounding box center [251, 122] width 9 height 7
checkbox input "true"
click at [412, 557] on icon at bounding box center [415, 556] width 11 height 11
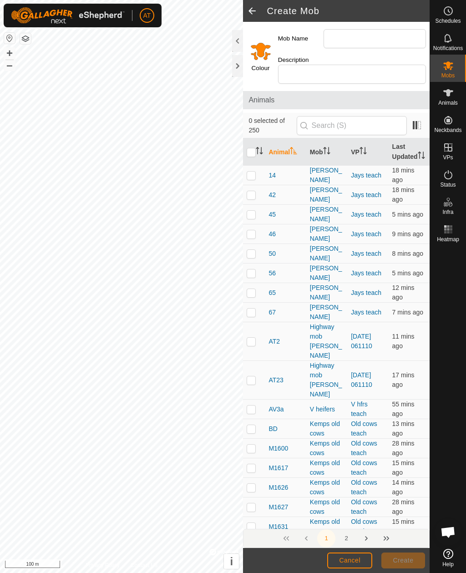
click at [241, 65] on div at bounding box center [237, 66] width 11 height 22
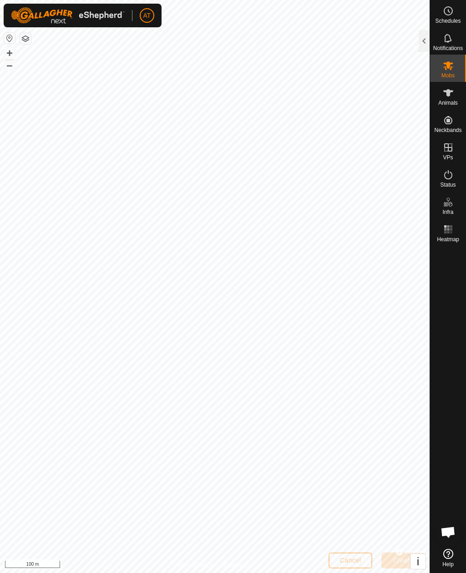
click at [420, 41] on div at bounding box center [424, 41] width 11 height 22
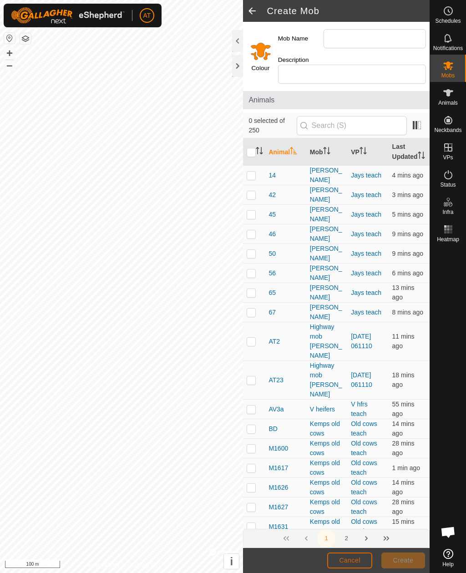
click at [353, 559] on span "Cancel" at bounding box center [349, 560] width 21 height 7
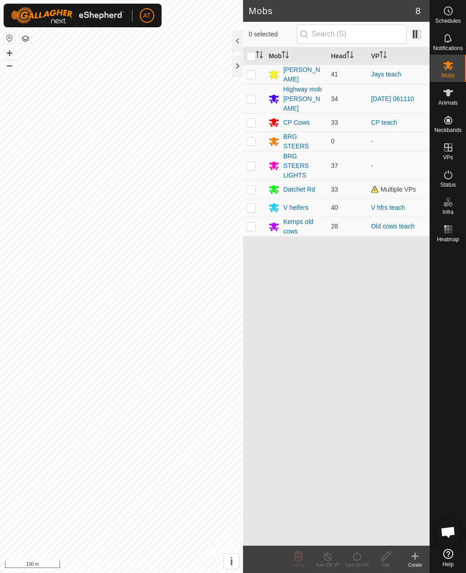
click at [253, 119] on p-checkbox at bounding box center [251, 122] width 9 height 7
checkbox input "true"
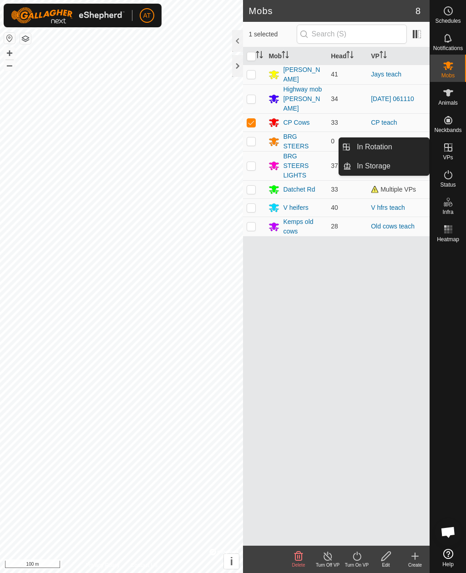
click at [391, 172] on link "In Storage" at bounding box center [391, 166] width 78 height 18
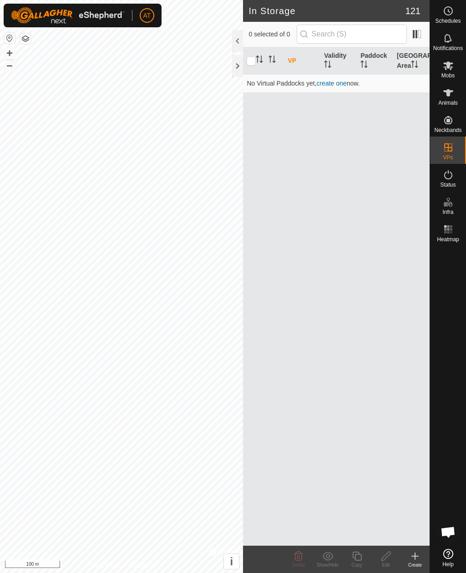
click at [412, 559] on icon at bounding box center [415, 556] width 11 height 11
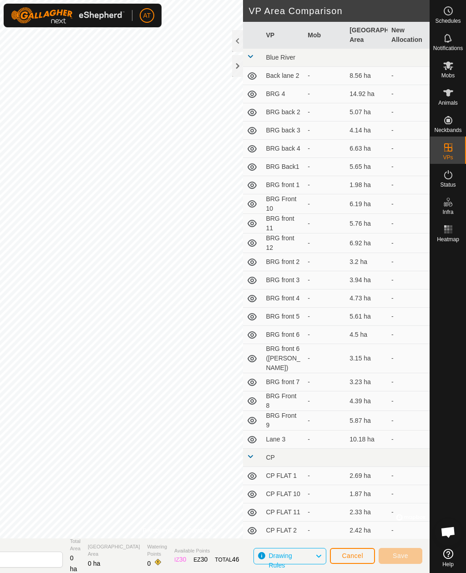
click at [240, 74] on div at bounding box center [237, 66] width 11 height 22
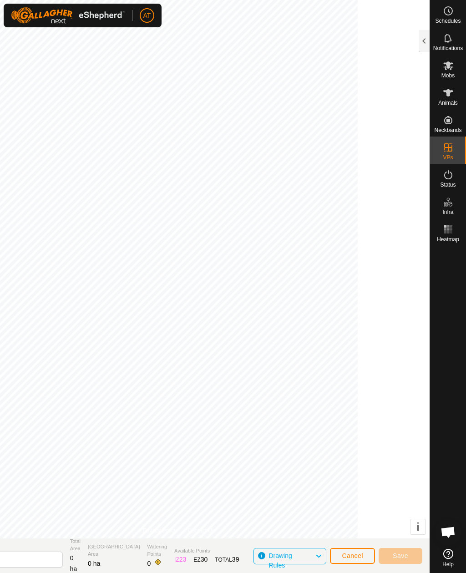
click at [349, 555] on span "Cancel" at bounding box center [352, 555] width 21 height 7
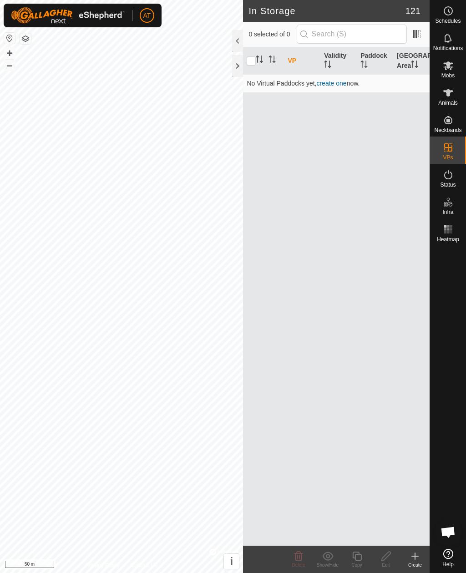
click at [415, 559] on icon at bounding box center [415, 556] width 0 height 6
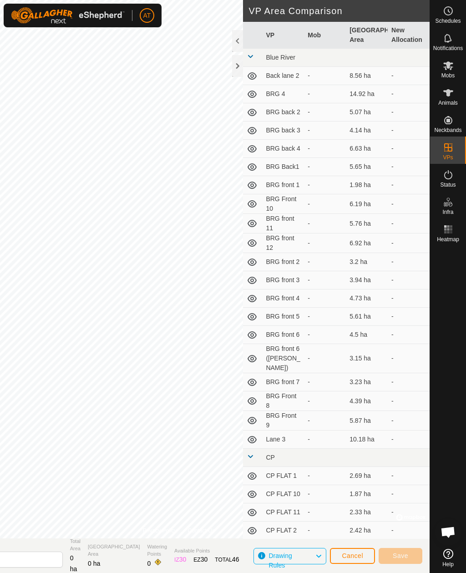
click at [238, 69] on div at bounding box center [237, 66] width 11 height 22
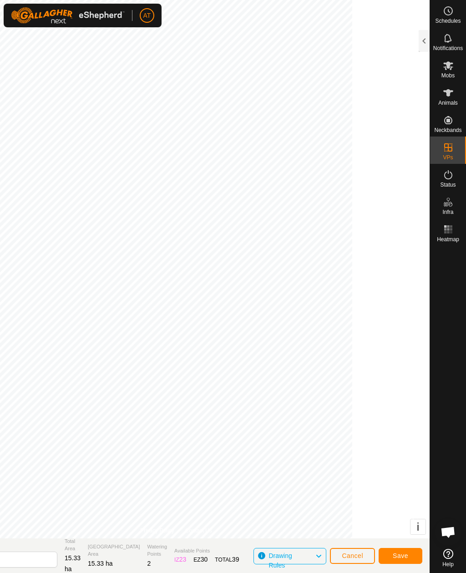
click at [403, 555] on span "Save" at bounding box center [400, 555] width 15 height 7
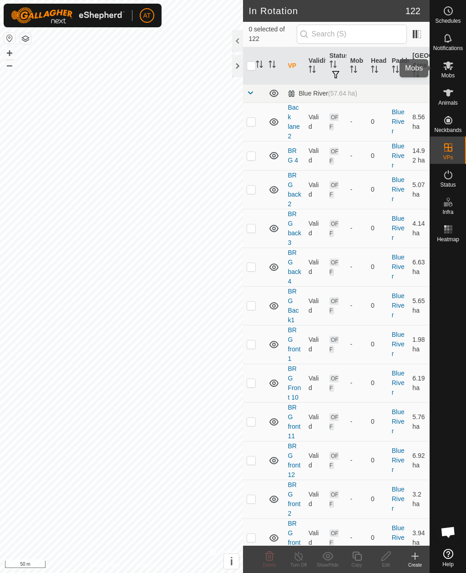
click at [452, 69] on icon at bounding box center [448, 65] width 11 height 11
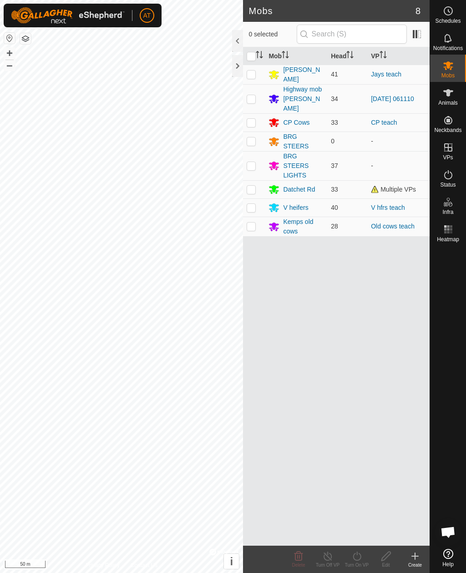
click at [251, 119] on p-checkbox at bounding box center [251, 122] width 9 height 7
checkbox input "true"
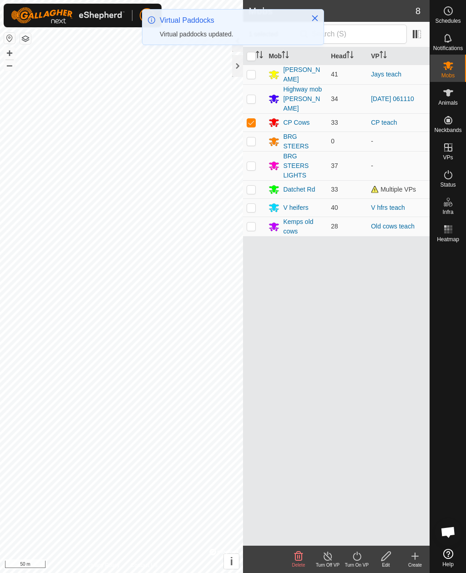
click at [356, 559] on icon at bounding box center [357, 556] width 11 height 11
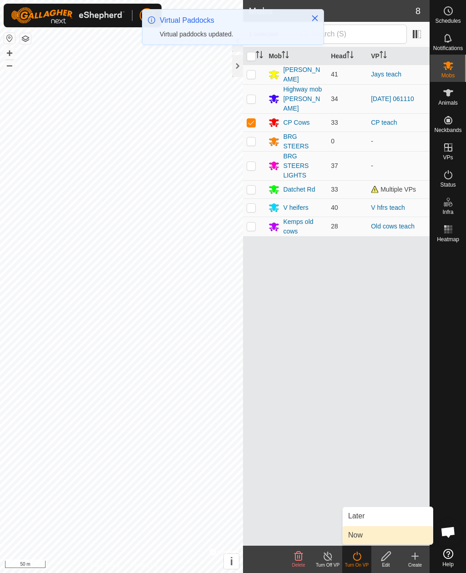
click at [356, 539] on span "Now" at bounding box center [355, 535] width 15 height 11
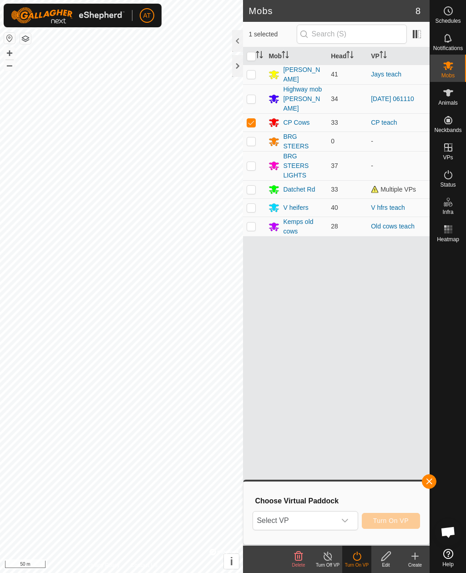
click at [331, 523] on span "Select VP" at bounding box center [294, 521] width 82 height 18
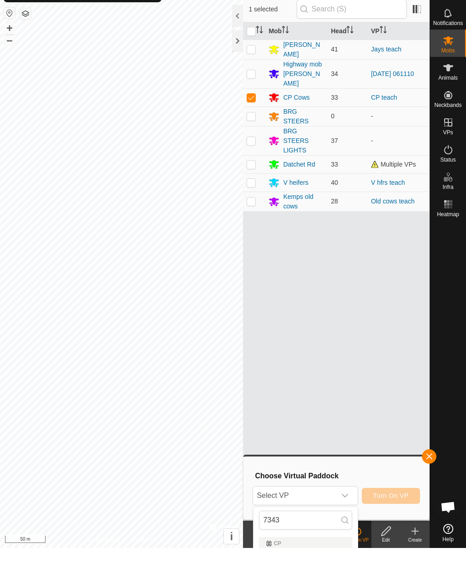
scroll to position [25, 0]
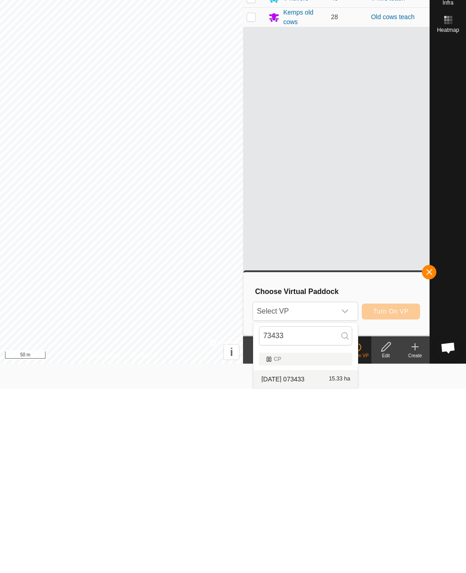
type input "73433"
click at [305, 561] on span "[DATE] 073433" at bounding box center [282, 564] width 43 height 6
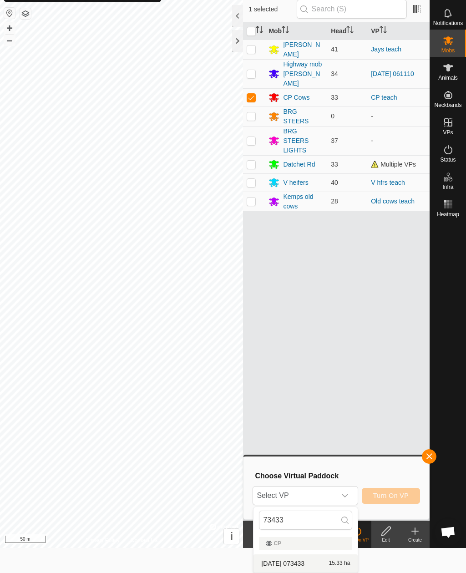
scroll to position [0, 0]
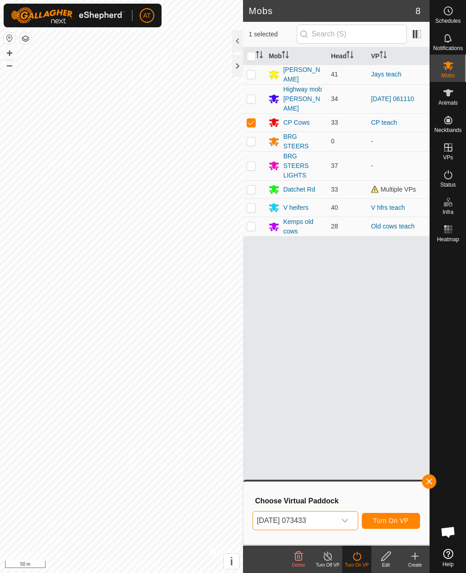
click at [397, 522] on span "Turn On VP" at bounding box center [391, 520] width 36 height 7
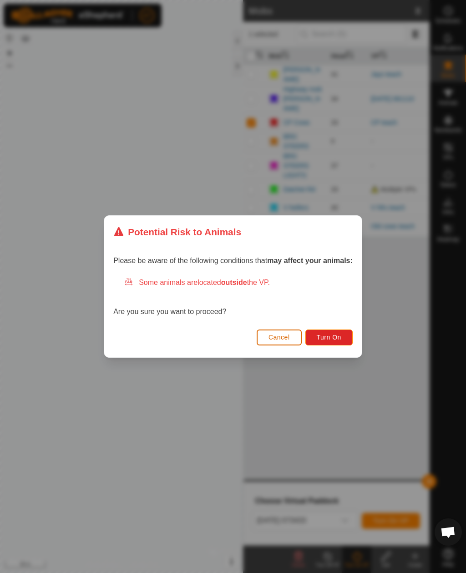
click at [333, 341] on span "Turn On" at bounding box center [329, 337] width 25 height 7
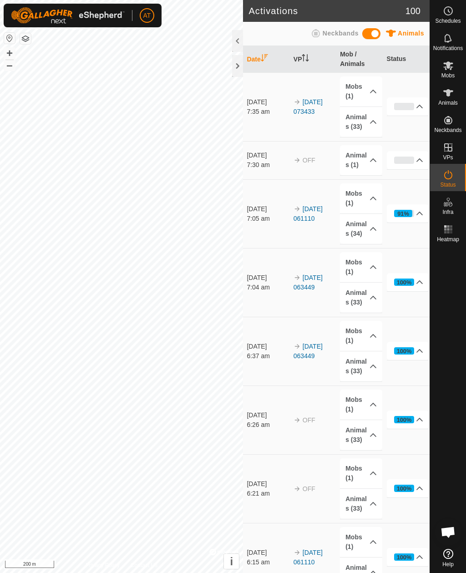
click at [448, 69] on icon at bounding box center [448, 65] width 11 height 11
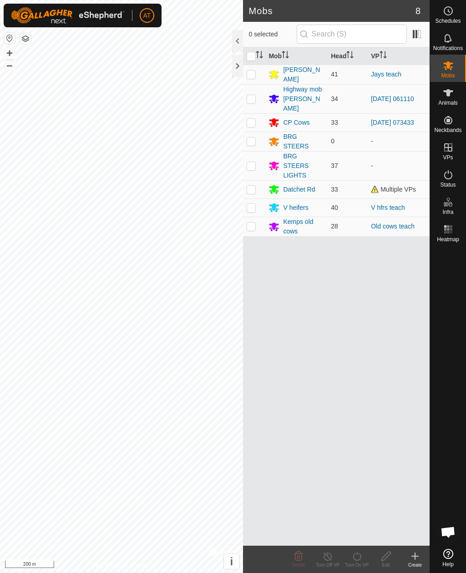
click at [251, 75] on p-checkbox at bounding box center [251, 74] width 9 height 7
checkbox input "true"
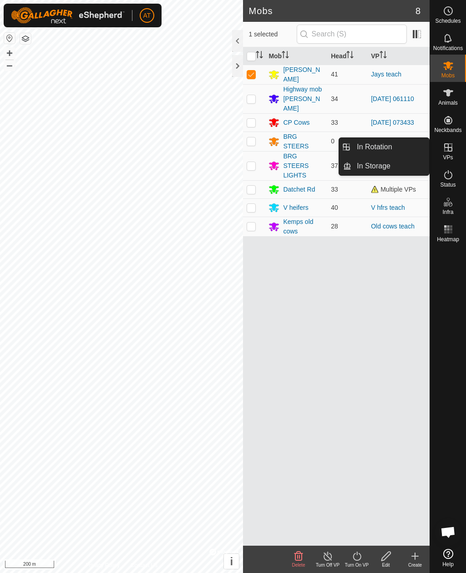
click at [377, 169] on span "In Storage" at bounding box center [374, 166] width 34 height 11
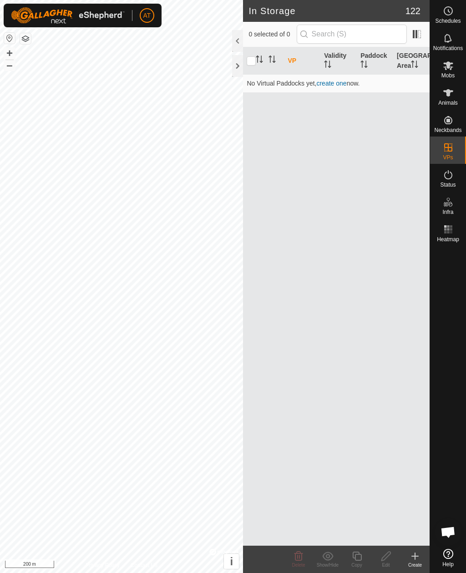
click at [418, 562] on div "Create" at bounding box center [415, 565] width 29 height 7
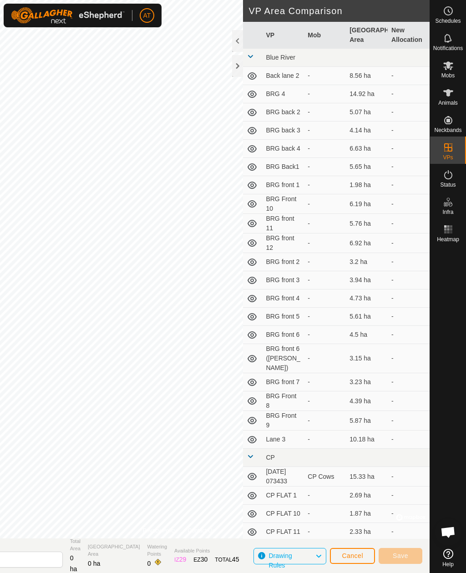
click at [232, 72] on div at bounding box center [237, 66] width 11 height 22
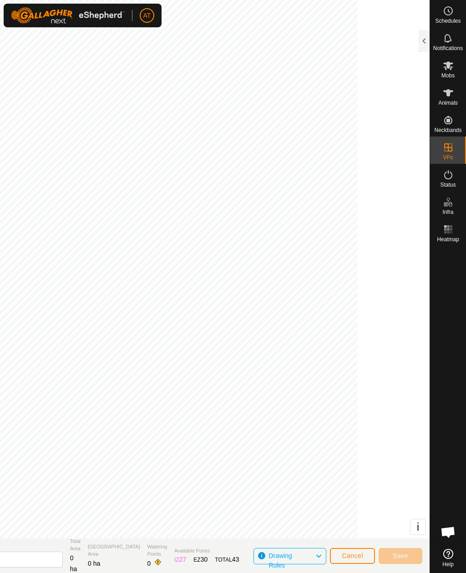
click at [352, 560] on span "Cancel" at bounding box center [352, 555] width 21 height 7
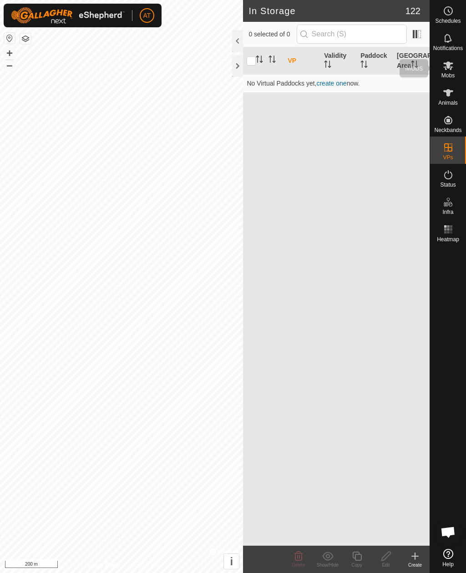
click at [449, 71] on icon at bounding box center [448, 65] width 11 height 11
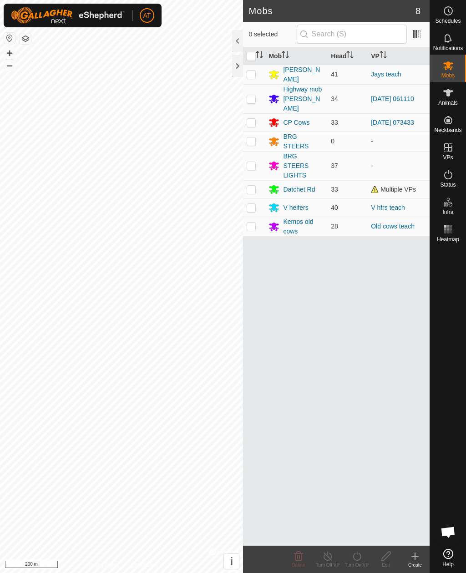
click at [256, 76] on td at bounding box center [254, 75] width 22 height 20
checkbox input "true"
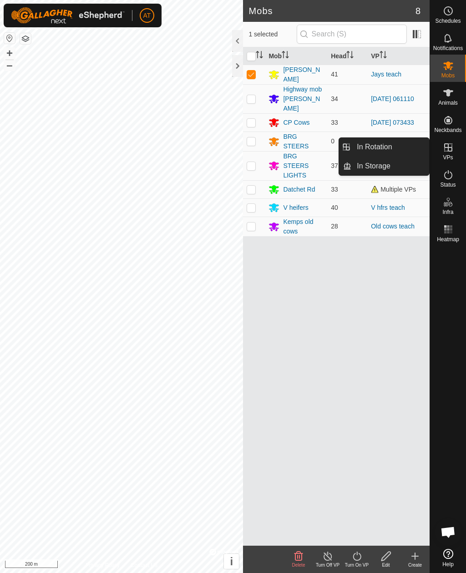
click at [384, 167] on span "In Storage" at bounding box center [374, 166] width 34 height 11
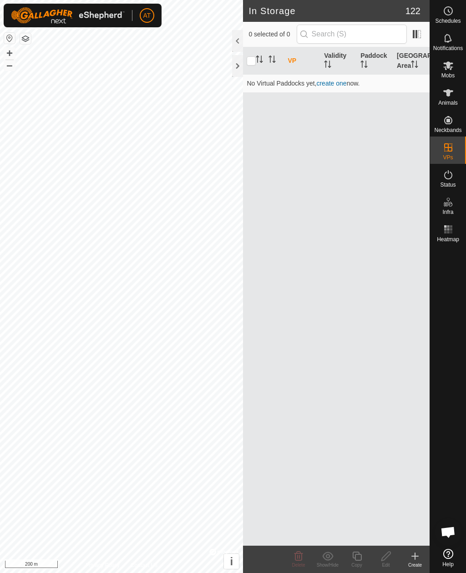
click at [414, 558] on icon at bounding box center [415, 556] width 11 height 11
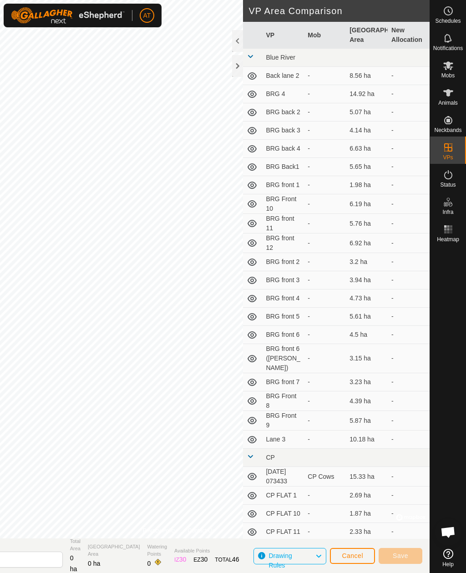
click at [237, 71] on div at bounding box center [237, 66] width 11 height 22
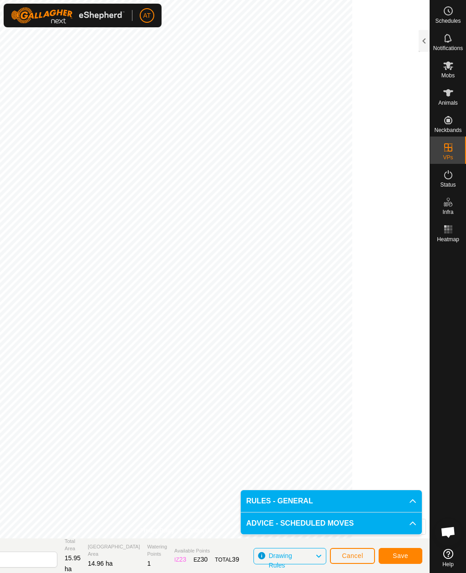
click at [405, 551] on button "Save" at bounding box center [401, 556] width 44 height 16
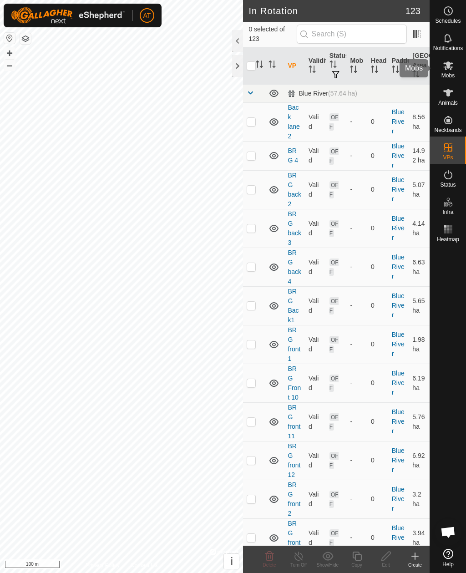
click at [452, 66] on icon at bounding box center [448, 65] width 11 height 11
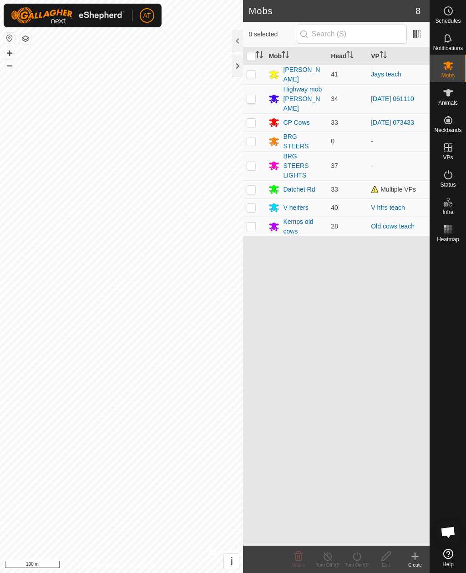
click at [256, 79] on td at bounding box center [254, 75] width 22 height 20
checkbox input "true"
click at [357, 558] on icon at bounding box center [357, 556] width 11 height 11
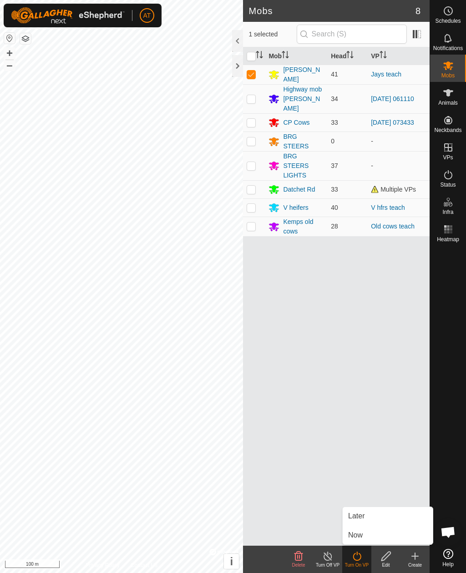
click at [360, 536] on span "Now" at bounding box center [355, 535] width 15 height 11
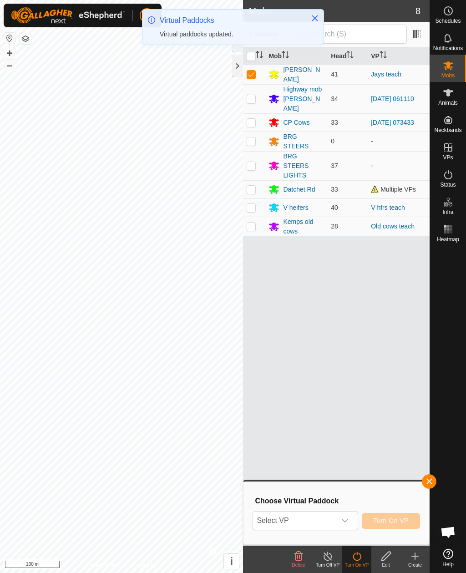
click at [295, 525] on span "Select VP" at bounding box center [294, 521] width 82 height 18
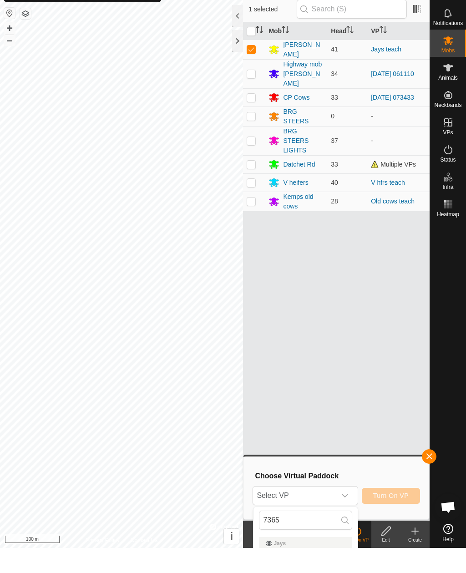
scroll to position [25, 0]
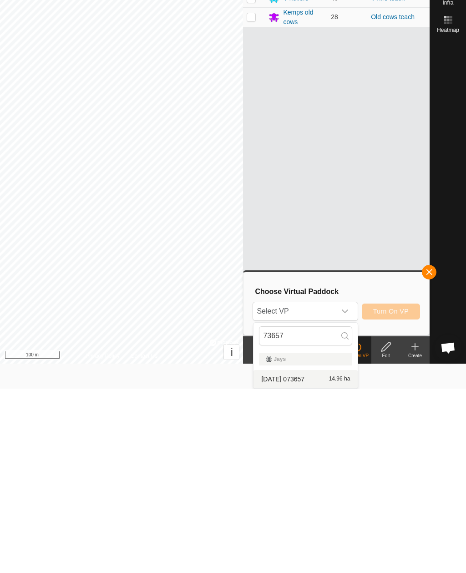
type input "73657"
click at [307, 558] on div "2025-10-01 073657 14.96 ha" at bounding box center [305, 563] width 93 height 11
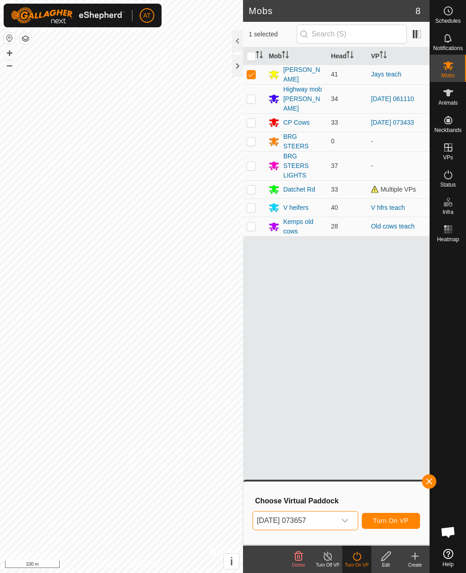
click at [390, 517] on span "Turn On VP" at bounding box center [391, 520] width 36 height 7
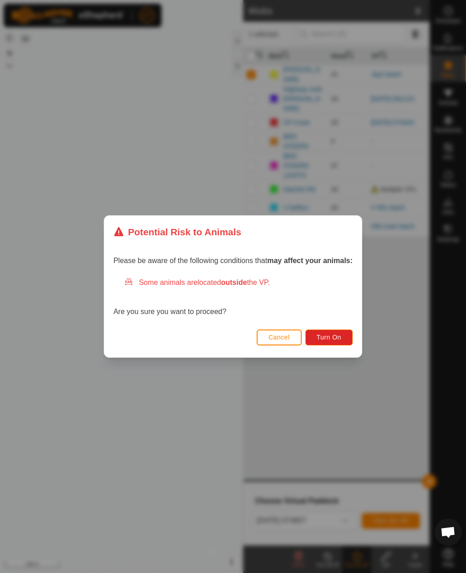
click at [327, 337] on span "Turn On" at bounding box center [329, 337] width 25 height 7
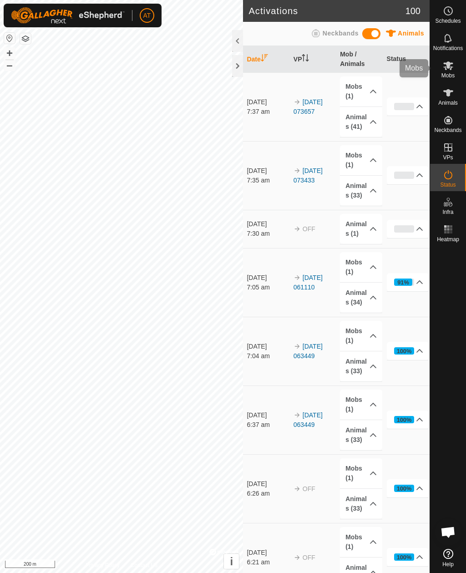
click at [447, 71] on icon at bounding box center [448, 65] width 11 height 11
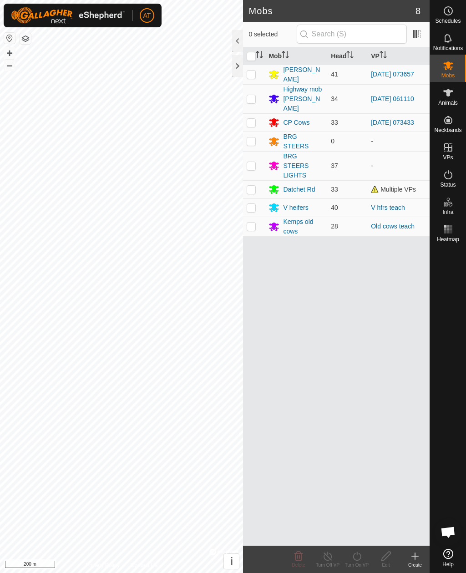
click at [252, 223] on td at bounding box center [254, 227] width 22 height 20
checkbox input "true"
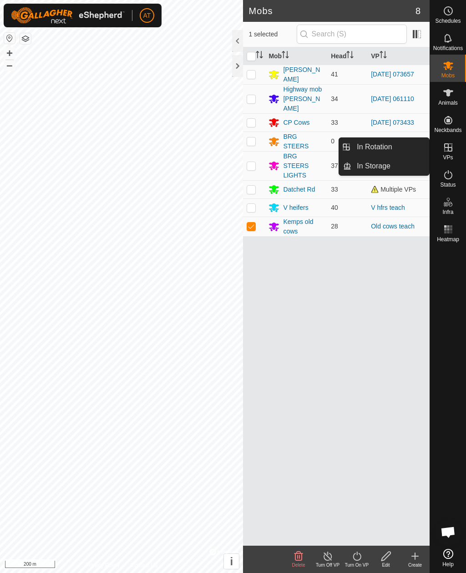
click at [373, 169] on span "In Storage" at bounding box center [374, 166] width 34 height 11
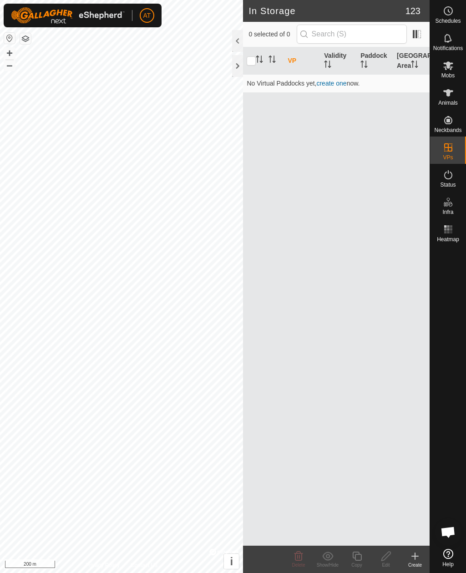
click at [414, 553] on icon at bounding box center [415, 556] width 11 height 11
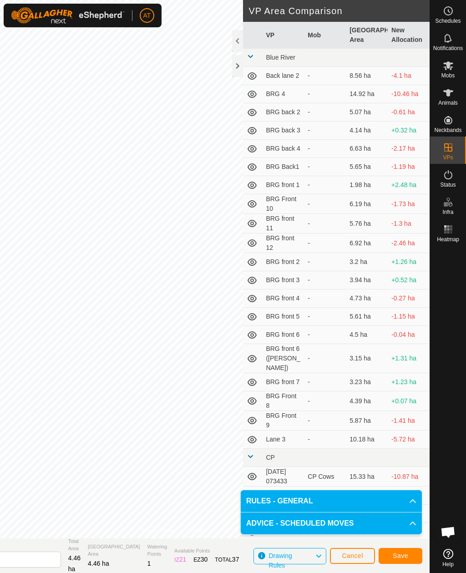
click at [240, 69] on div at bounding box center [237, 66] width 11 height 22
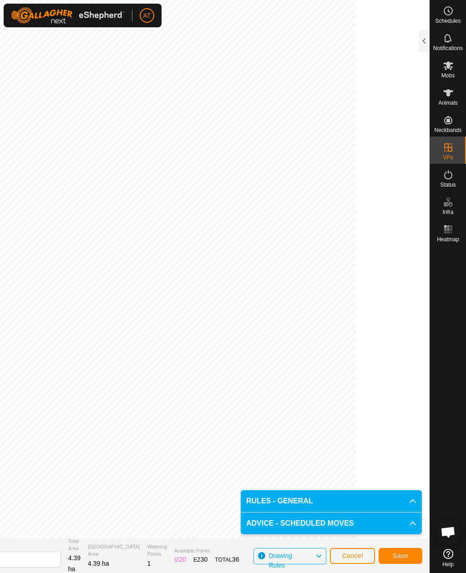
click at [408, 555] on span "Save" at bounding box center [400, 555] width 15 height 7
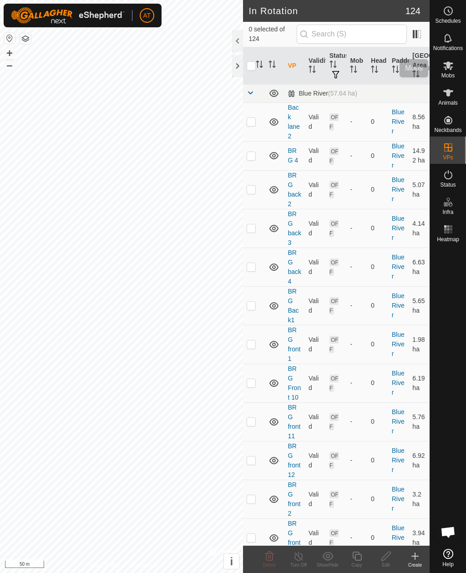
click at [450, 66] on icon at bounding box center [449, 65] width 10 height 9
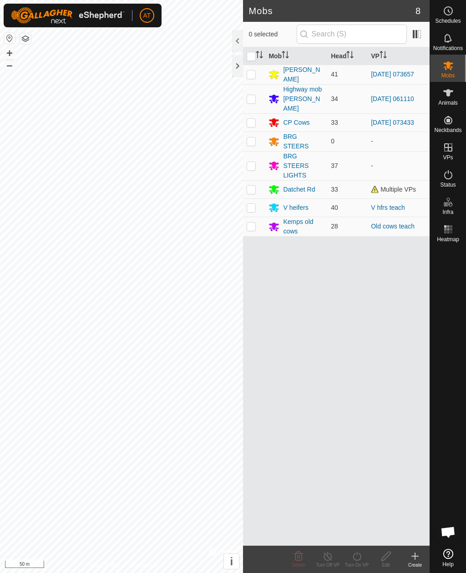
click at [253, 223] on p-checkbox at bounding box center [251, 226] width 9 height 7
checkbox input "true"
click at [356, 559] on icon at bounding box center [357, 556] width 11 height 11
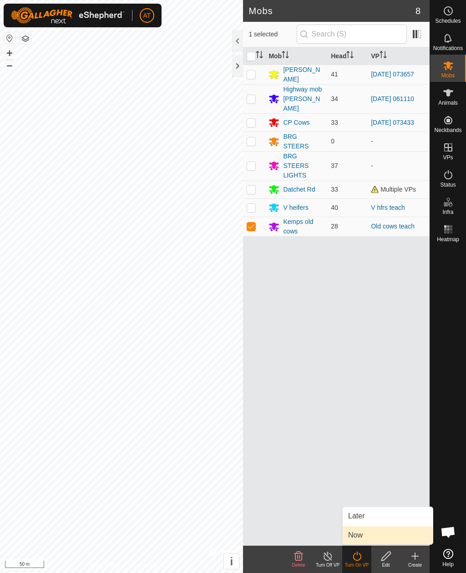
click at [362, 537] on span "Now" at bounding box center [355, 535] width 15 height 11
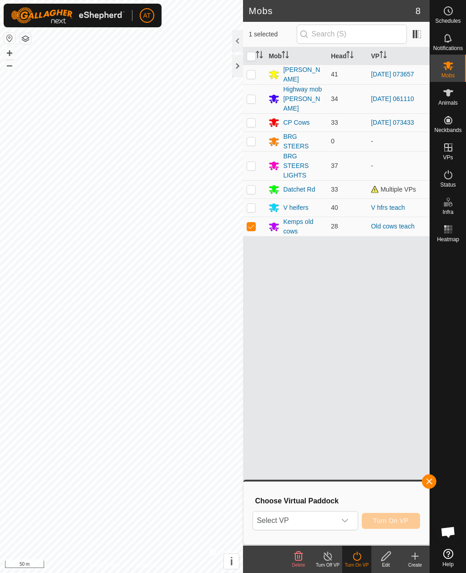
click at [324, 521] on span "Select VP" at bounding box center [294, 521] width 82 height 18
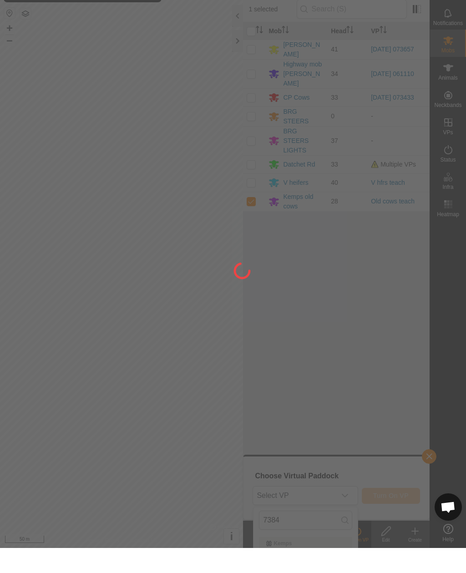
type input "73847"
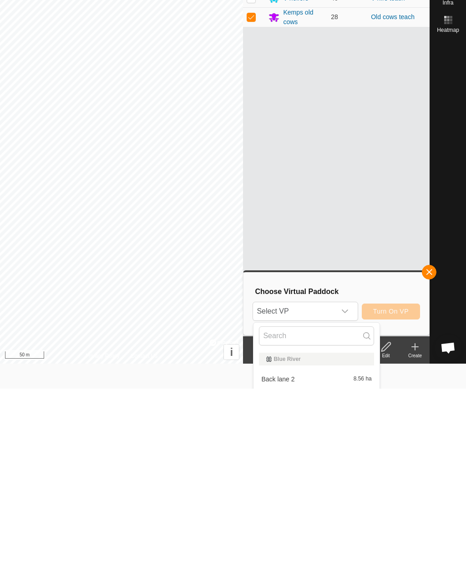
click at [297, 511] on input "text" at bounding box center [316, 520] width 115 height 19
type input "7384"
click at [305, 561] on span "[DATE] 073847" at bounding box center [282, 564] width 43 height 6
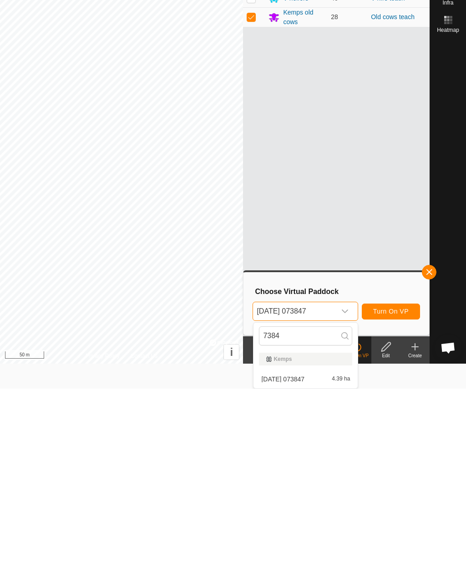
scroll to position [0, 0]
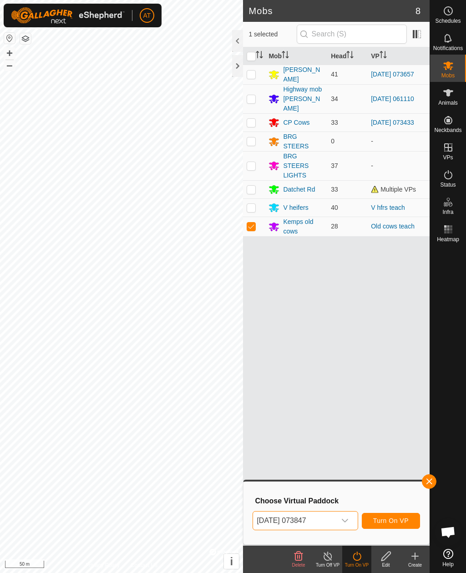
click at [391, 524] on span "Turn On VP" at bounding box center [391, 520] width 36 height 7
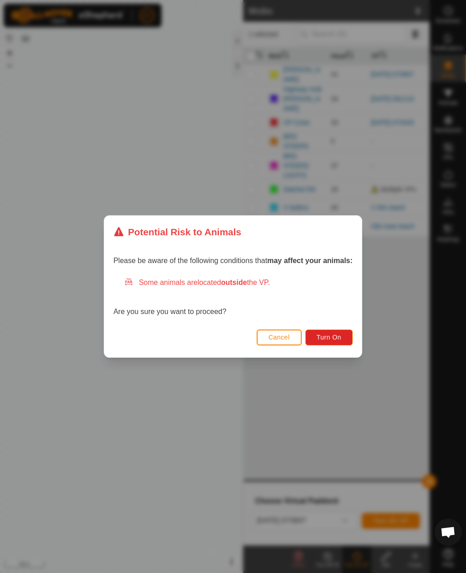
click at [332, 335] on span "Turn On" at bounding box center [329, 337] width 25 height 7
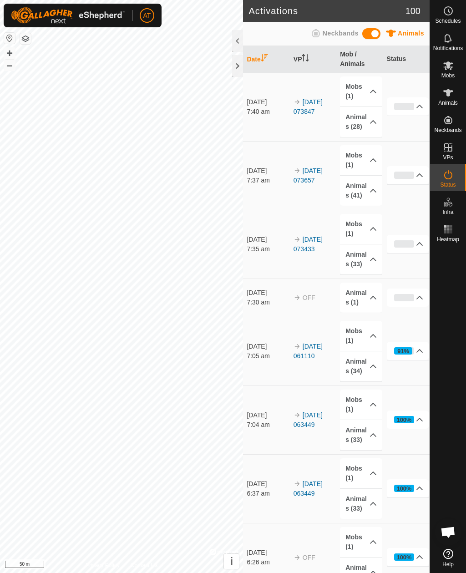
click at [235, 71] on div at bounding box center [237, 66] width 11 height 22
click at [450, 65] on icon at bounding box center [449, 65] width 10 height 9
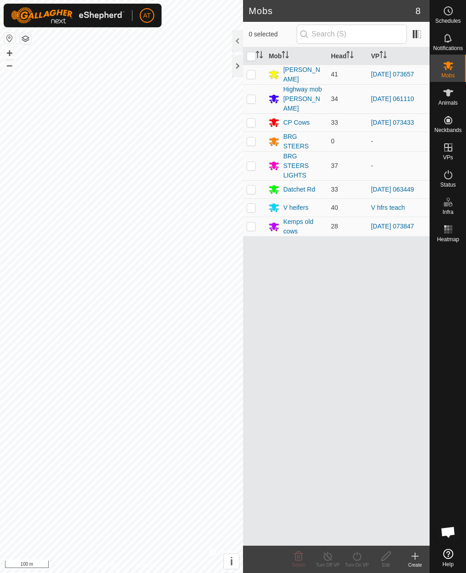
click at [250, 204] on p-checkbox at bounding box center [251, 207] width 9 height 7
checkbox input "true"
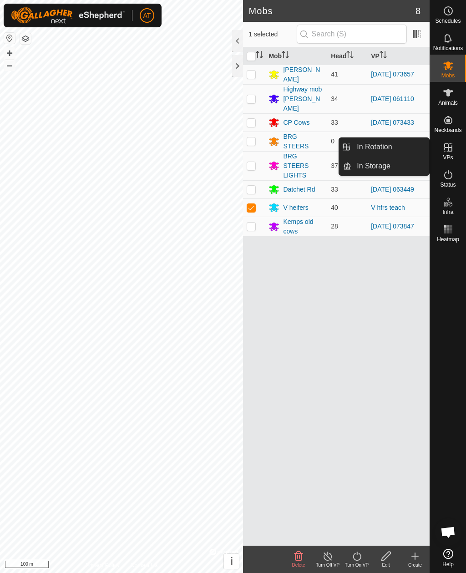
click at [402, 171] on link "In Storage" at bounding box center [391, 166] width 78 height 18
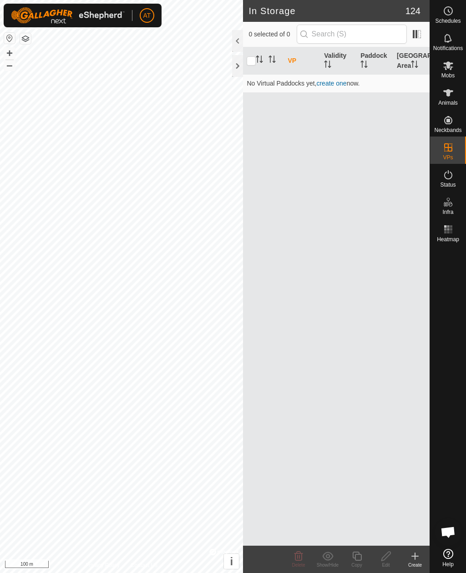
click at [413, 558] on icon at bounding box center [415, 556] width 11 height 11
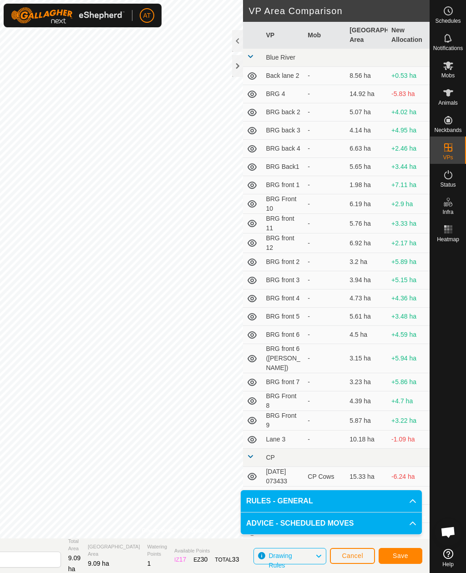
click at [407, 555] on span "Save" at bounding box center [400, 555] width 15 height 7
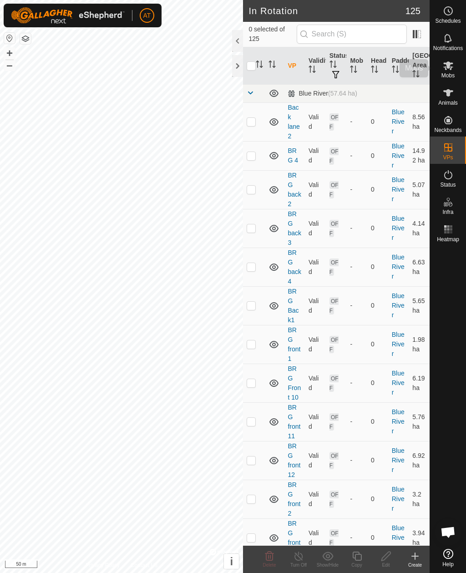
click at [452, 73] on span "Mobs" at bounding box center [448, 75] width 13 height 5
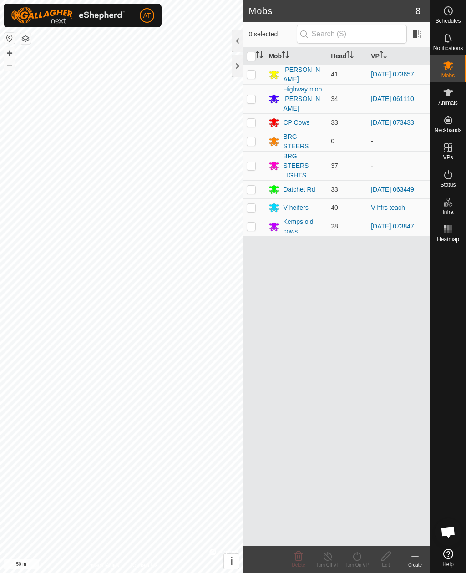
click at [251, 204] on p-checkbox at bounding box center [251, 207] width 9 height 7
checkbox input "true"
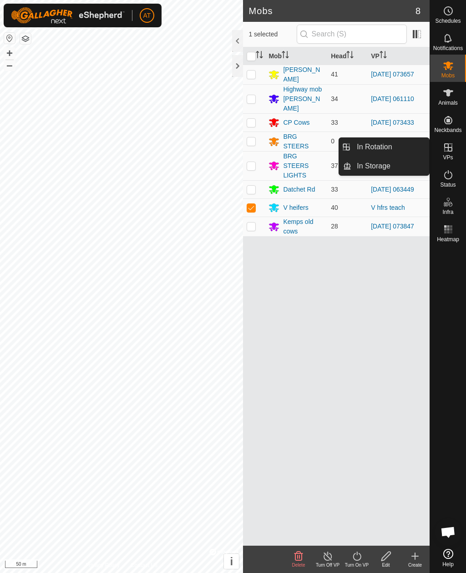
click at [403, 169] on link "In Storage" at bounding box center [391, 166] width 78 height 18
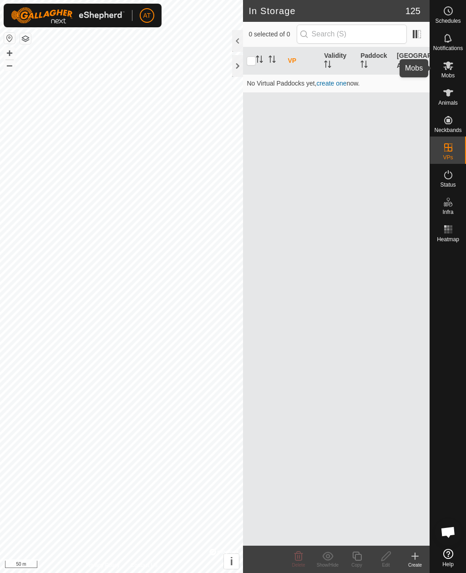
click at [450, 67] on icon at bounding box center [448, 65] width 11 height 11
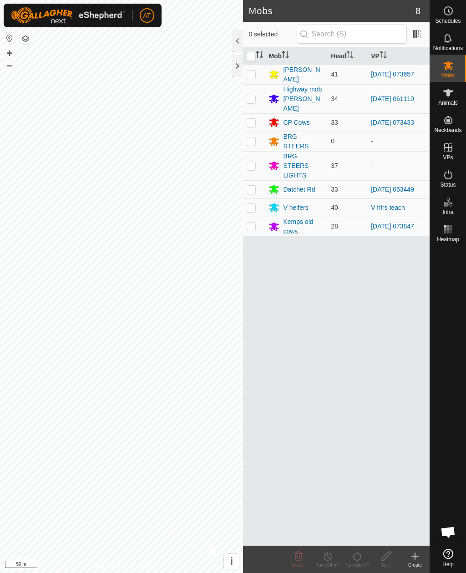
click at [256, 201] on td at bounding box center [254, 208] width 22 height 18
checkbox input "true"
click at [357, 557] on icon at bounding box center [357, 556] width 11 height 11
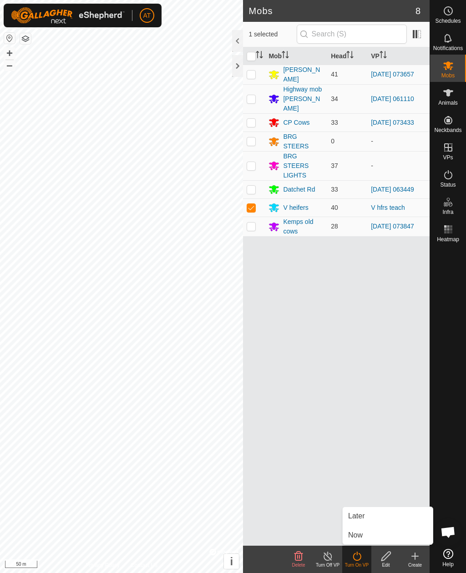
click at [359, 539] on span "Now" at bounding box center [355, 535] width 15 height 11
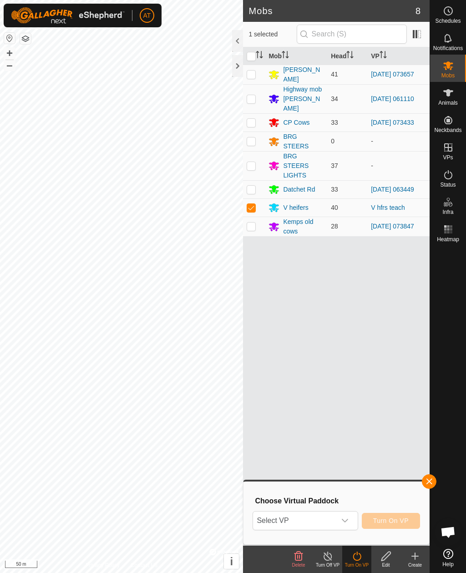
click at [313, 523] on span "Select VP" at bounding box center [294, 521] width 82 height 18
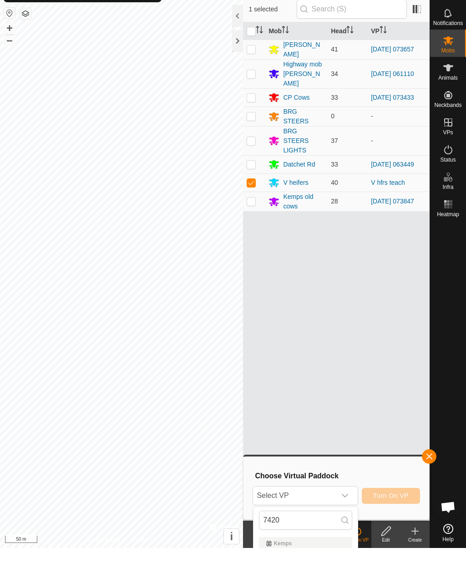
scroll to position [25, 0]
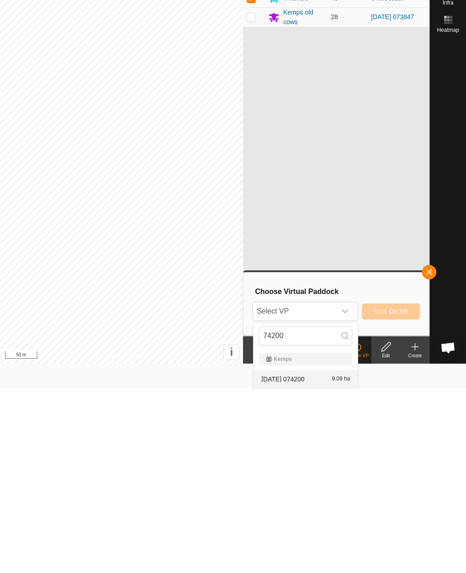
type input "74200"
click at [305, 561] on span "[DATE] 074200" at bounding box center [282, 564] width 43 height 6
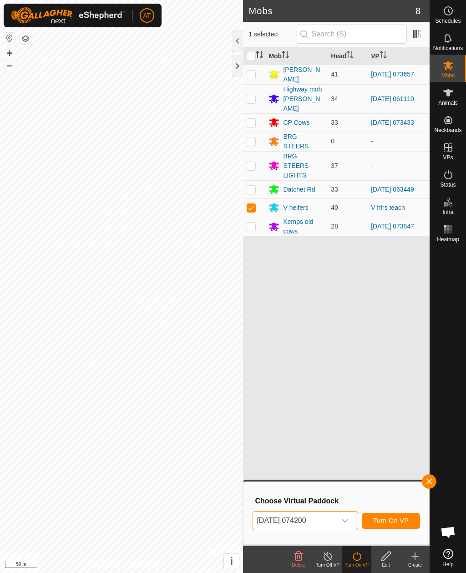
click at [399, 522] on span "Turn On VP" at bounding box center [391, 520] width 36 height 7
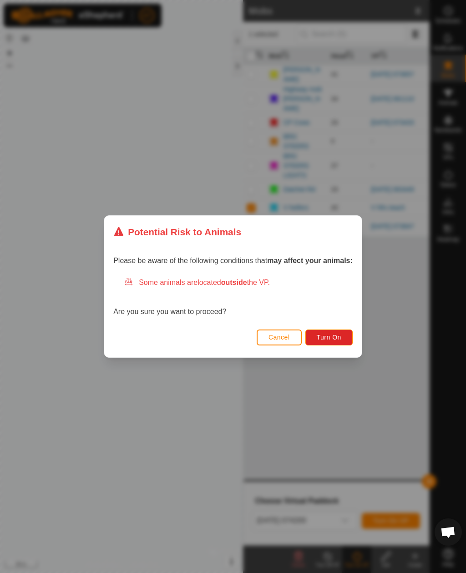
click at [331, 341] on span "Turn On" at bounding box center [329, 337] width 25 height 7
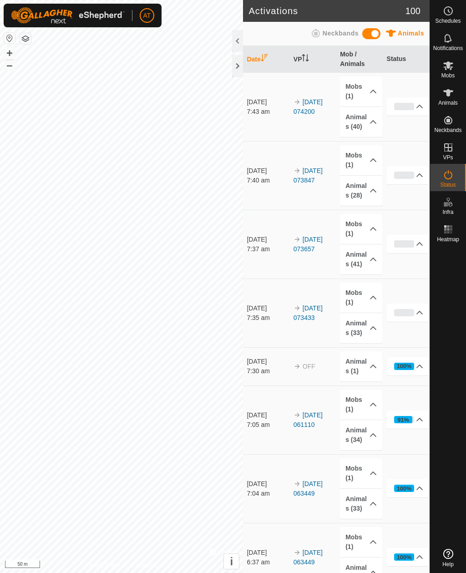
click at [242, 66] on div at bounding box center [237, 66] width 11 height 22
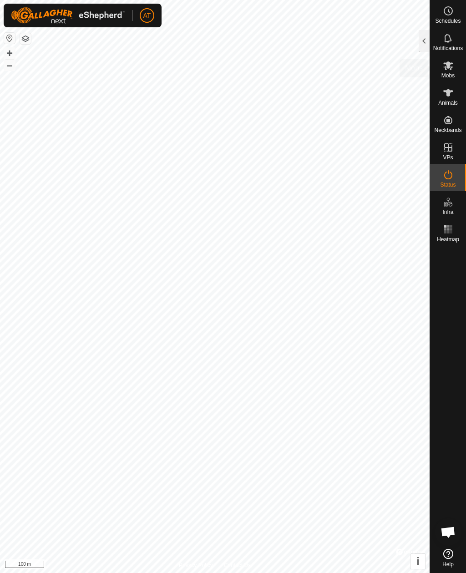
click at [449, 69] on icon at bounding box center [448, 65] width 11 height 11
click at [445, 68] on icon at bounding box center [448, 65] width 11 height 11
click at [423, 41] on div at bounding box center [424, 41] width 11 height 22
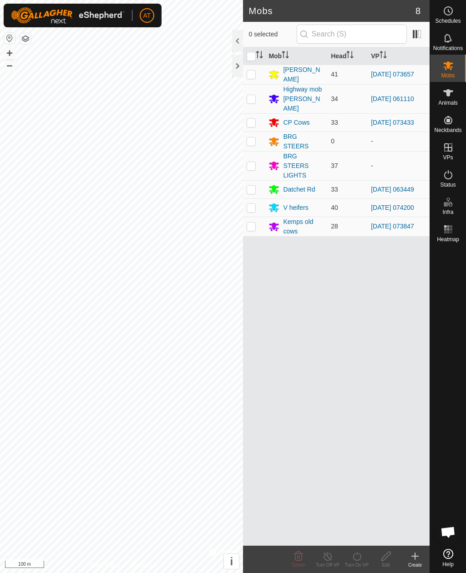
click at [248, 186] on p-checkbox at bounding box center [251, 189] width 9 height 7
checkbox input "true"
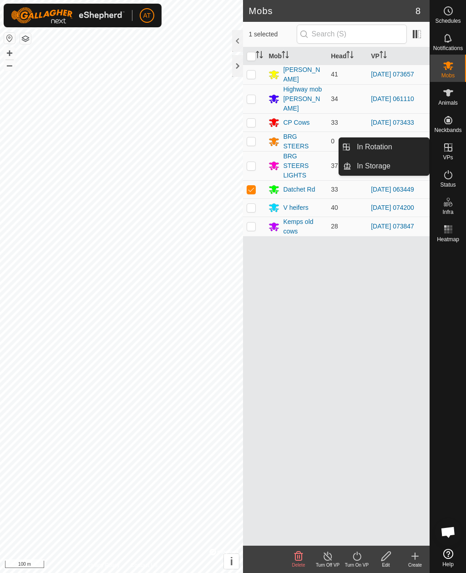
click at [396, 172] on link "In Storage" at bounding box center [391, 166] width 78 height 18
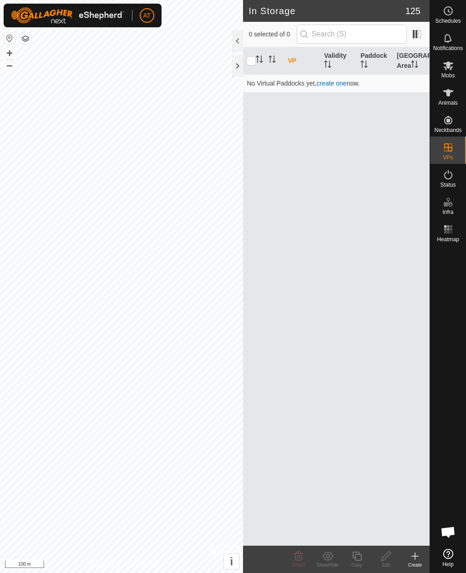
click at [414, 560] on icon at bounding box center [415, 556] width 11 height 11
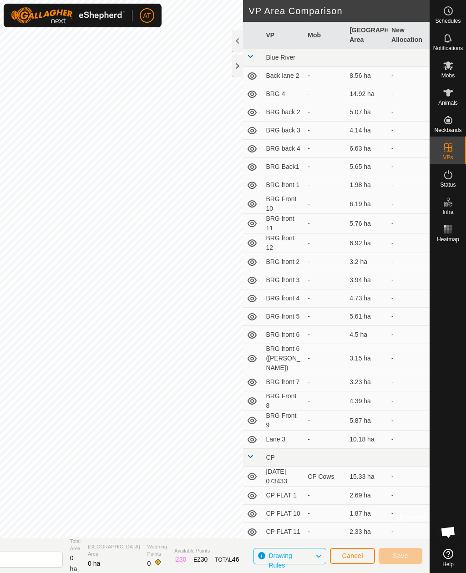
click at [236, 65] on div at bounding box center [237, 66] width 11 height 22
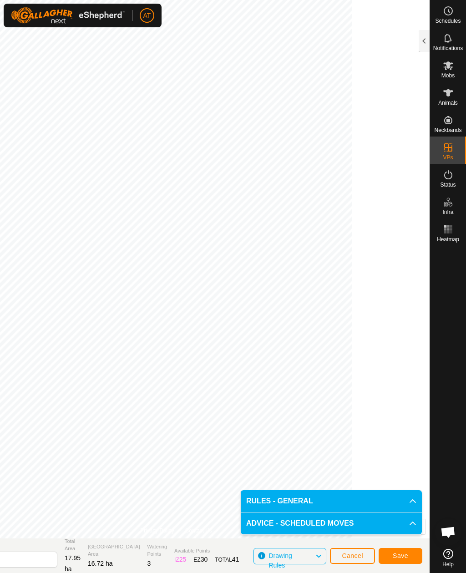
click at [406, 556] on span "Save" at bounding box center [400, 555] width 15 height 7
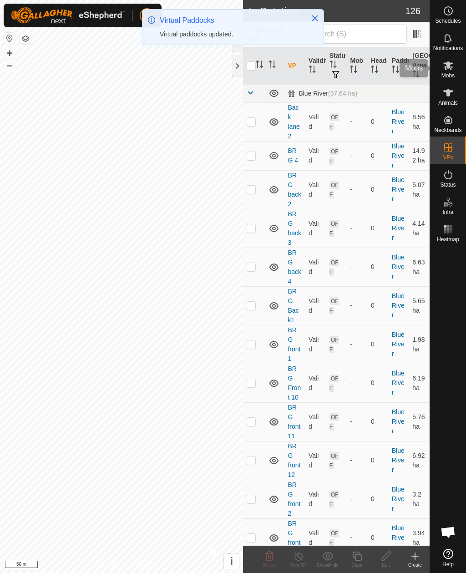
click at [448, 73] on span "Mobs" at bounding box center [448, 75] width 13 height 5
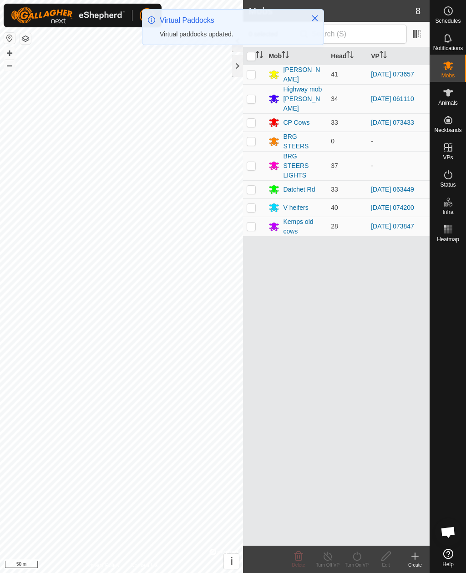
click at [252, 186] on p-checkbox at bounding box center [251, 189] width 9 height 7
checkbox input "true"
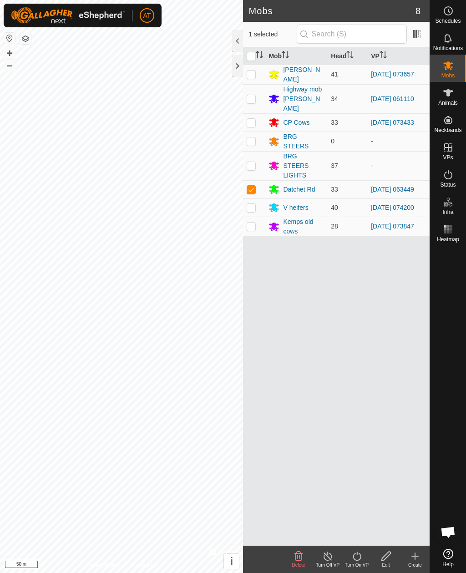
click at [357, 562] on div "Turn On VP" at bounding box center [356, 565] width 29 height 7
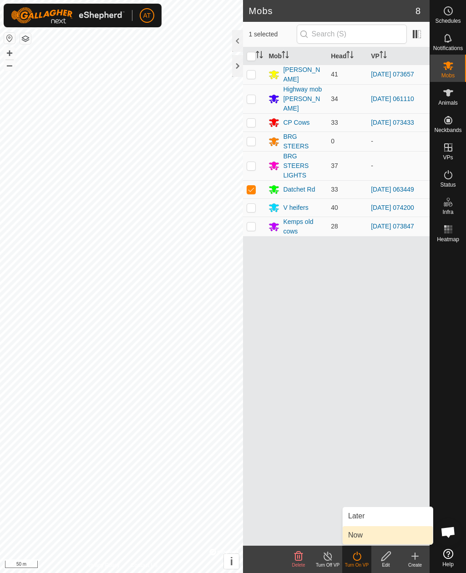
click at [355, 539] on span "Now" at bounding box center [355, 535] width 15 height 11
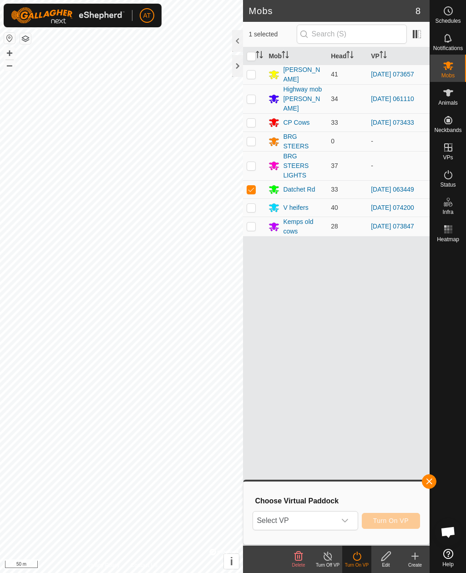
click at [312, 521] on span "Select VP" at bounding box center [294, 521] width 82 height 18
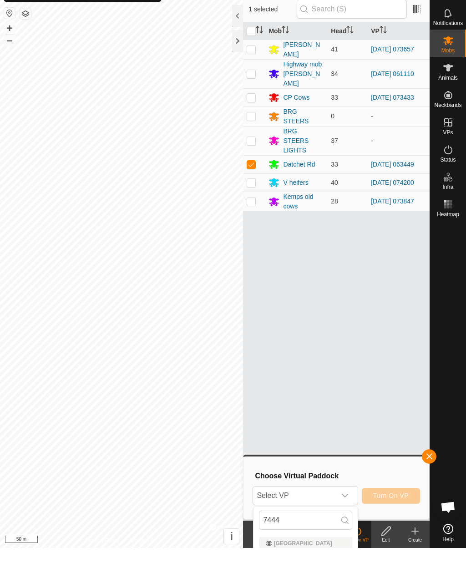
scroll to position [25, 0]
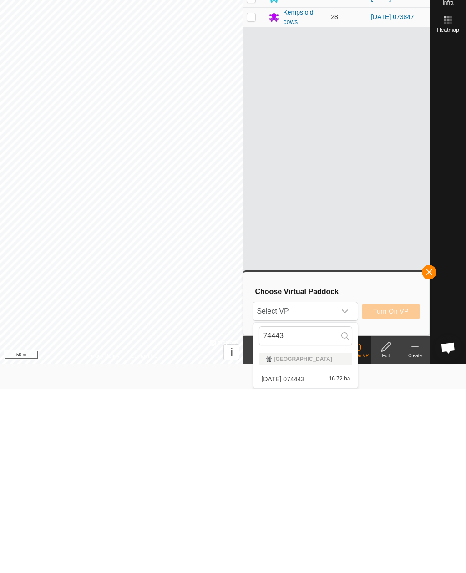
type input "74443"
click at [305, 561] on span "[DATE] 074443" at bounding box center [282, 564] width 43 height 6
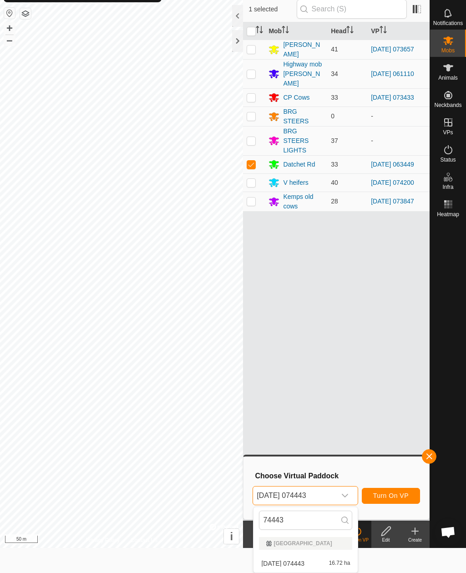
scroll to position [0, 0]
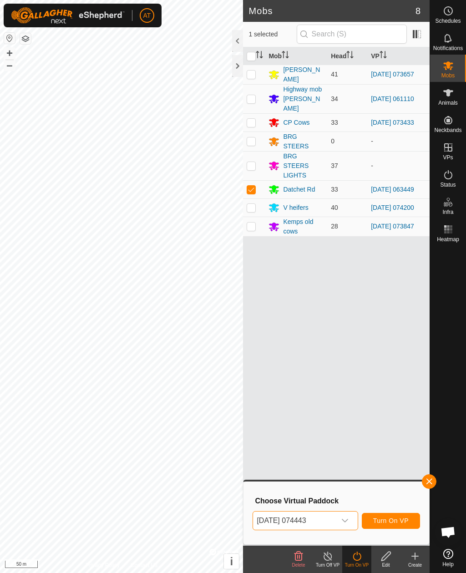
click at [393, 519] on span "Turn On VP" at bounding box center [391, 520] width 36 height 7
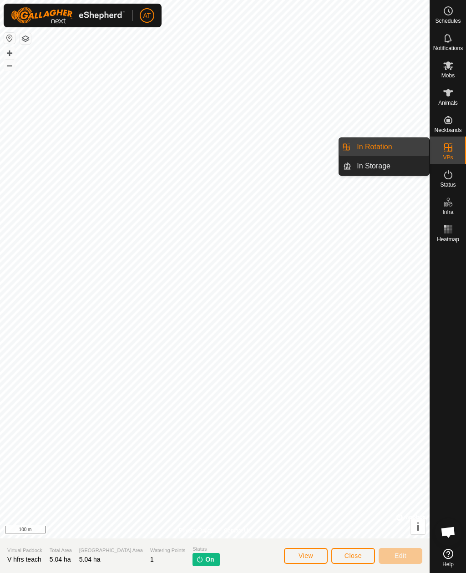
click at [406, 150] on link "In Rotation" at bounding box center [391, 147] width 78 height 18
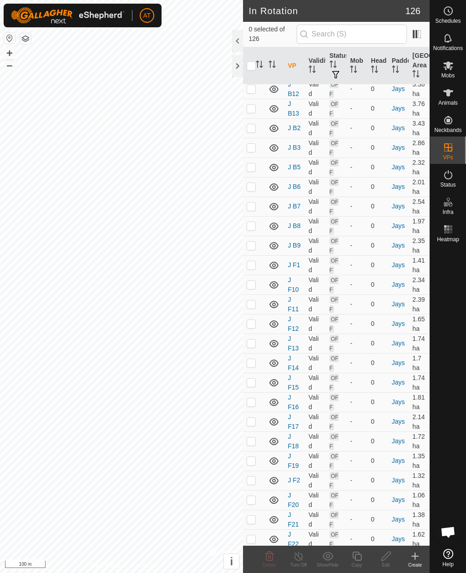
scroll to position [4364, 0]
checkbox input "true"
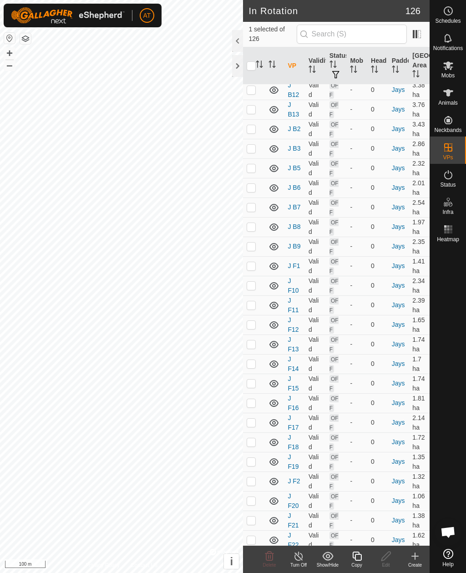
click at [302, 557] on icon at bounding box center [298, 556] width 11 height 11
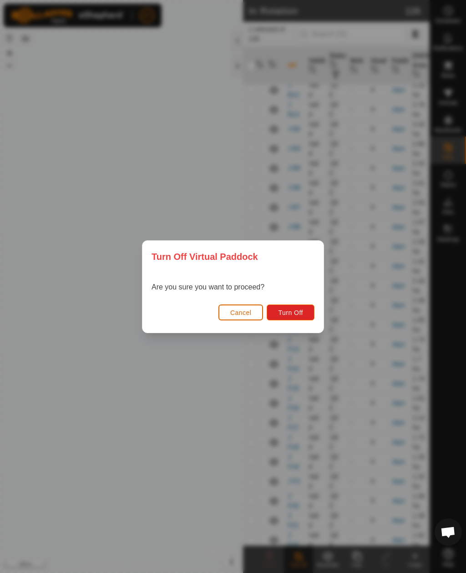
click at [305, 318] on button "Turn Off" at bounding box center [291, 313] width 48 height 16
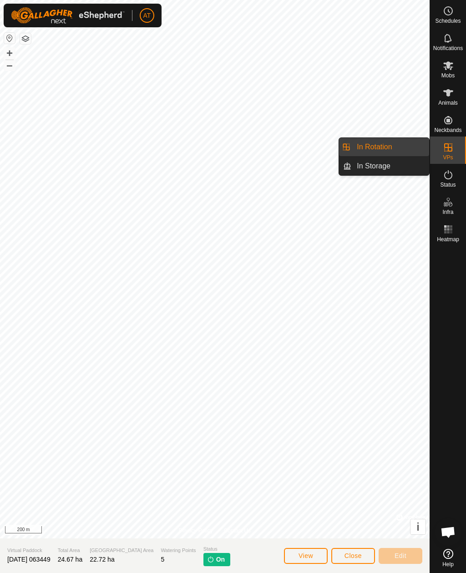
click at [401, 169] on link "In Storage" at bounding box center [391, 166] width 78 height 18
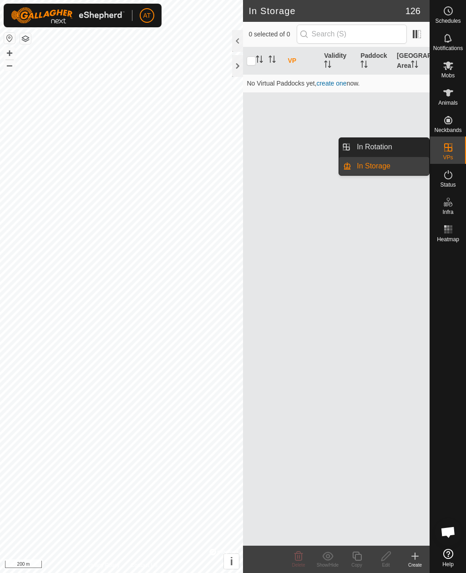
click at [403, 150] on link "In Rotation" at bounding box center [391, 147] width 78 height 18
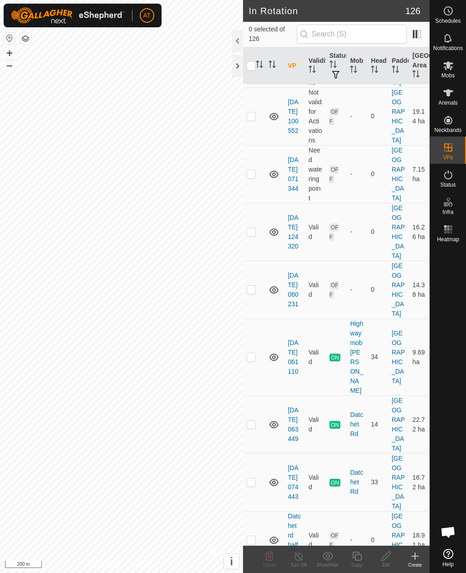
scroll to position [1976, 0]
click at [252, 420] on p-checkbox at bounding box center [251, 423] width 9 height 7
checkbox input "true"
click at [302, 558] on icon at bounding box center [299, 556] width 8 height 9
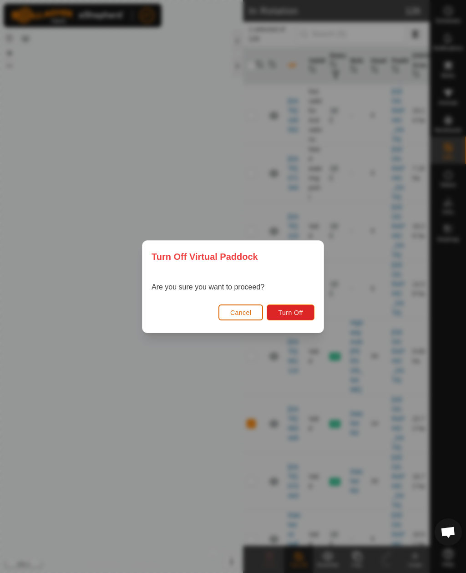
click at [299, 320] on button "Turn Off" at bounding box center [291, 313] width 48 height 16
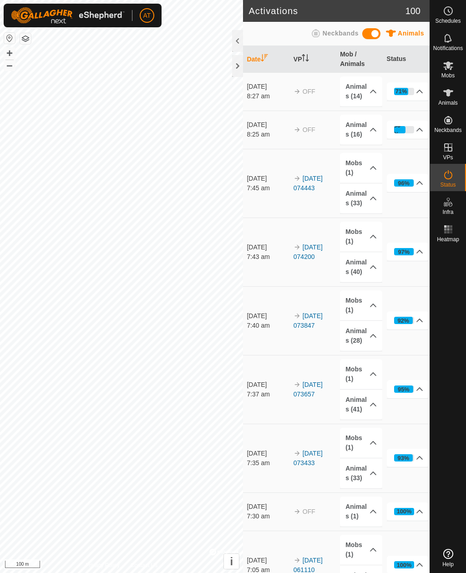
click at [241, 70] on div at bounding box center [237, 66] width 11 height 22
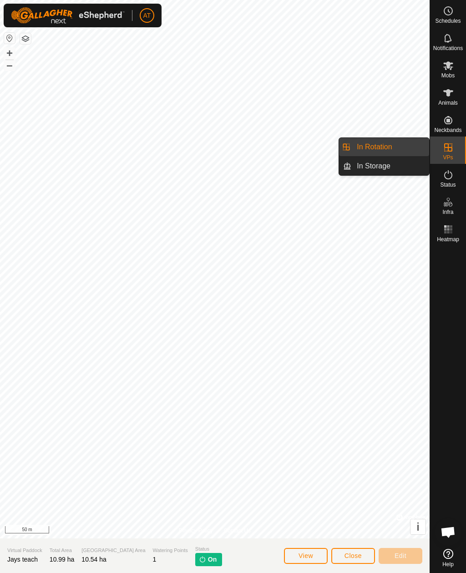
click at [400, 143] on link "In Rotation" at bounding box center [391, 147] width 78 height 18
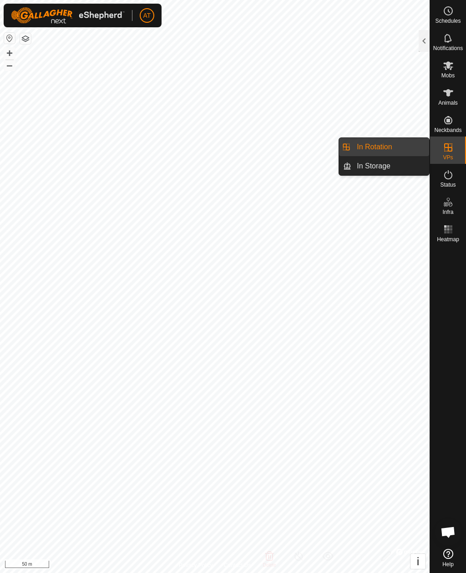
click at [400, 149] on link "In Rotation" at bounding box center [391, 147] width 78 height 18
click at [404, 150] on link "In Rotation" at bounding box center [391, 147] width 78 height 18
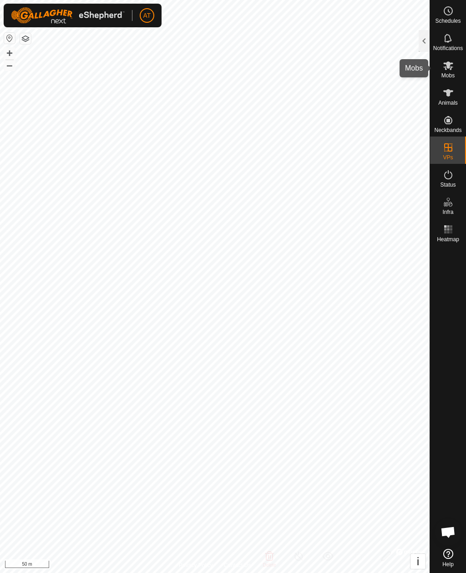
click at [447, 69] on icon at bounding box center [449, 65] width 10 height 9
click at [448, 68] on icon at bounding box center [449, 65] width 10 height 9
click at [421, 42] on div at bounding box center [424, 41] width 11 height 22
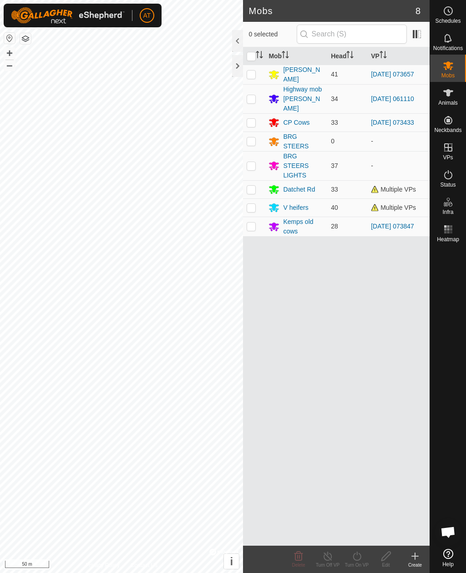
click at [252, 75] on p-checkbox at bounding box center [251, 74] width 9 height 7
checkbox input "true"
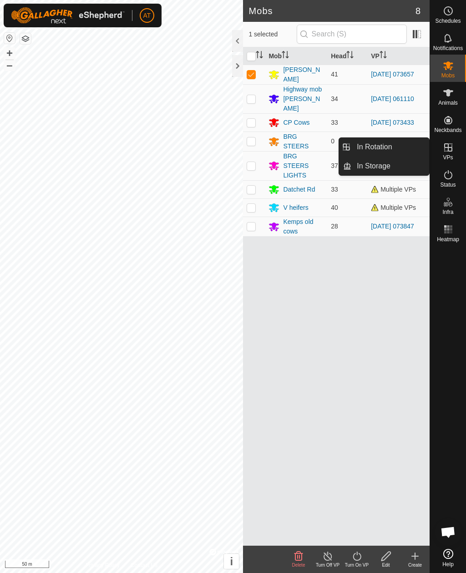
click at [399, 170] on link "In Storage" at bounding box center [391, 166] width 78 height 18
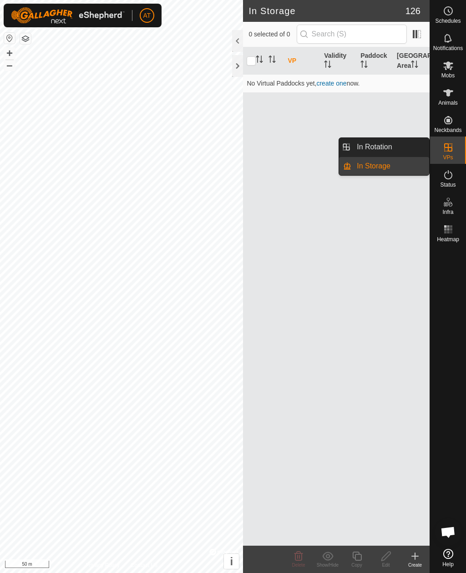
click at [404, 144] on link "In Rotation" at bounding box center [391, 147] width 78 height 18
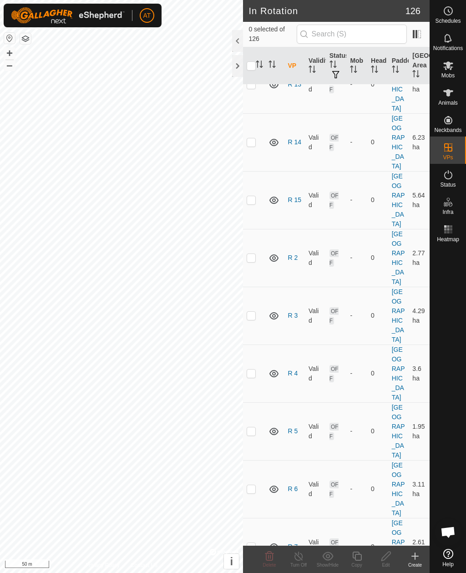
scroll to position [3588, 0]
